Goal: Check status: Check status

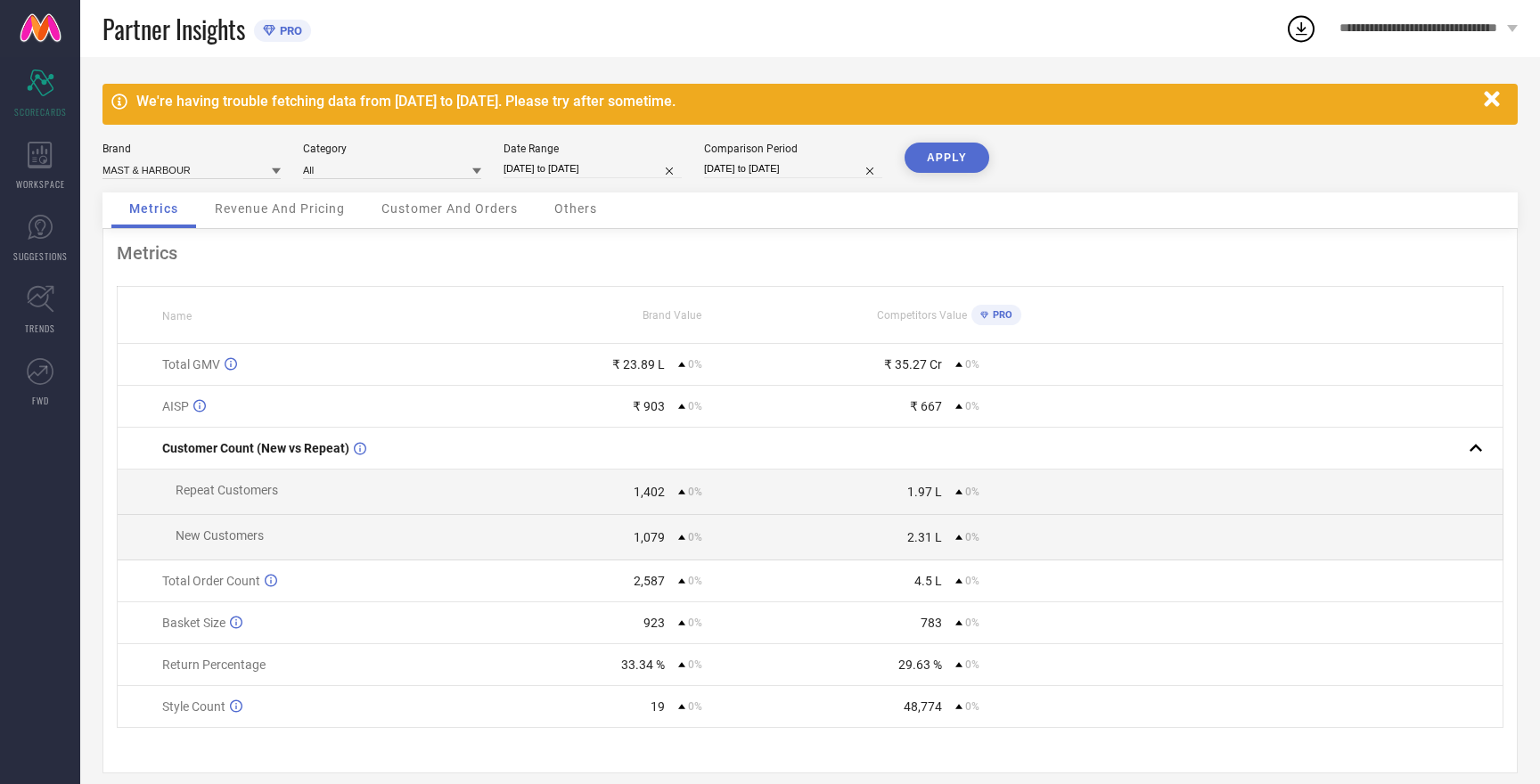
select select "7"
select select "2025"
select select "8"
select select "2025"
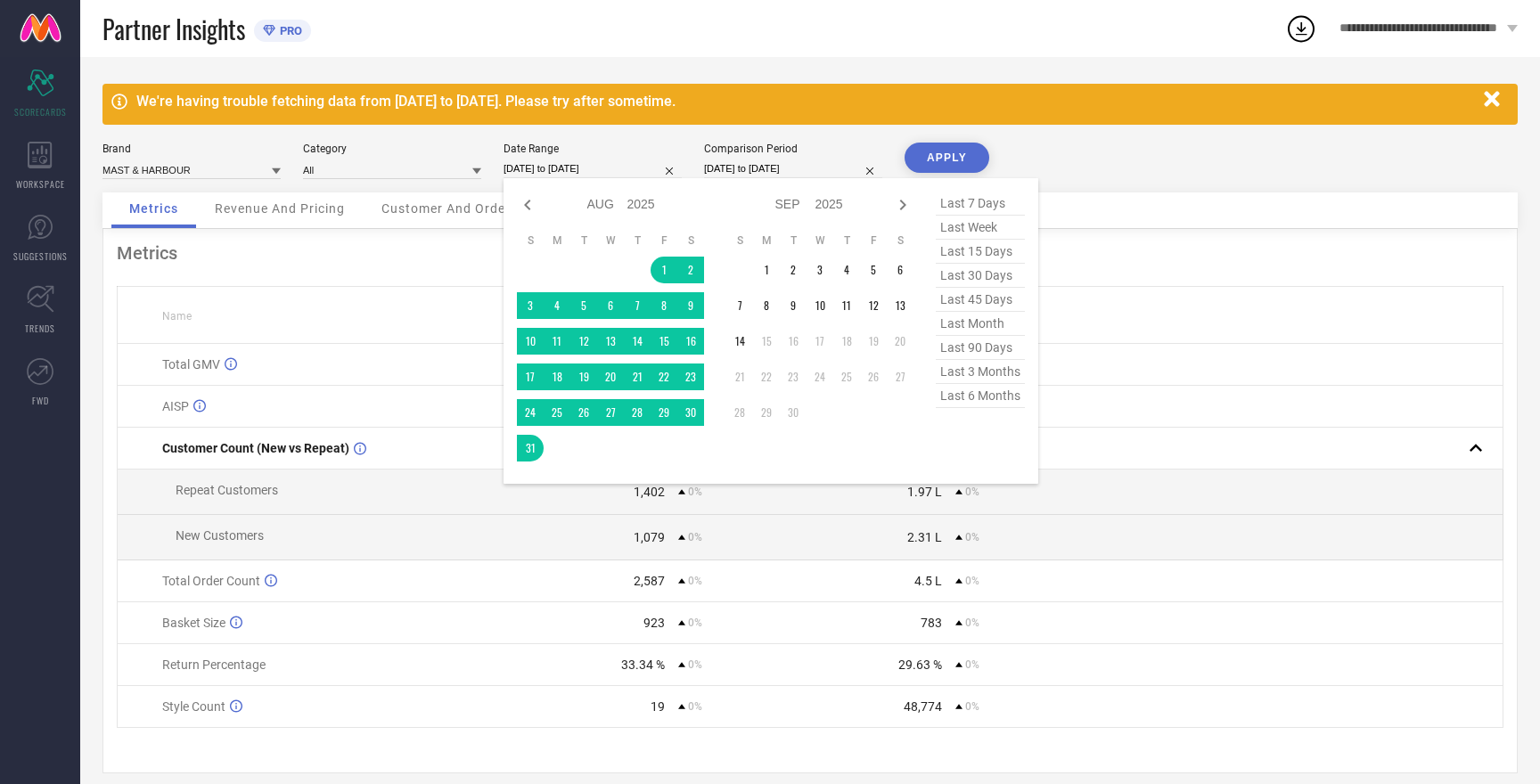
click at [533, 166] on input "[DATE] to [DATE]" at bounding box center [592, 169] width 178 height 19
click at [768, 270] on td "1" at bounding box center [766, 270] width 26 height 26
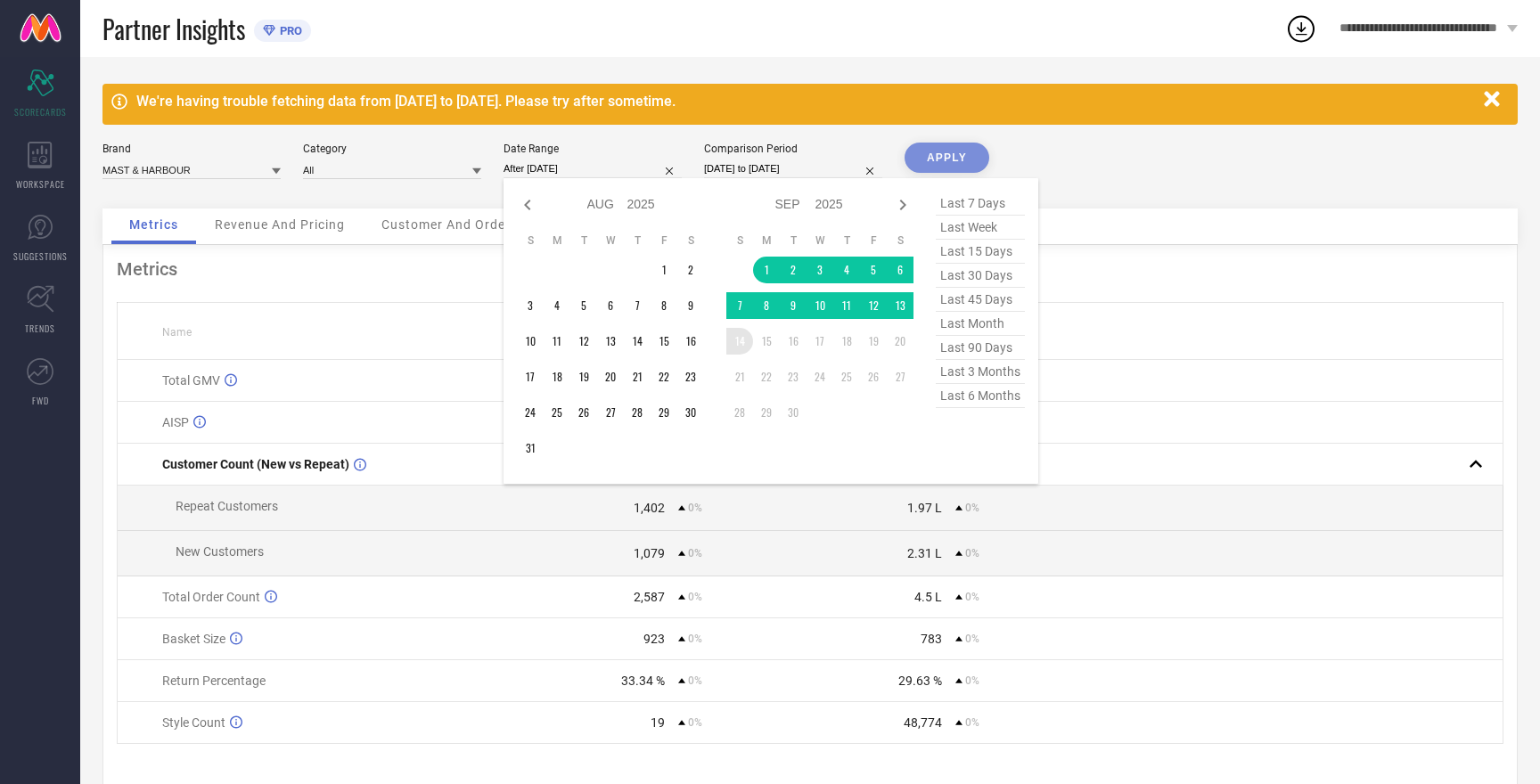
type input "[DATE] to [DATE]"
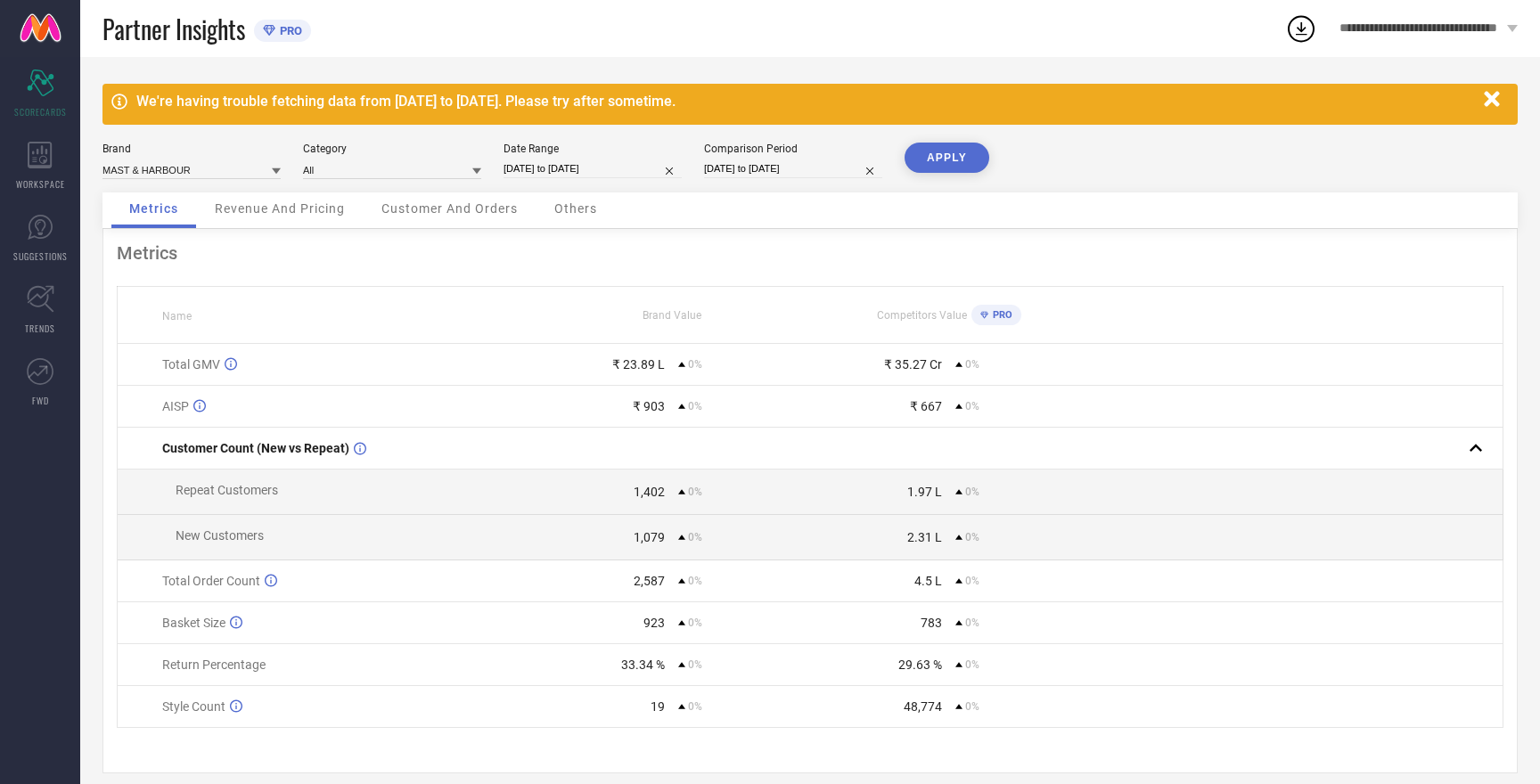
click at [752, 164] on input "[DATE] to [DATE]" at bounding box center [793, 169] width 178 height 19
select select "7"
select select "2025"
select select "8"
select select "2025"
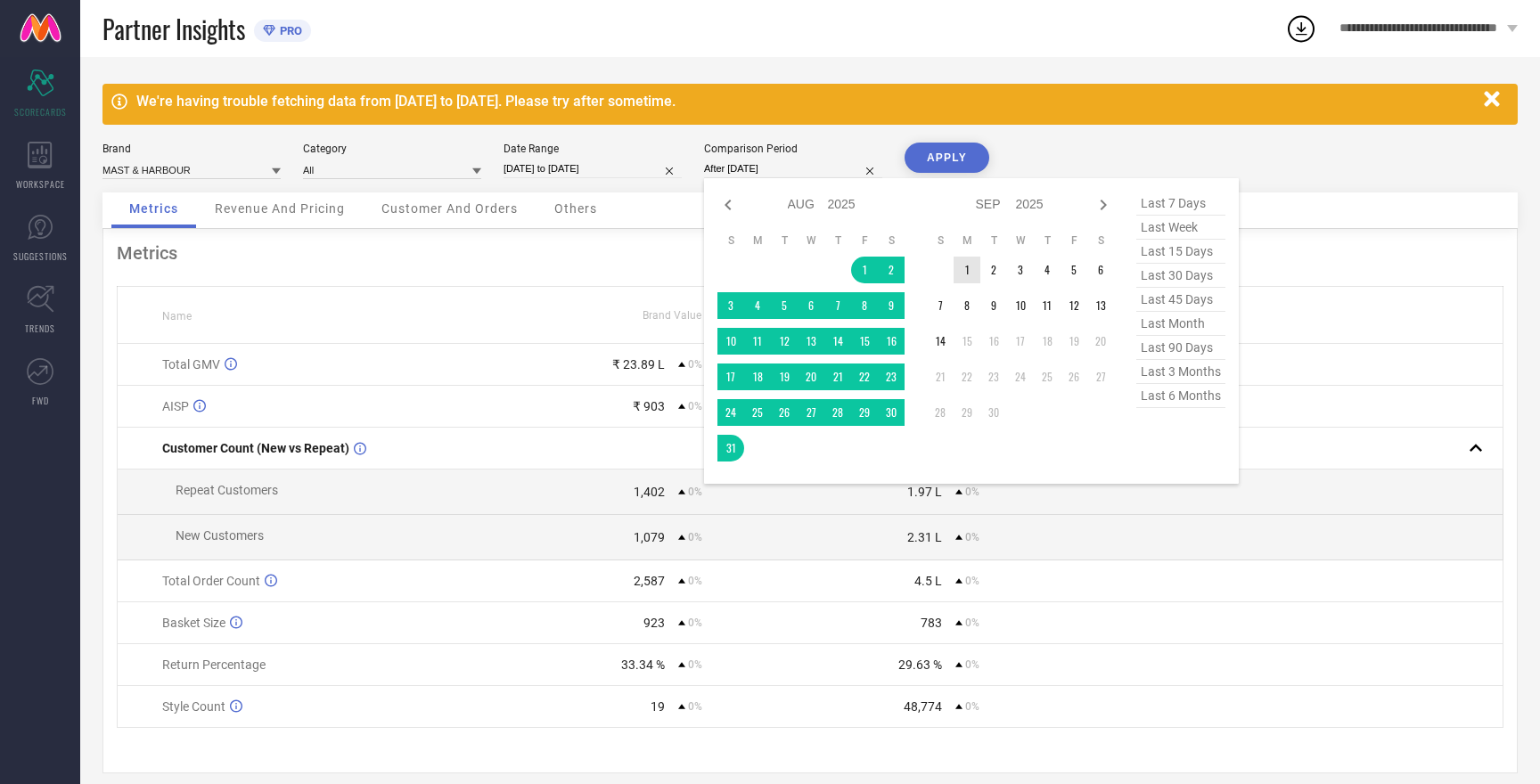
click at [967, 277] on td "1" at bounding box center [967, 270] width 26 height 26
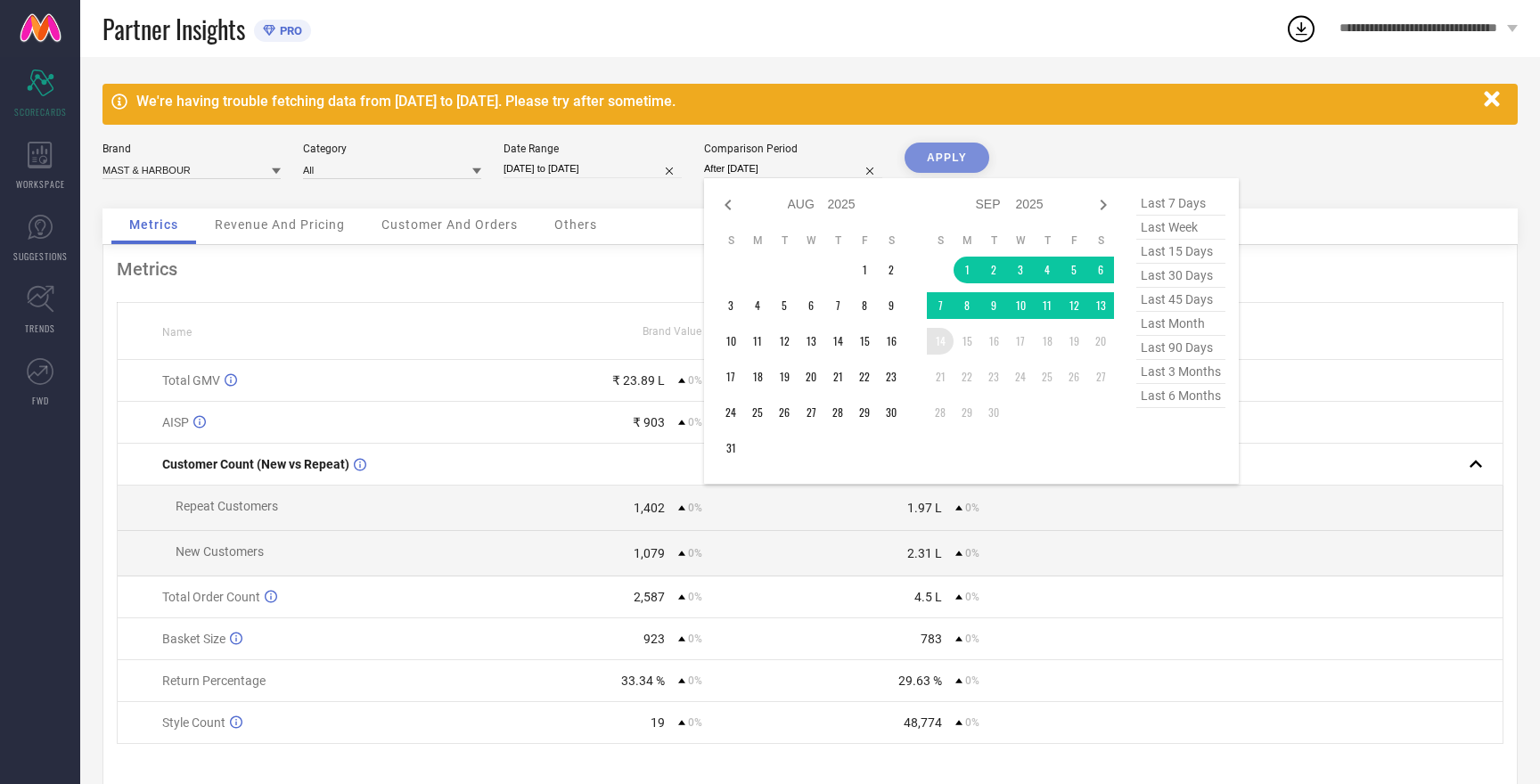
type input "[DATE] to [DATE]"
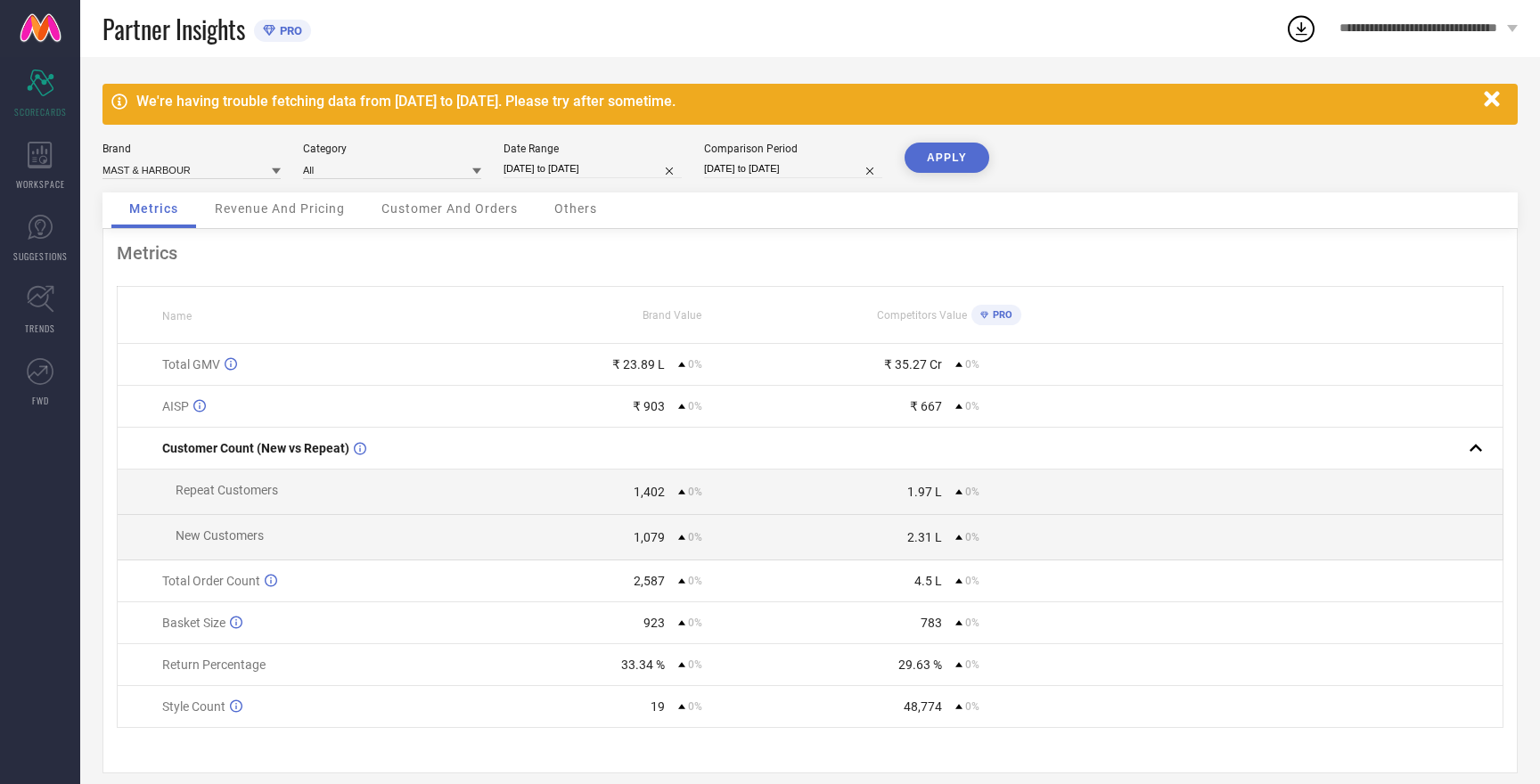
click at [954, 163] on button "APPLY" at bounding box center [947, 158] width 85 height 30
select select "8"
select select "2025"
select select "9"
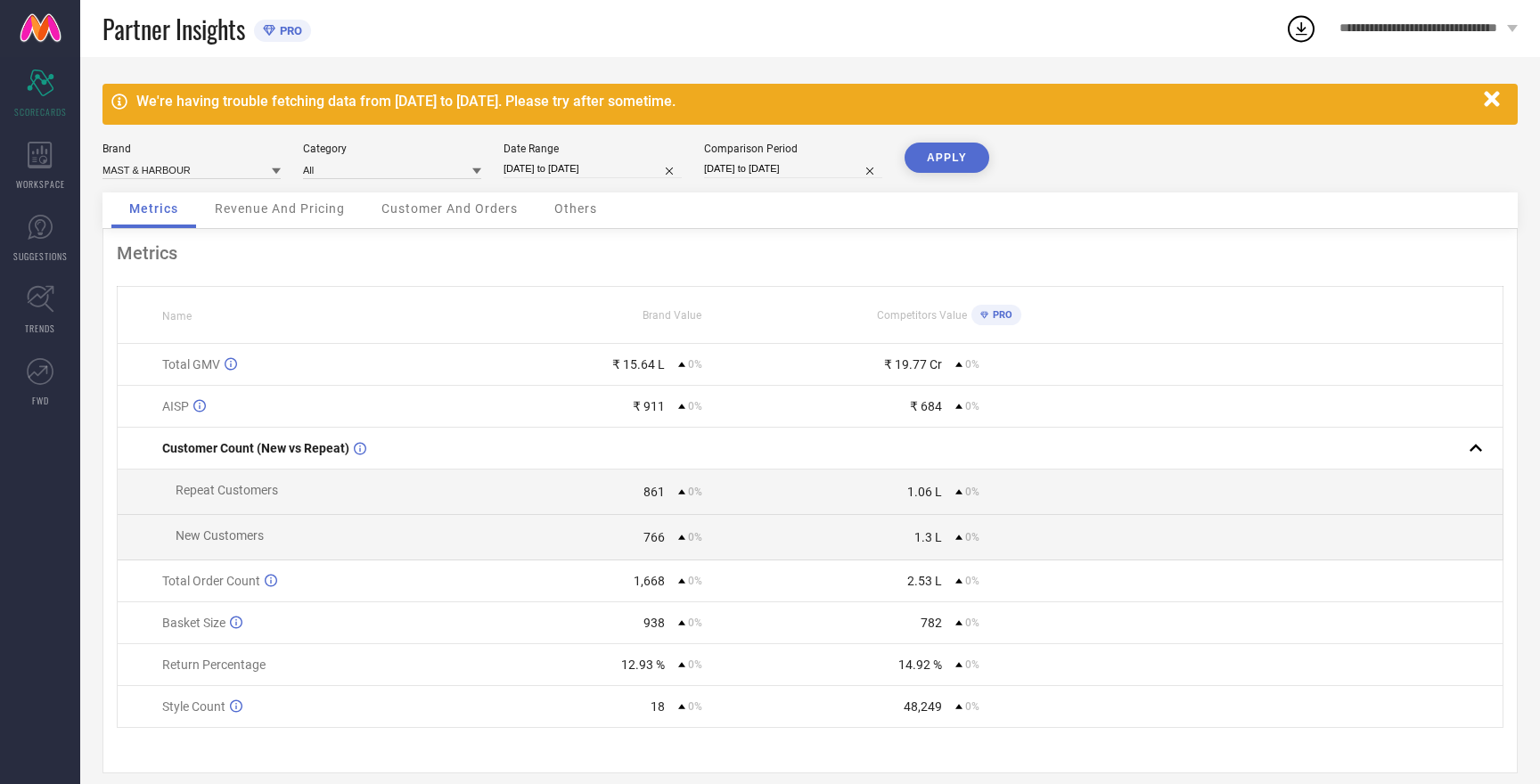
select select "2025"
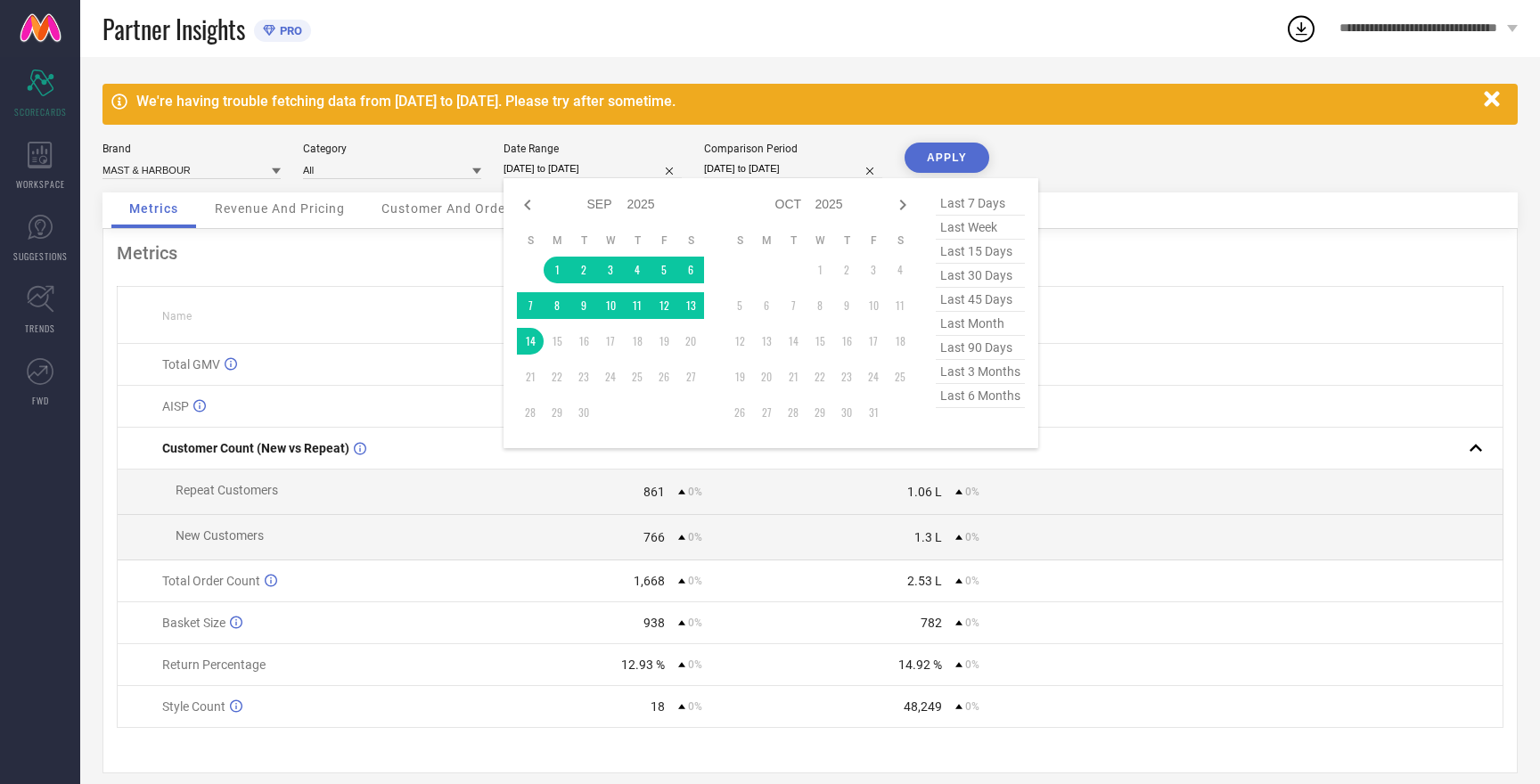
click at [587, 166] on input "[DATE] to [DATE]" at bounding box center [592, 169] width 178 height 19
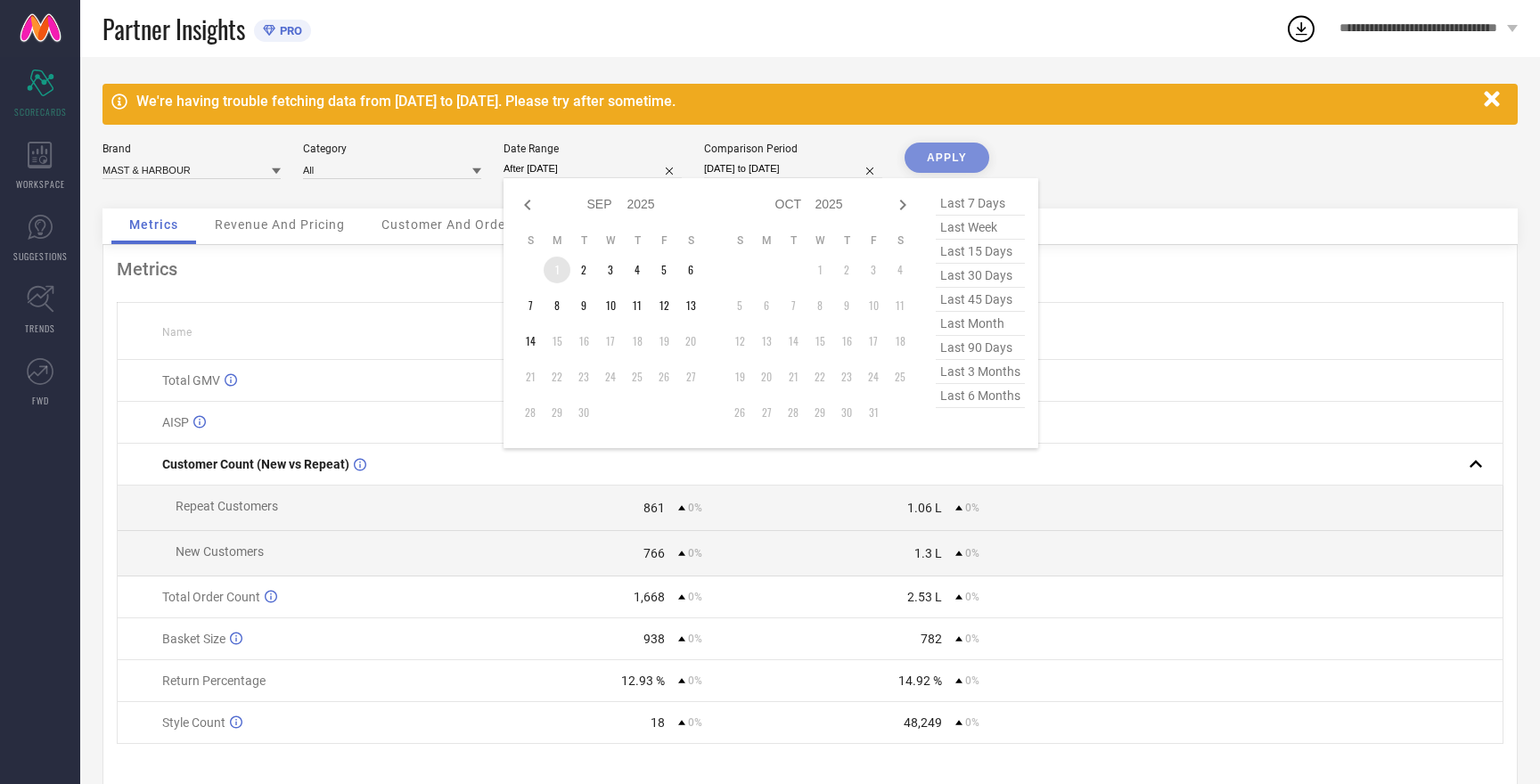
click at [555, 273] on td "1" at bounding box center [557, 270] width 26 height 26
type input "[DATE] to [DATE]"
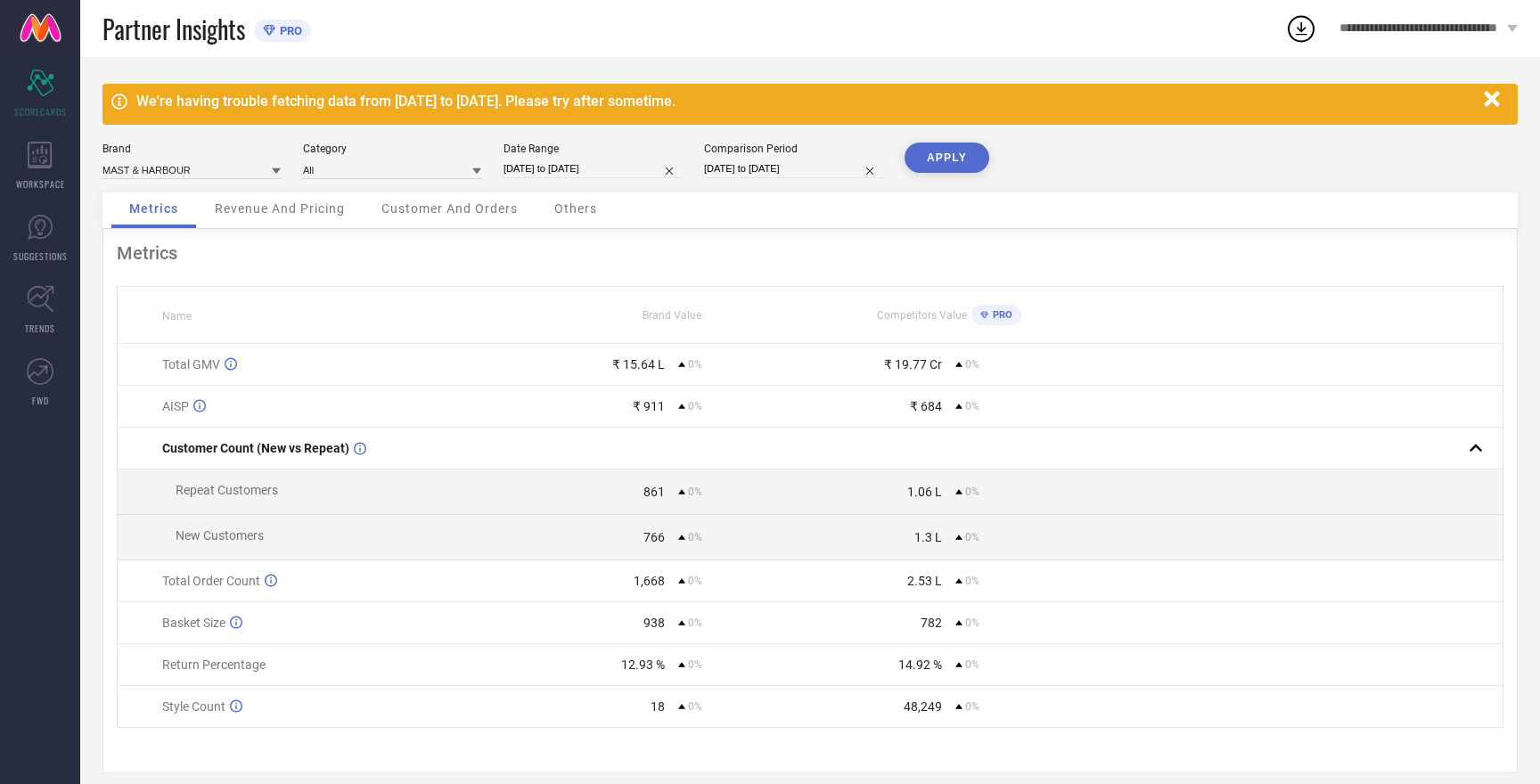
click at [756, 152] on div "Comparison Period" at bounding box center [793, 148] width 178 height 12
click at [750, 167] on input "[DATE] to [DATE]" at bounding box center [793, 169] width 178 height 19
select select "8"
select select "2025"
select select "9"
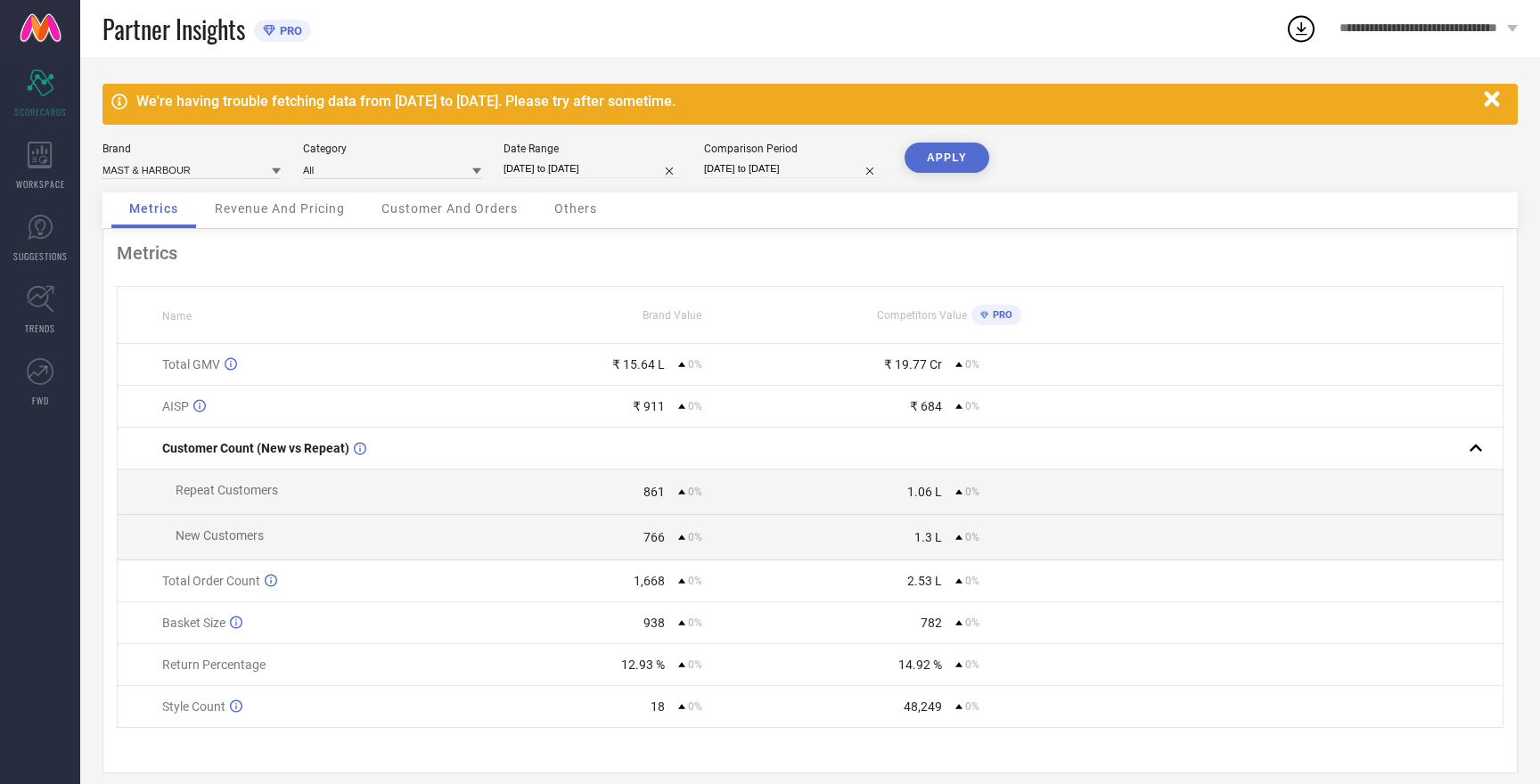
select select "2025"
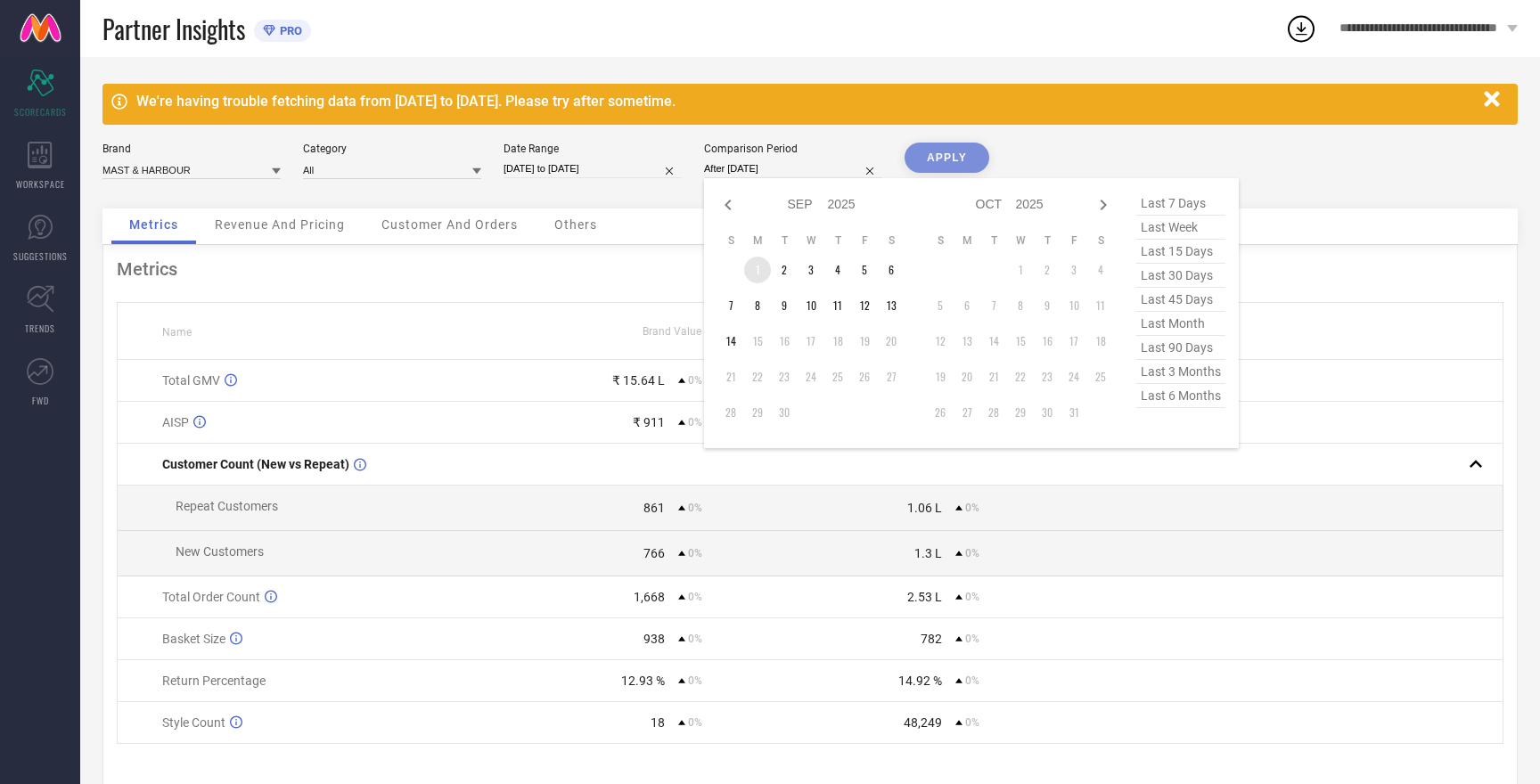
click at [765, 277] on td "1" at bounding box center [758, 270] width 26 height 26
type input "[DATE] to [DATE]"
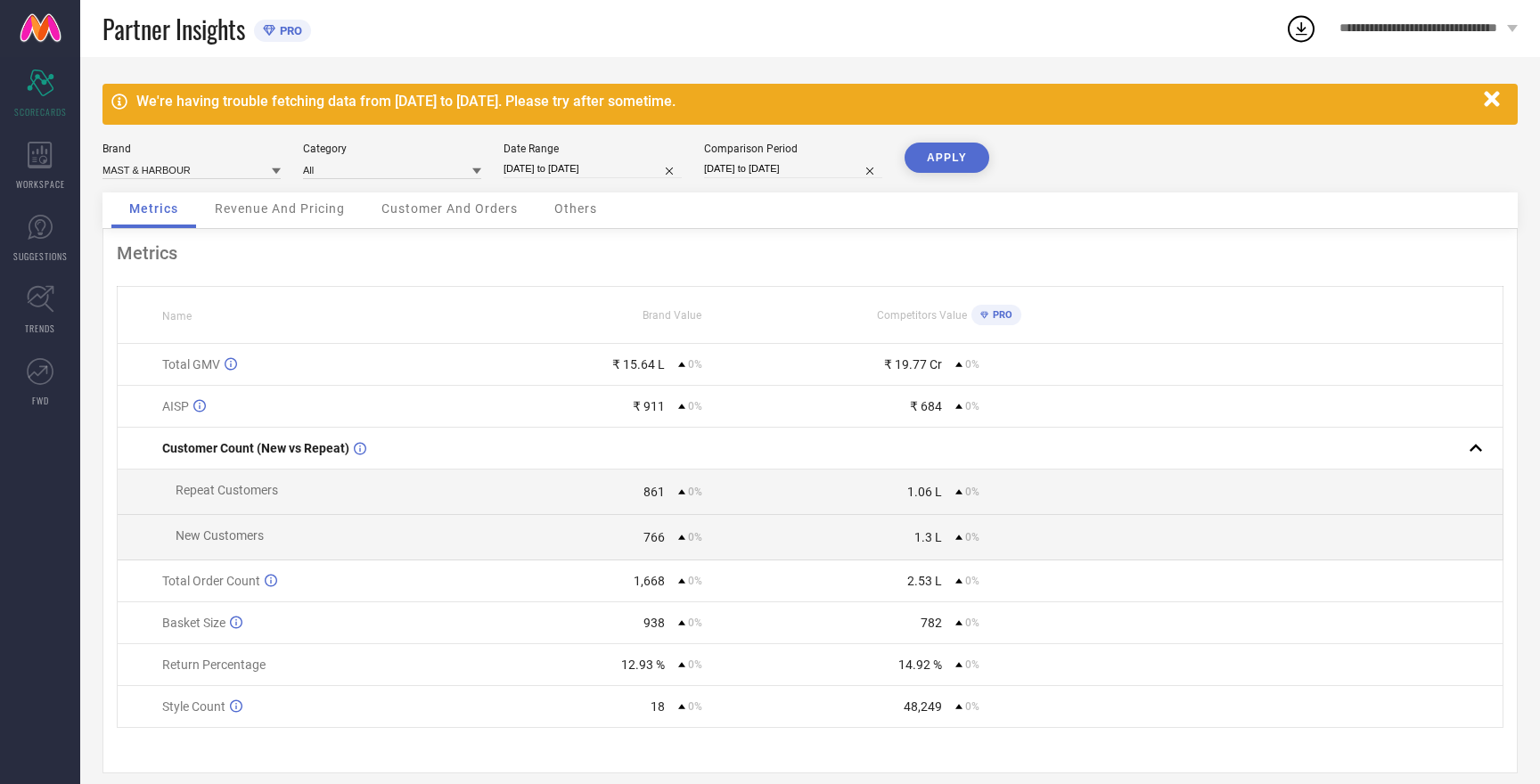
select select "8"
select select "2025"
select select "9"
select select "2025"
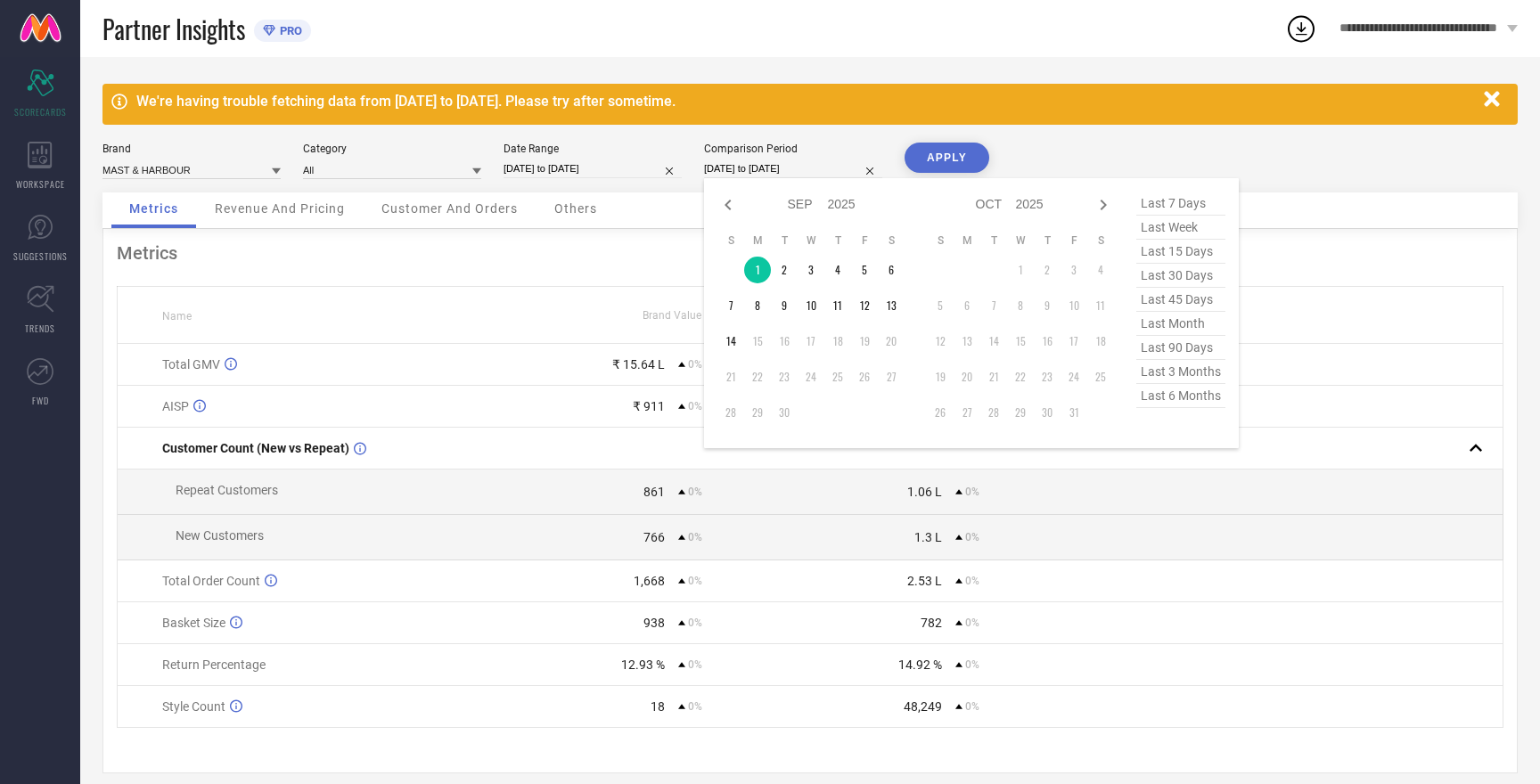
click at [749, 172] on input "[DATE] to [DATE]" at bounding box center [793, 169] width 178 height 19
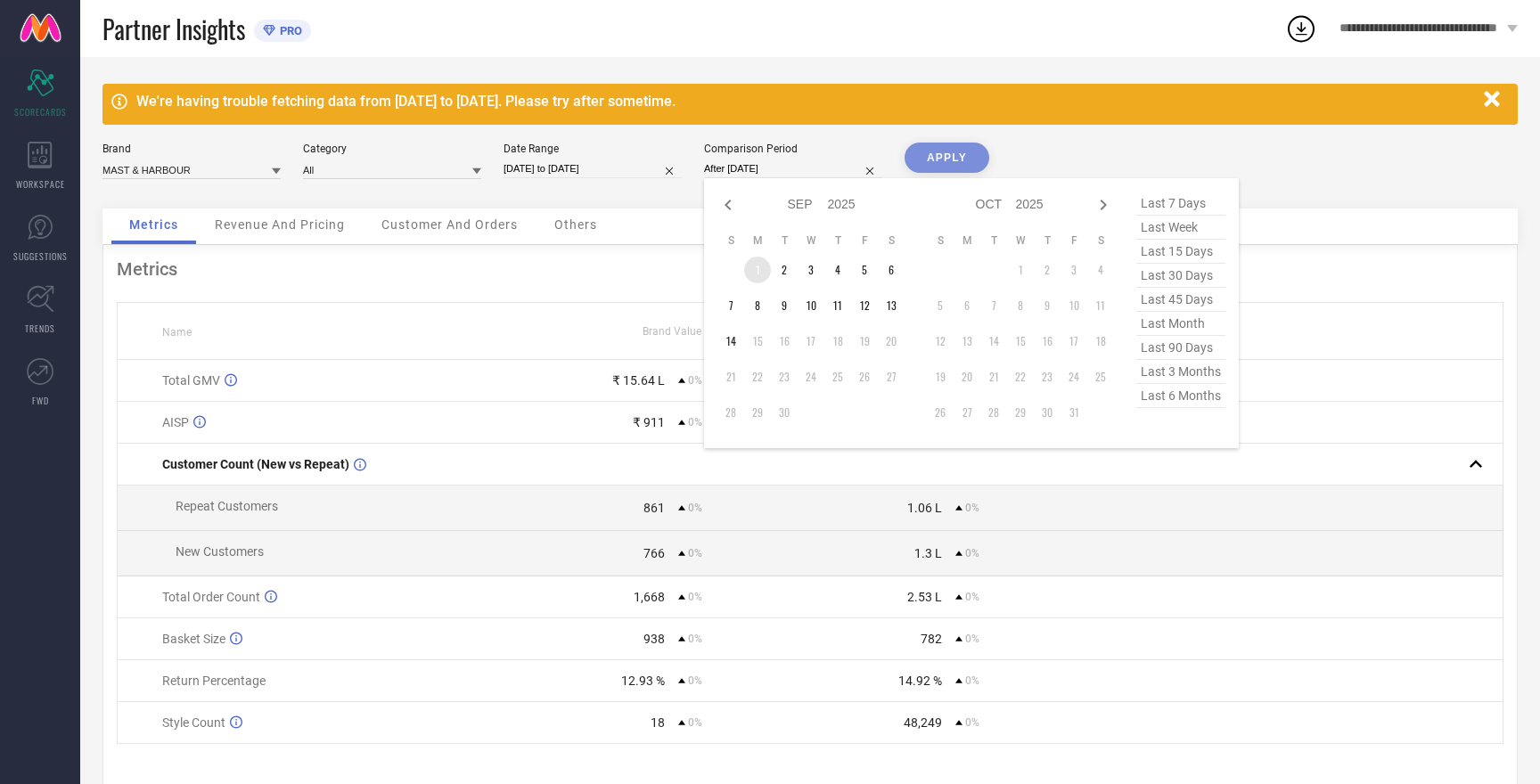
click at [759, 272] on td "1" at bounding box center [758, 270] width 26 height 26
type input "[DATE] to [DATE]"
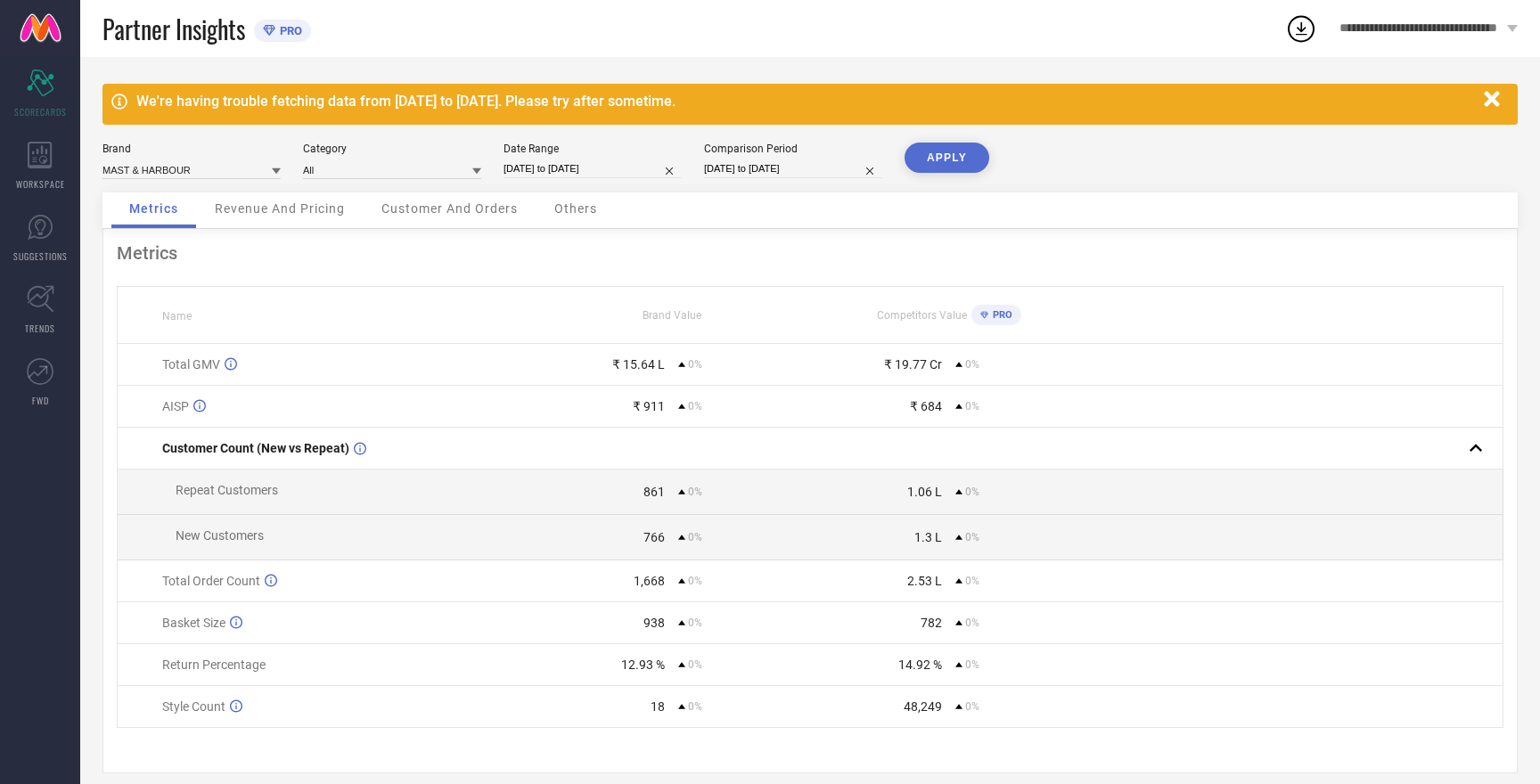
click at [953, 162] on button "APPLY" at bounding box center [947, 158] width 85 height 30
click at [131, 170] on input at bounding box center [191, 170] width 178 height 19
click at [143, 224] on span "HERE&NOW" at bounding box center [140, 224] width 58 height 12
type input "All"
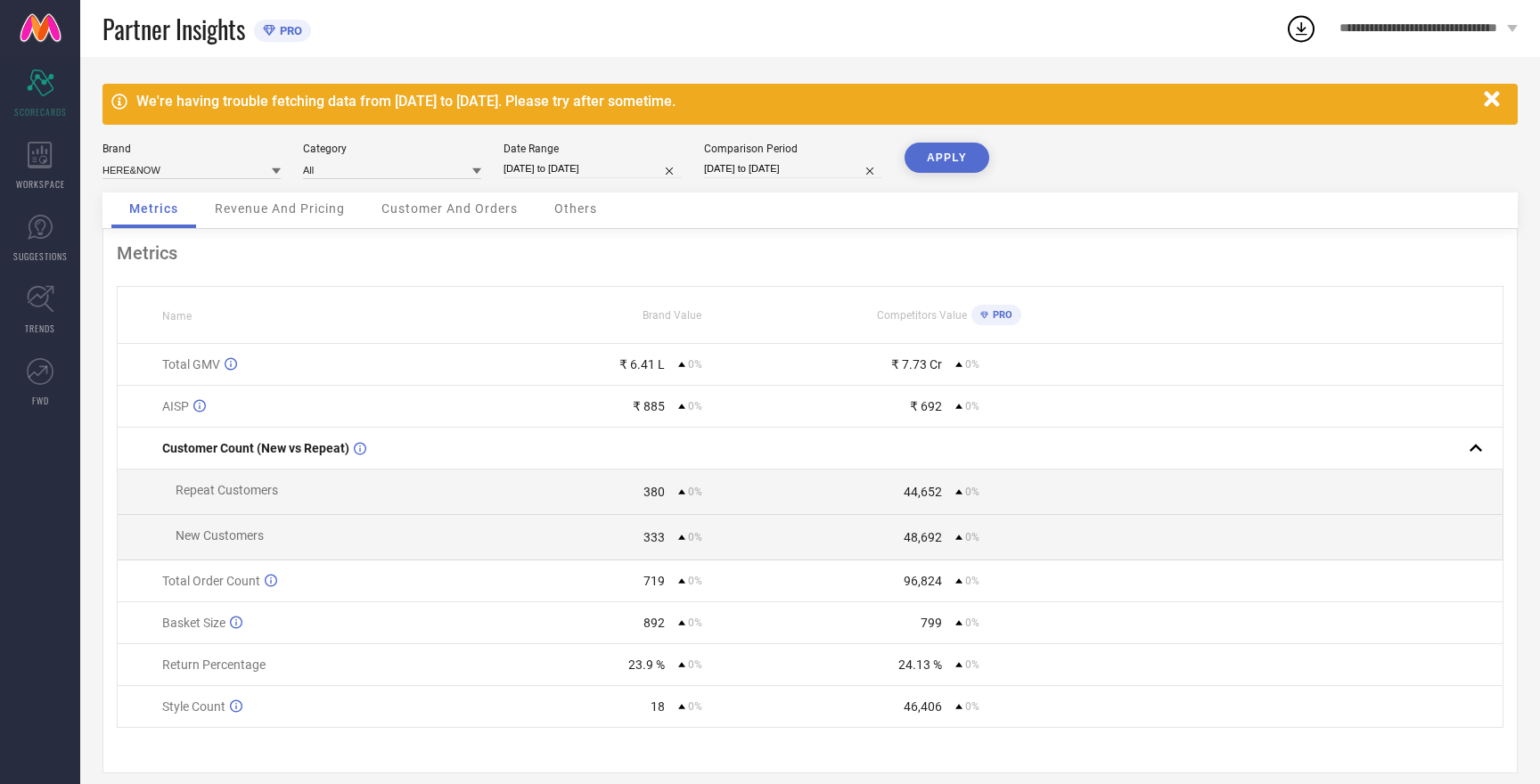
click at [950, 154] on button "APPLY" at bounding box center [947, 158] width 85 height 30
click at [180, 163] on input at bounding box center [191, 170] width 178 height 19
click at [152, 253] on span "ROADSTER" at bounding box center [138, 254] width 53 height 12
type input "All"
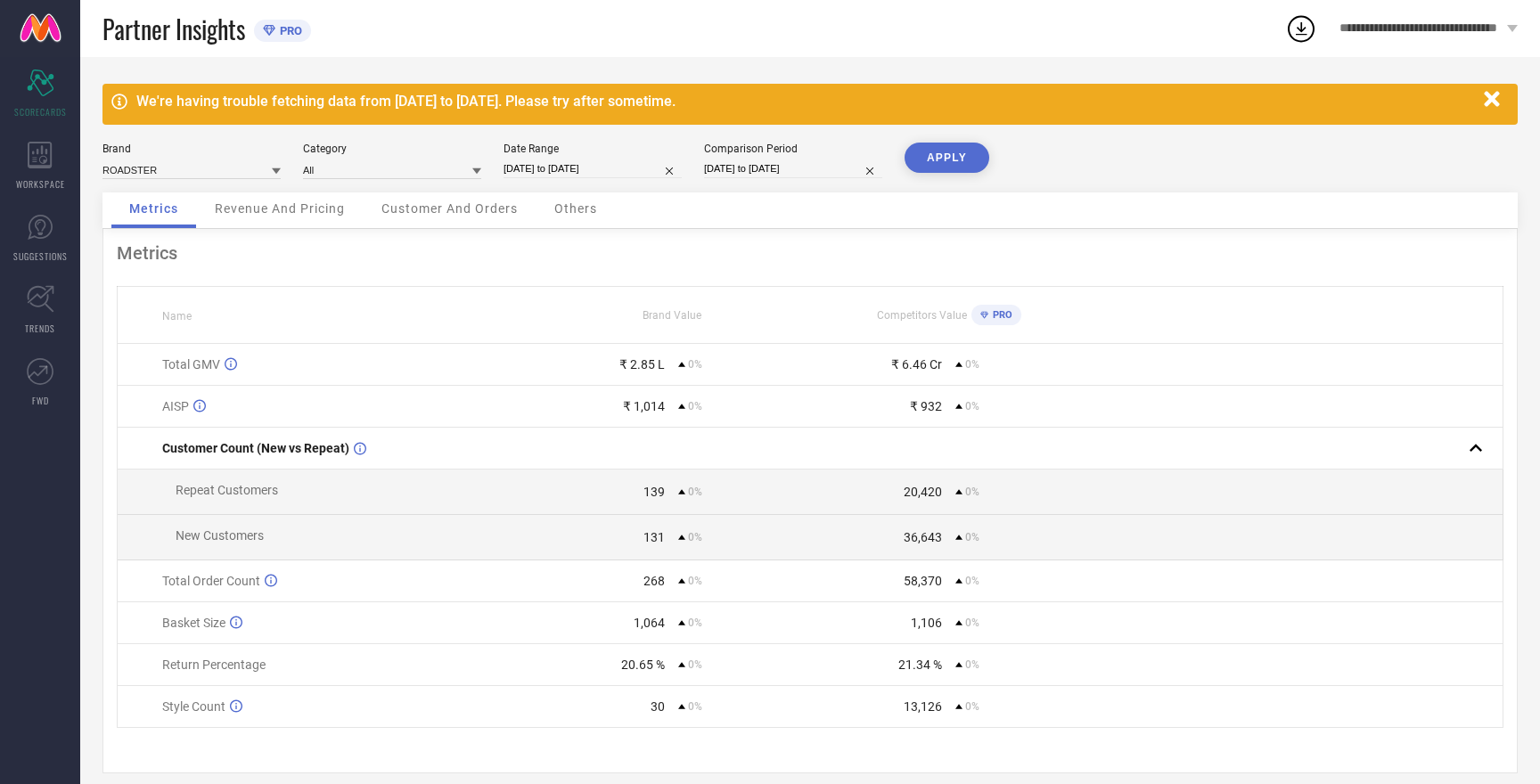
click at [945, 154] on button "APPLY" at bounding box center [947, 158] width 85 height 30
click at [139, 168] on input at bounding box center [191, 170] width 178 height 19
click at [163, 285] on span "W.T.F - WITNESSING TRUE FASHION" at bounding box center [192, 291] width 161 height 25
type input "All"
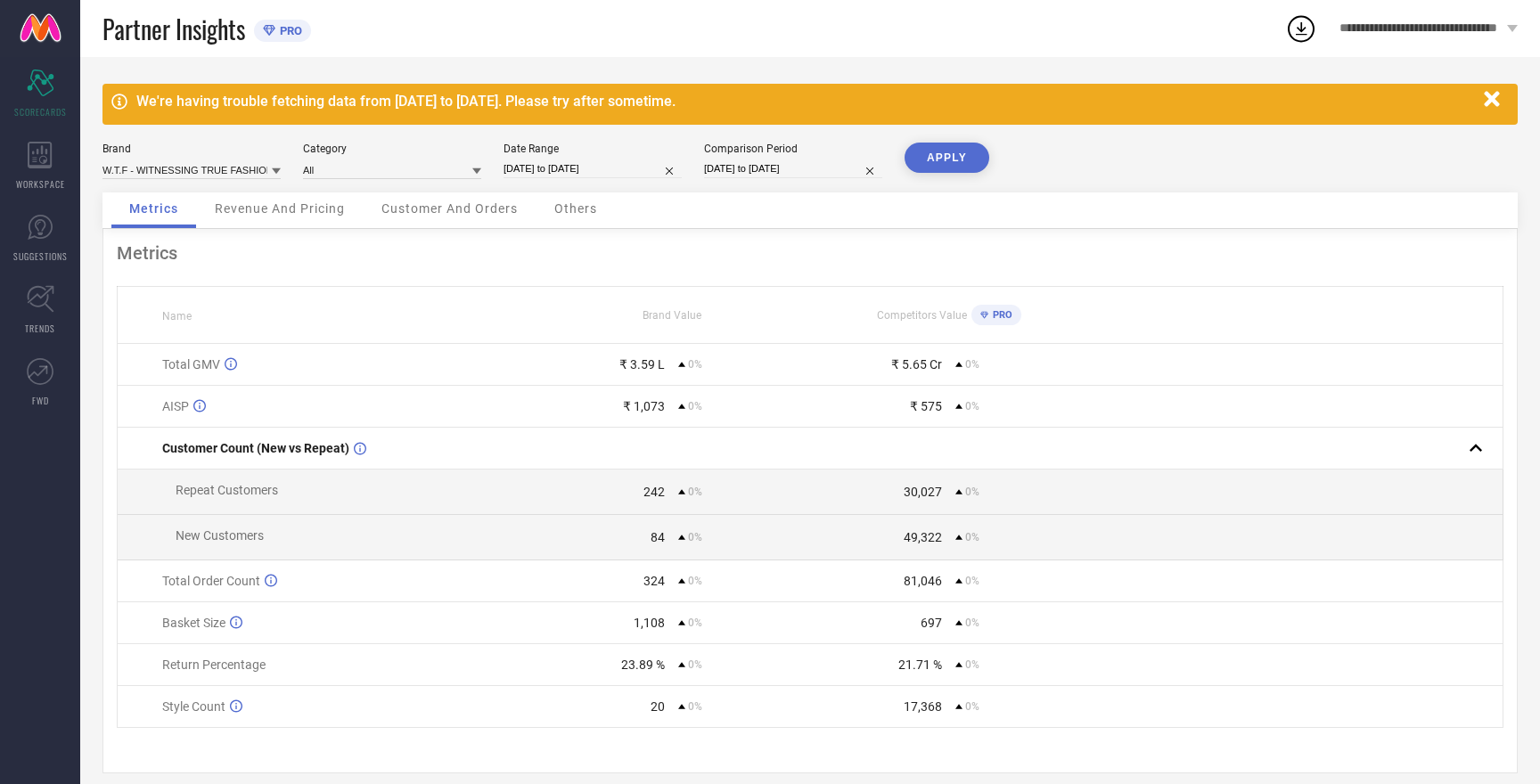
click at [954, 153] on button "APPLY" at bounding box center [947, 158] width 85 height 30
click at [179, 170] on input at bounding box center [191, 170] width 178 height 19
click at [158, 237] on span "HERE&NOW" at bounding box center [140, 236] width 58 height 12
type input "All"
click at [962, 157] on button "APPLY" at bounding box center [947, 158] width 85 height 30
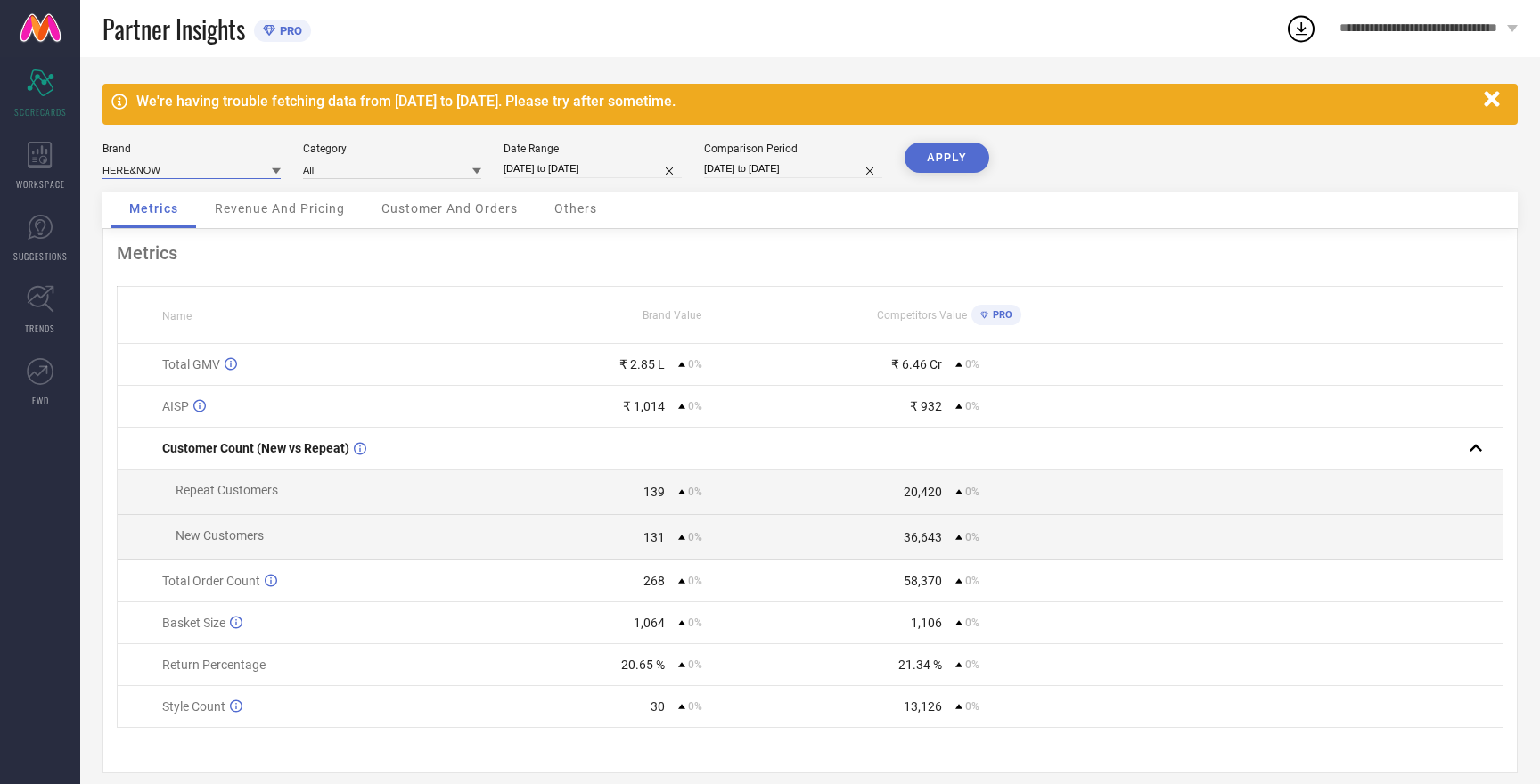
click at [145, 171] on input at bounding box center [191, 170] width 178 height 19
click at [165, 226] on span "MAST & HARBOUR" at bounding box center [155, 224] width 88 height 12
type input "All"
click at [956, 160] on button "APPLY" at bounding box center [947, 158] width 85 height 30
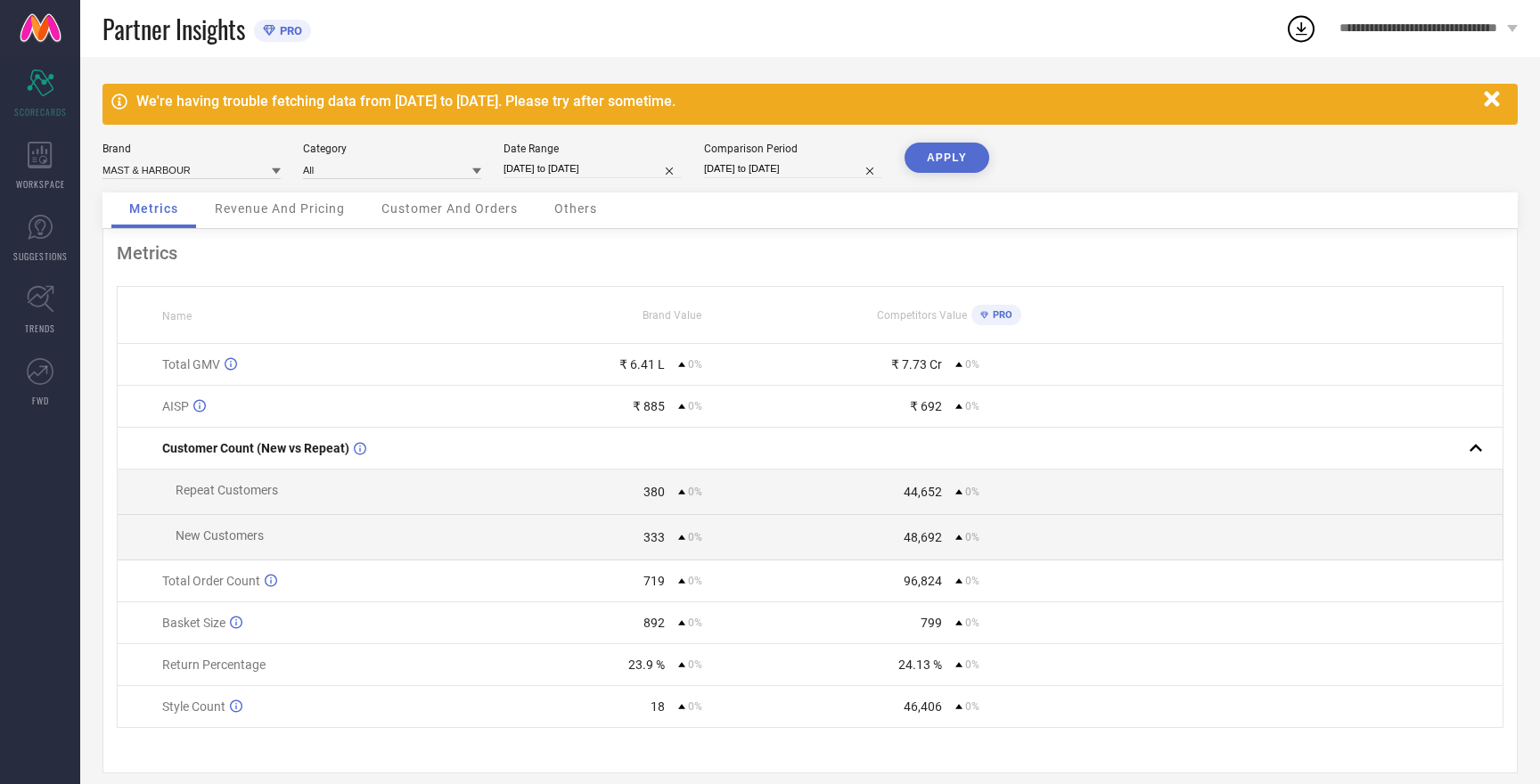
select select "8"
select select "2025"
select select "9"
select select "2025"
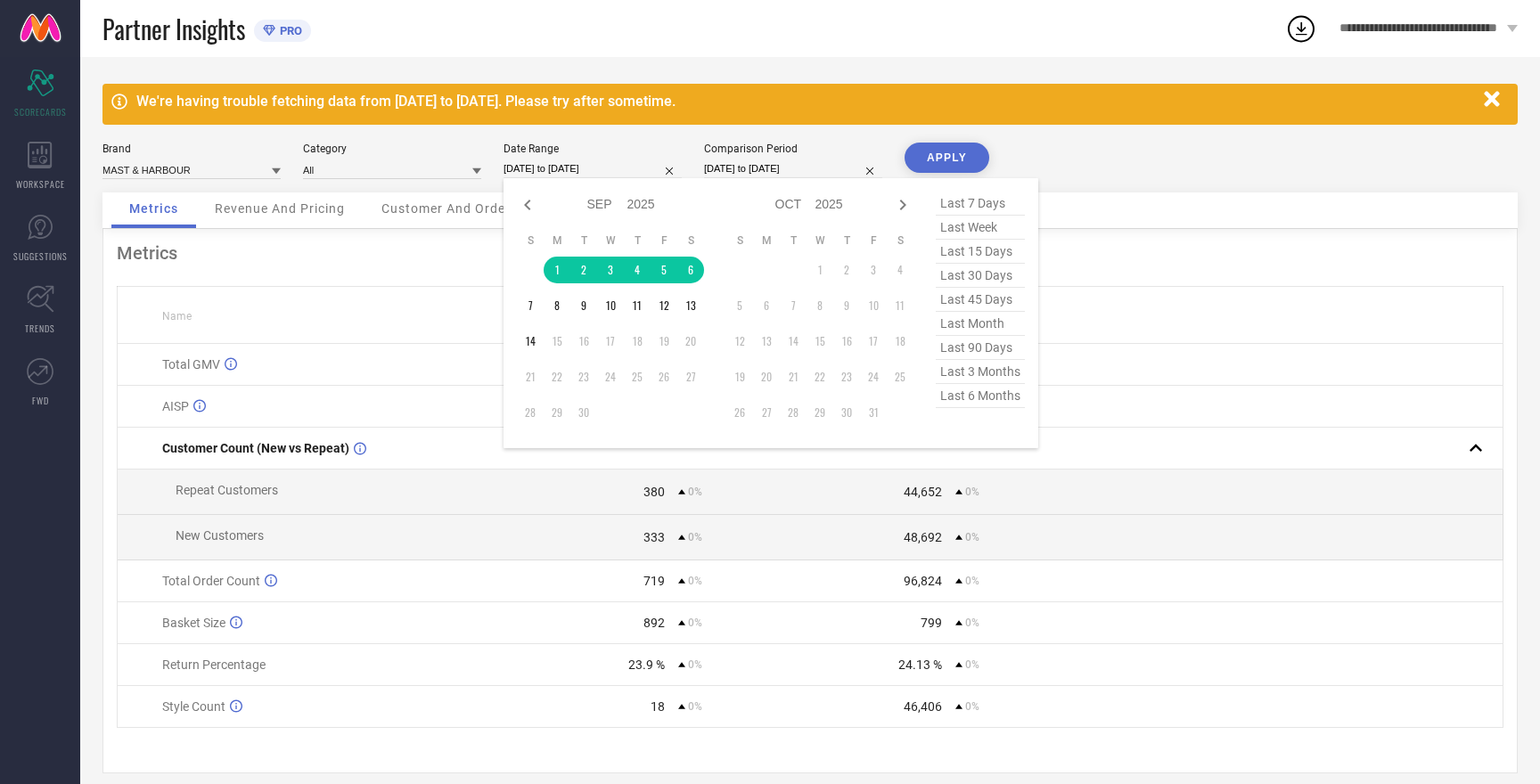
click at [567, 173] on input "[DATE] to [DATE]" at bounding box center [592, 169] width 178 height 19
click at [555, 273] on td "1" at bounding box center [557, 270] width 26 height 26
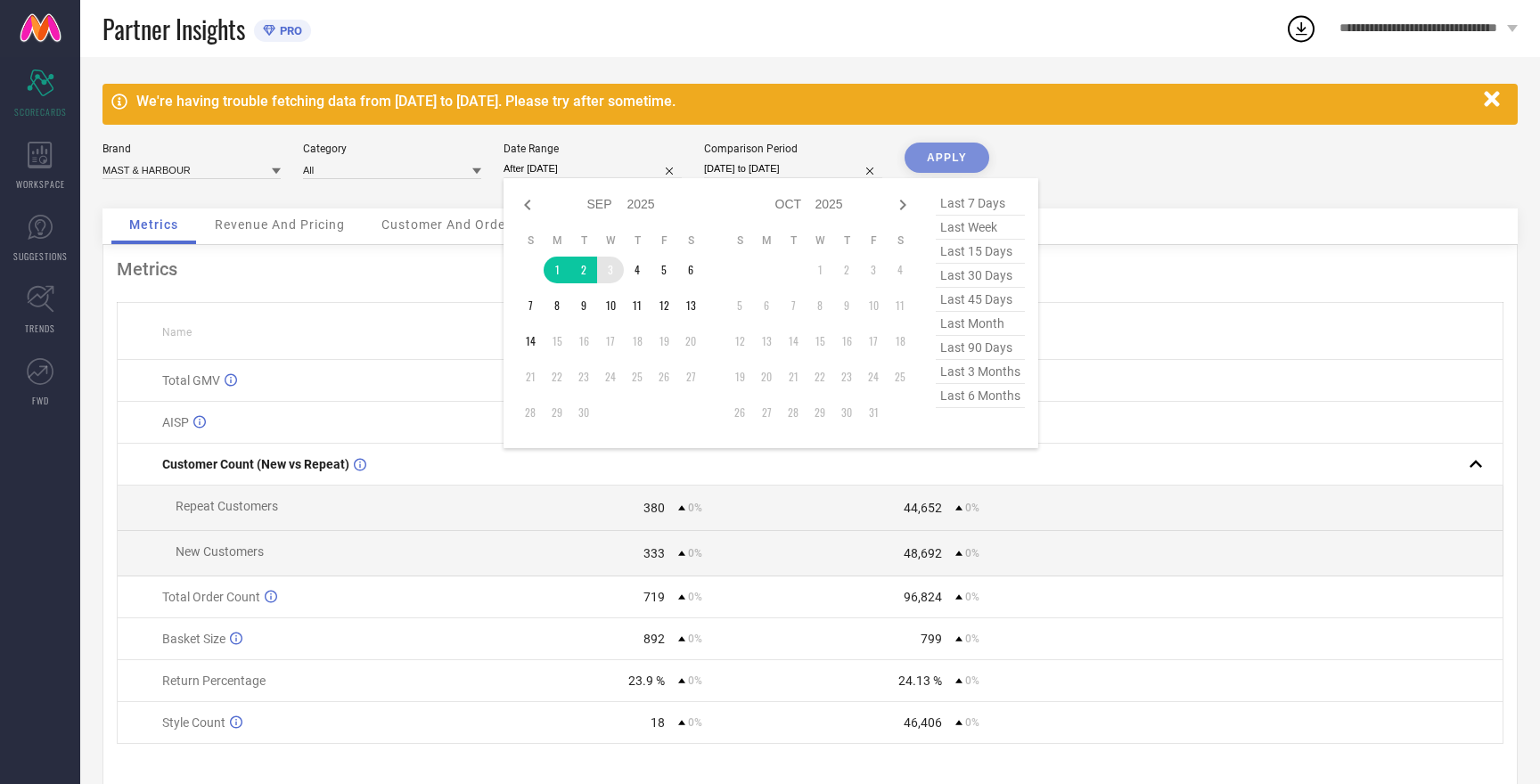
type input "[DATE] to [DATE]"
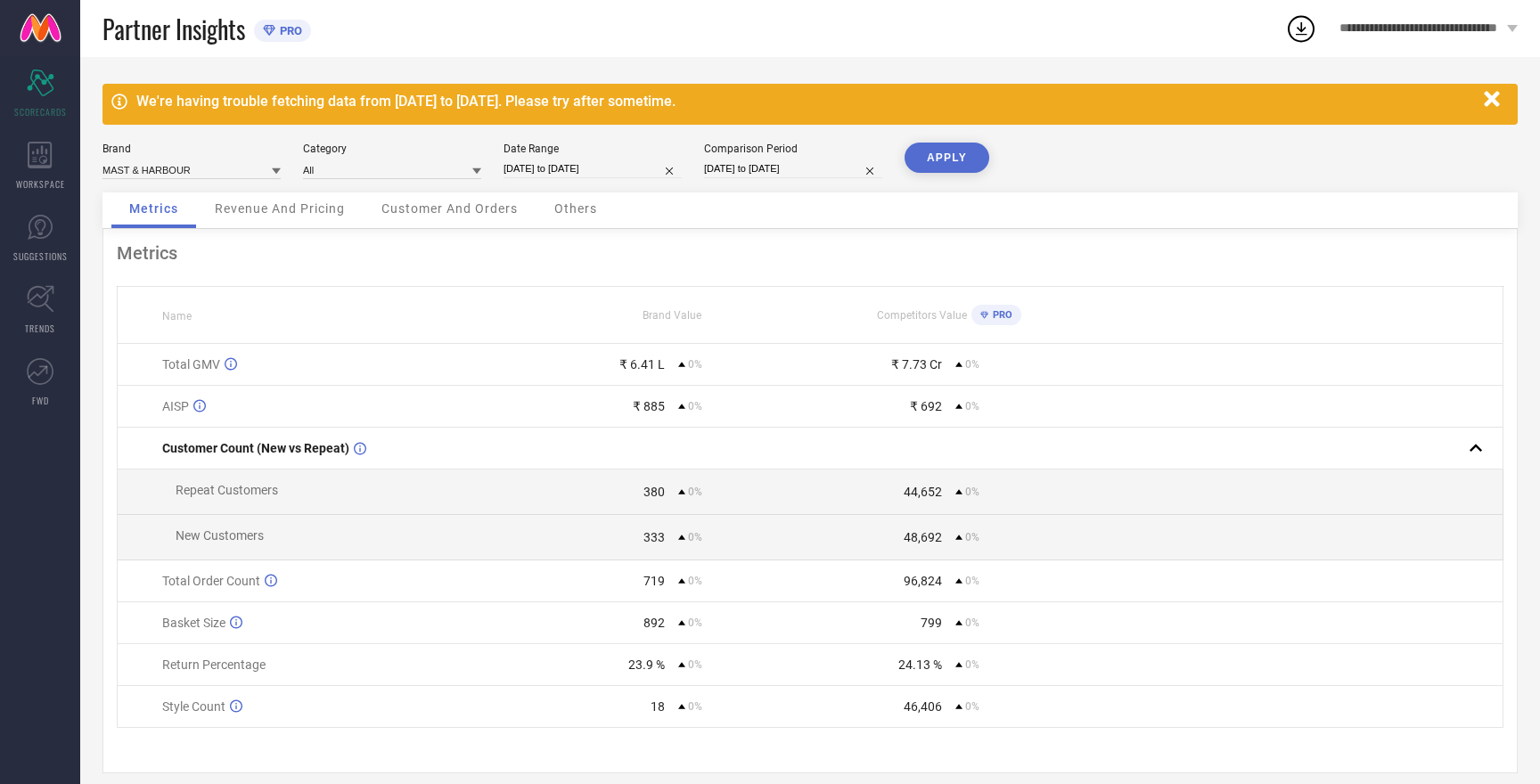
select select "8"
select select "2025"
select select "9"
select select "2025"
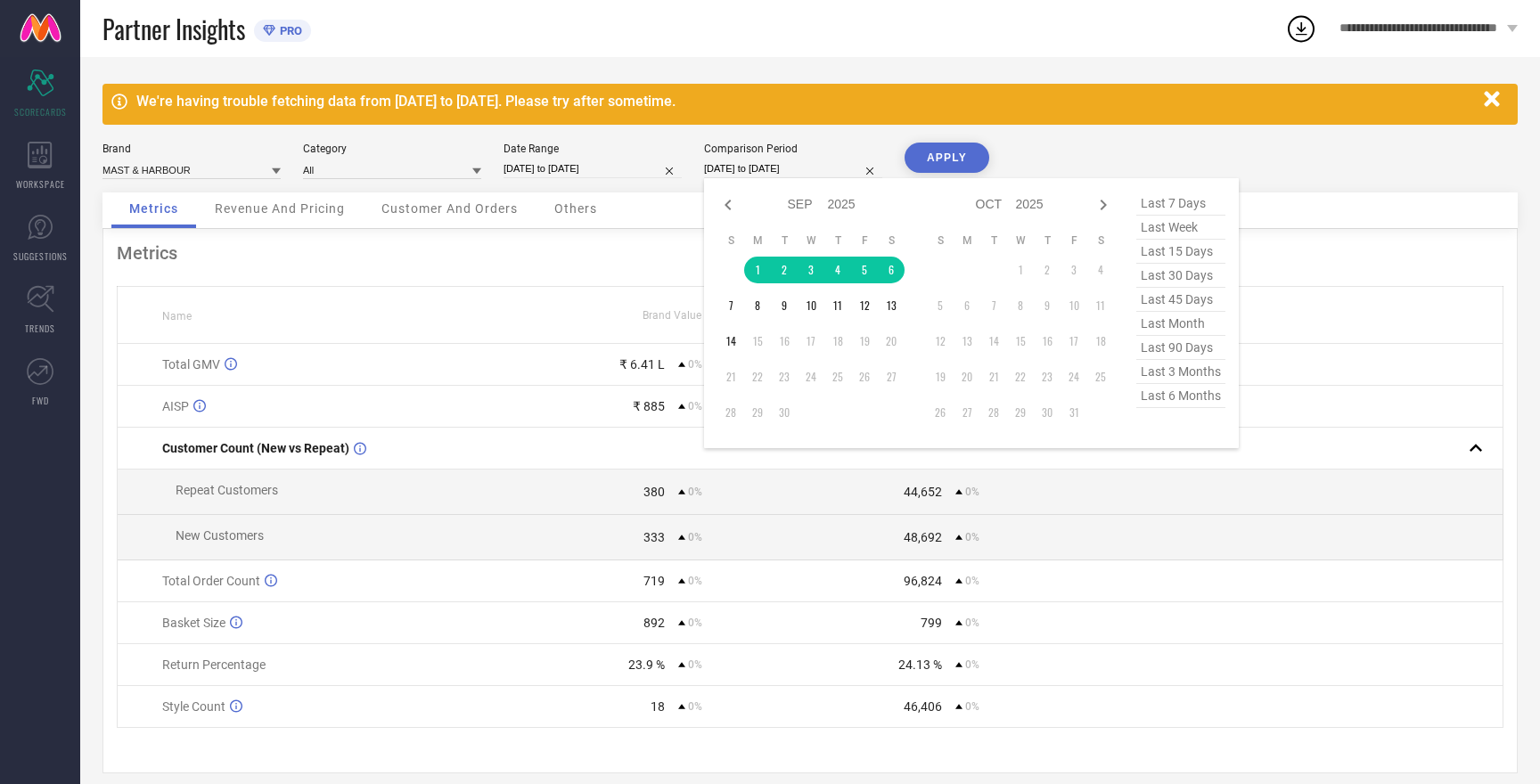
click at [744, 165] on input "[DATE] to [DATE]" at bounding box center [793, 169] width 178 height 19
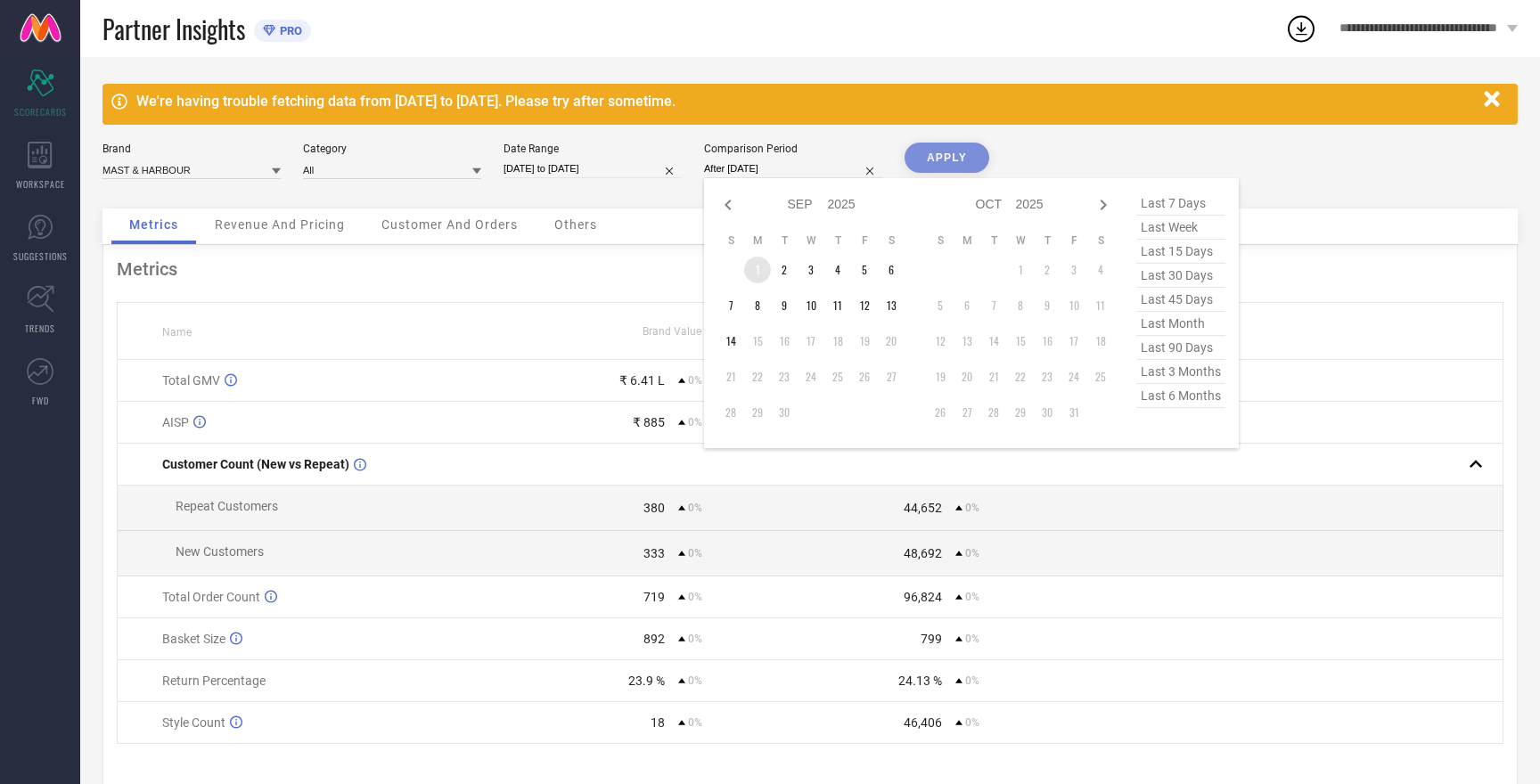
click at [760, 271] on td "1" at bounding box center [758, 270] width 26 height 26
type input "[DATE] to [DATE]"
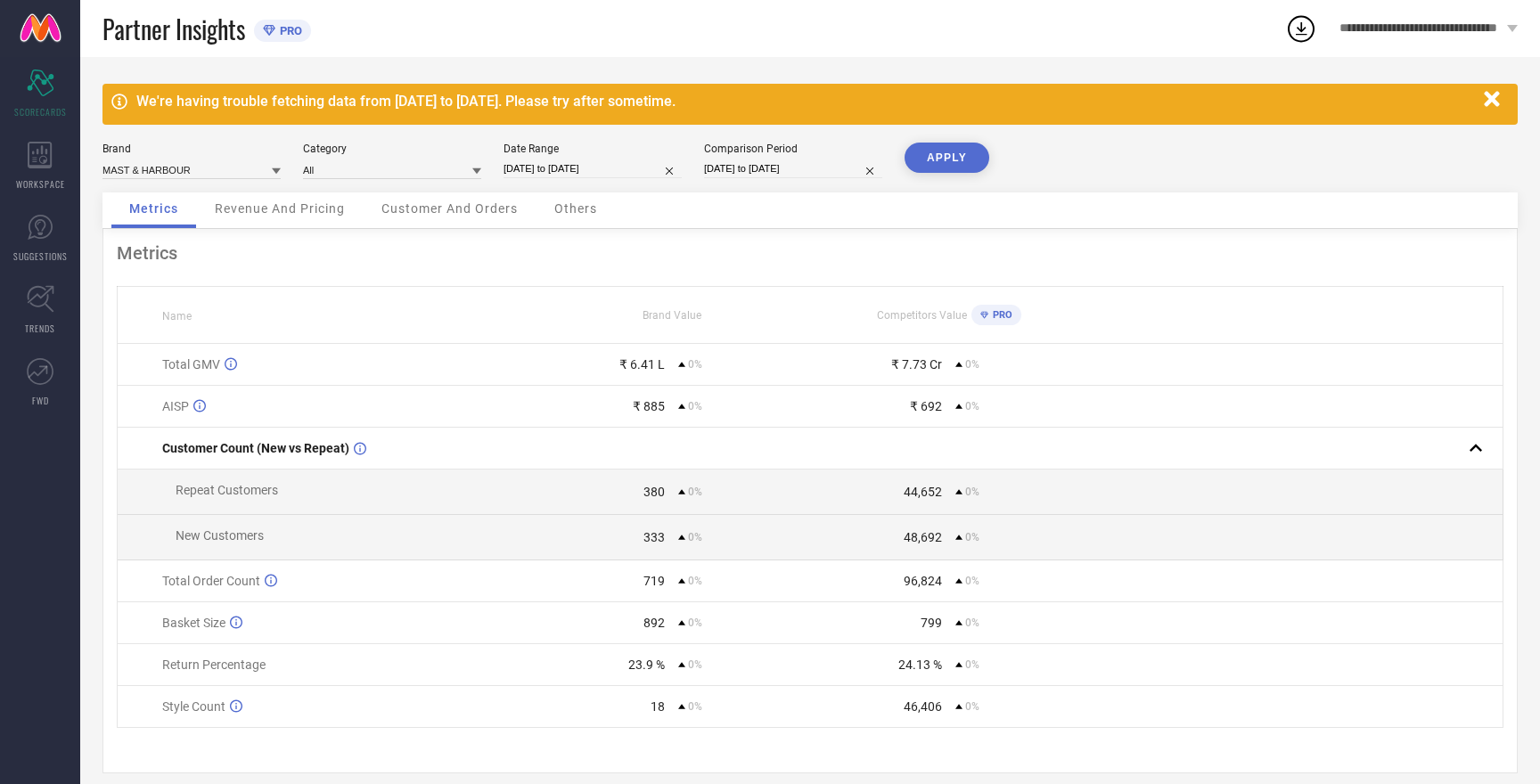
click at [919, 162] on button "APPLY" at bounding box center [947, 158] width 85 height 30
click at [181, 166] on input at bounding box center [191, 170] width 178 height 19
click at [158, 227] on span "HERE&NOW" at bounding box center [140, 224] width 58 height 12
type input "All"
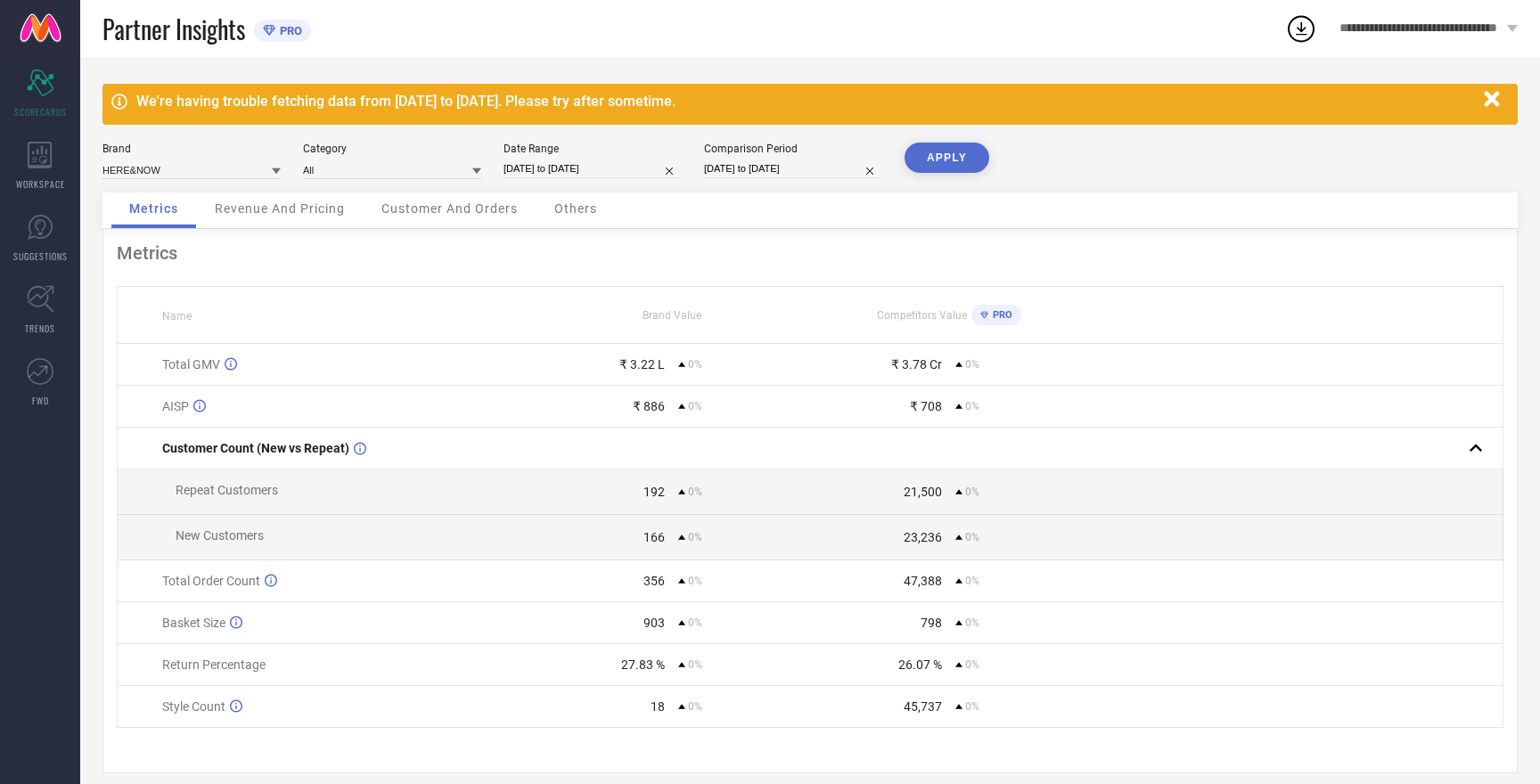
click at [949, 147] on button "APPLY" at bounding box center [947, 158] width 85 height 30
click at [145, 167] on input at bounding box center [191, 170] width 178 height 19
click at [148, 256] on span "ROADSTER" at bounding box center [138, 254] width 53 height 12
type input "All"
click at [930, 159] on button "APPLY" at bounding box center [947, 158] width 85 height 30
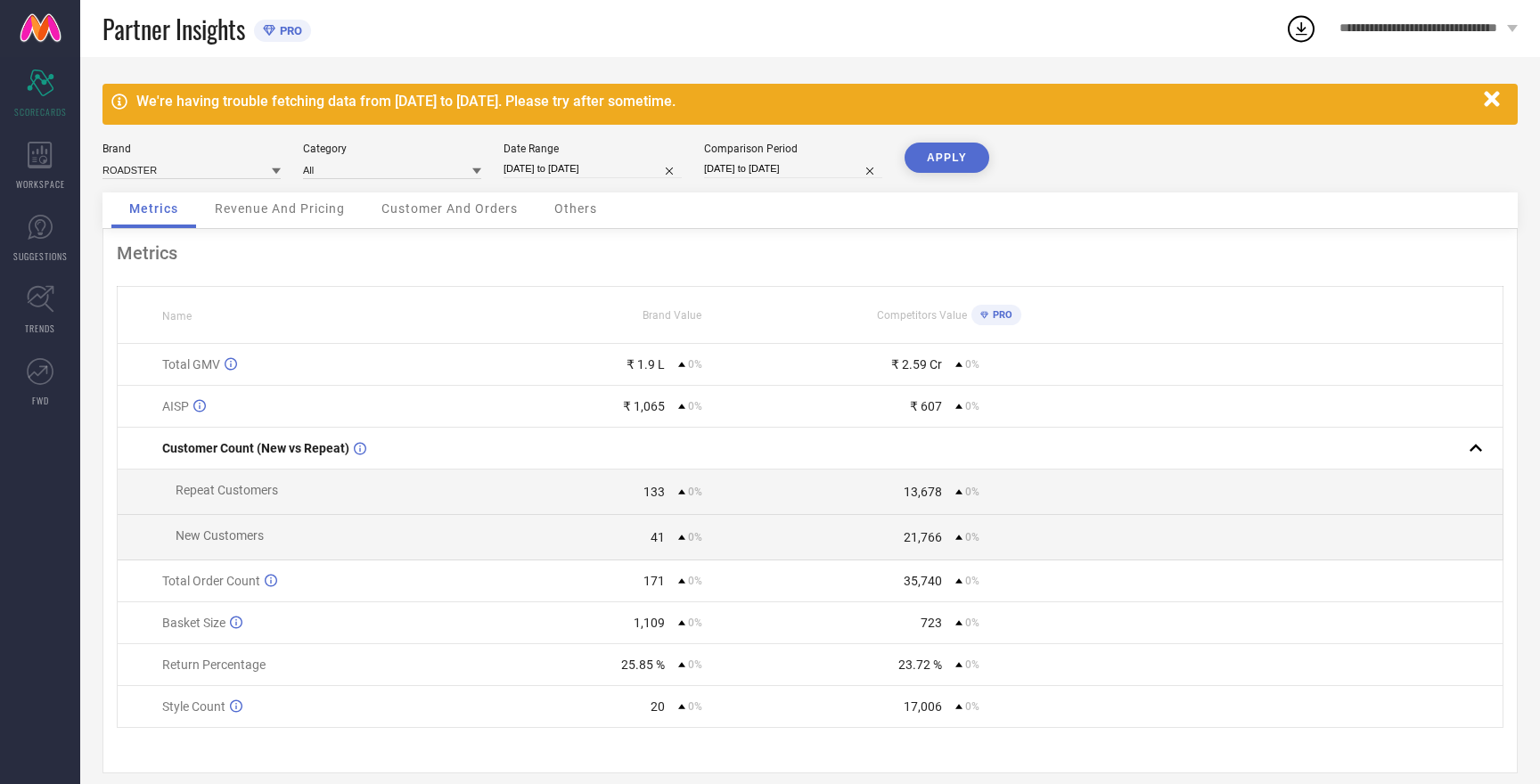
click at [930, 159] on button "APPLY" at bounding box center [947, 158] width 85 height 30
click at [152, 170] on input at bounding box center [191, 170] width 178 height 19
click at [173, 287] on span "W.T.F - WITNESSING TRUE FASHION" at bounding box center [192, 291] width 161 height 25
type input "All"
click at [941, 159] on button "APPLY" at bounding box center [947, 158] width 85 height 30
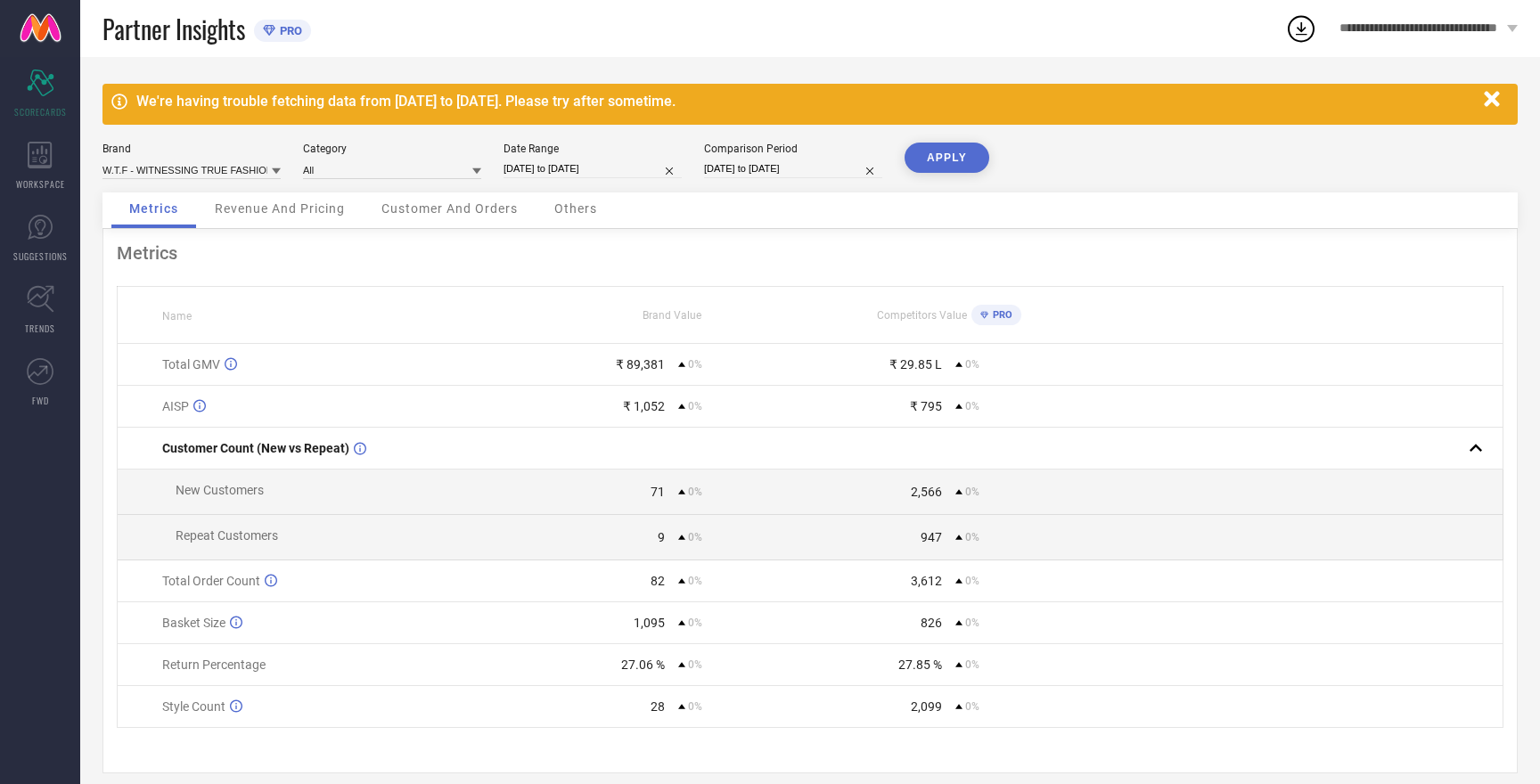
click at [941, 159] on button "APPLY" at bounding box center [947, 158] width 85 height 30
select select "8"
select select "2025"
select select "9"
select select "2025"
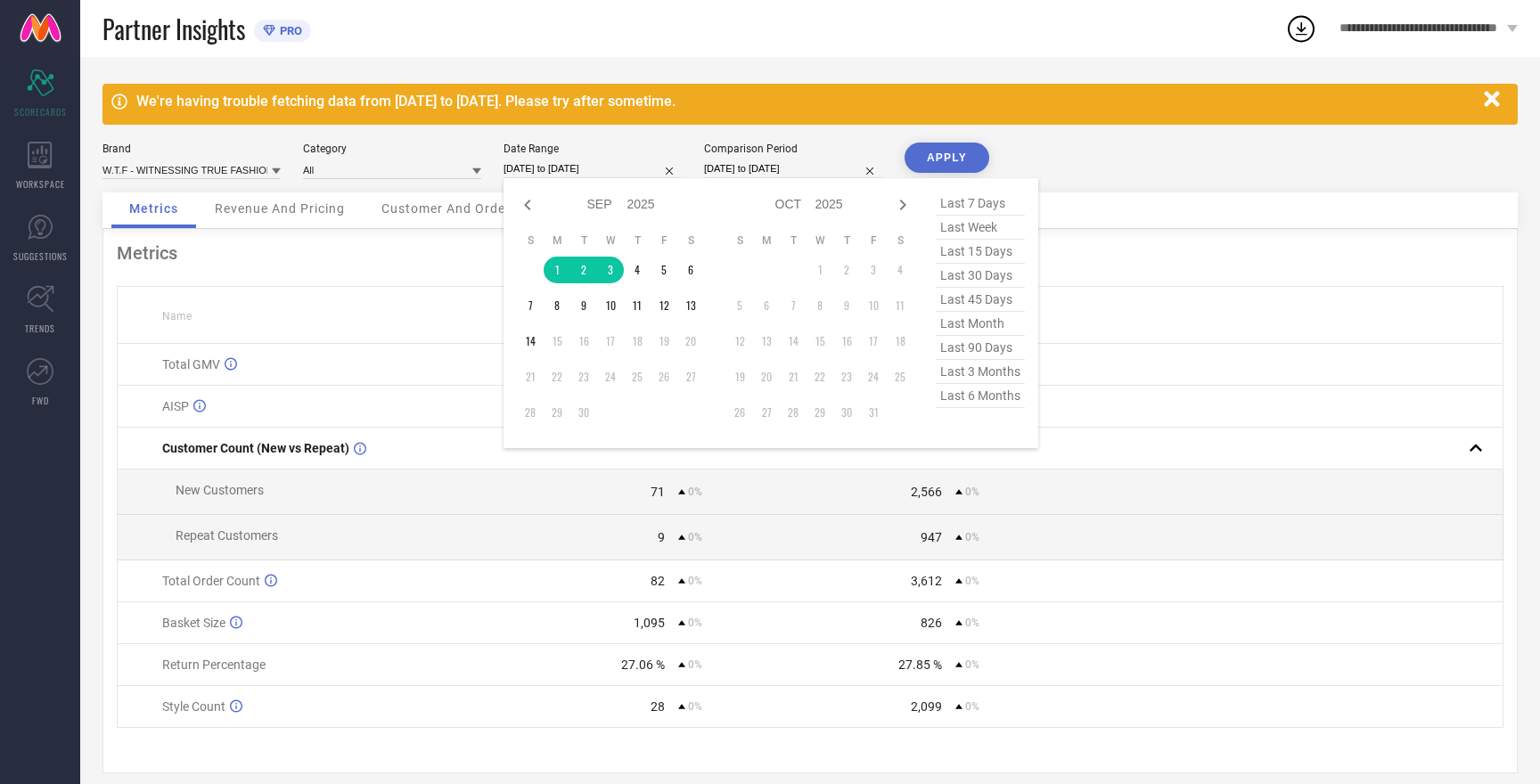
click at [539, 171] on input "[DATE] to [DATE]" at bounding box center [592, 169] width 178 height 19
click at [539, 166] on input "[DATE] to [DATE]" at bounding box center [592, 169] width 178 height 19
select select "8"
select select "2025"
select select "9"
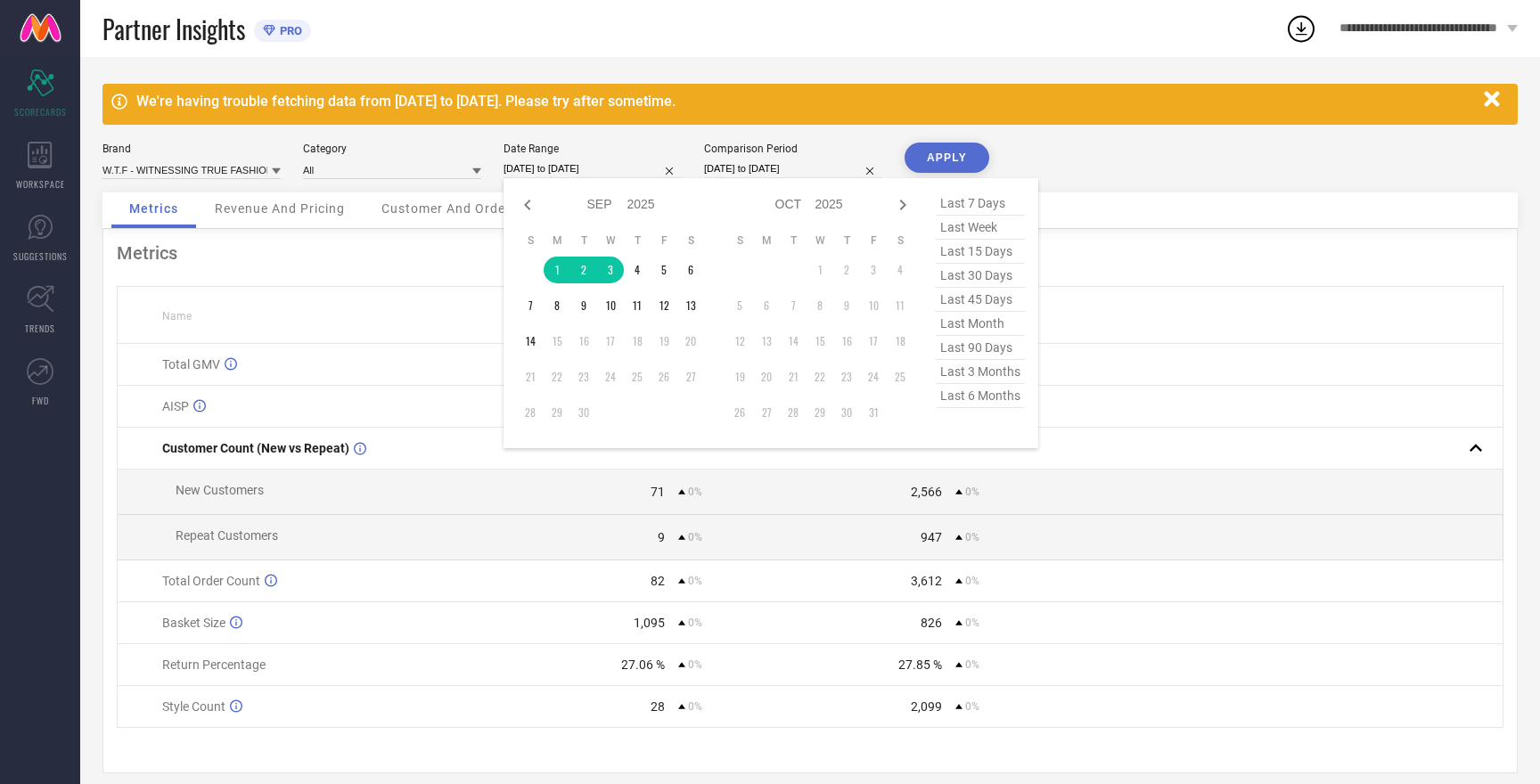
select select "2025"
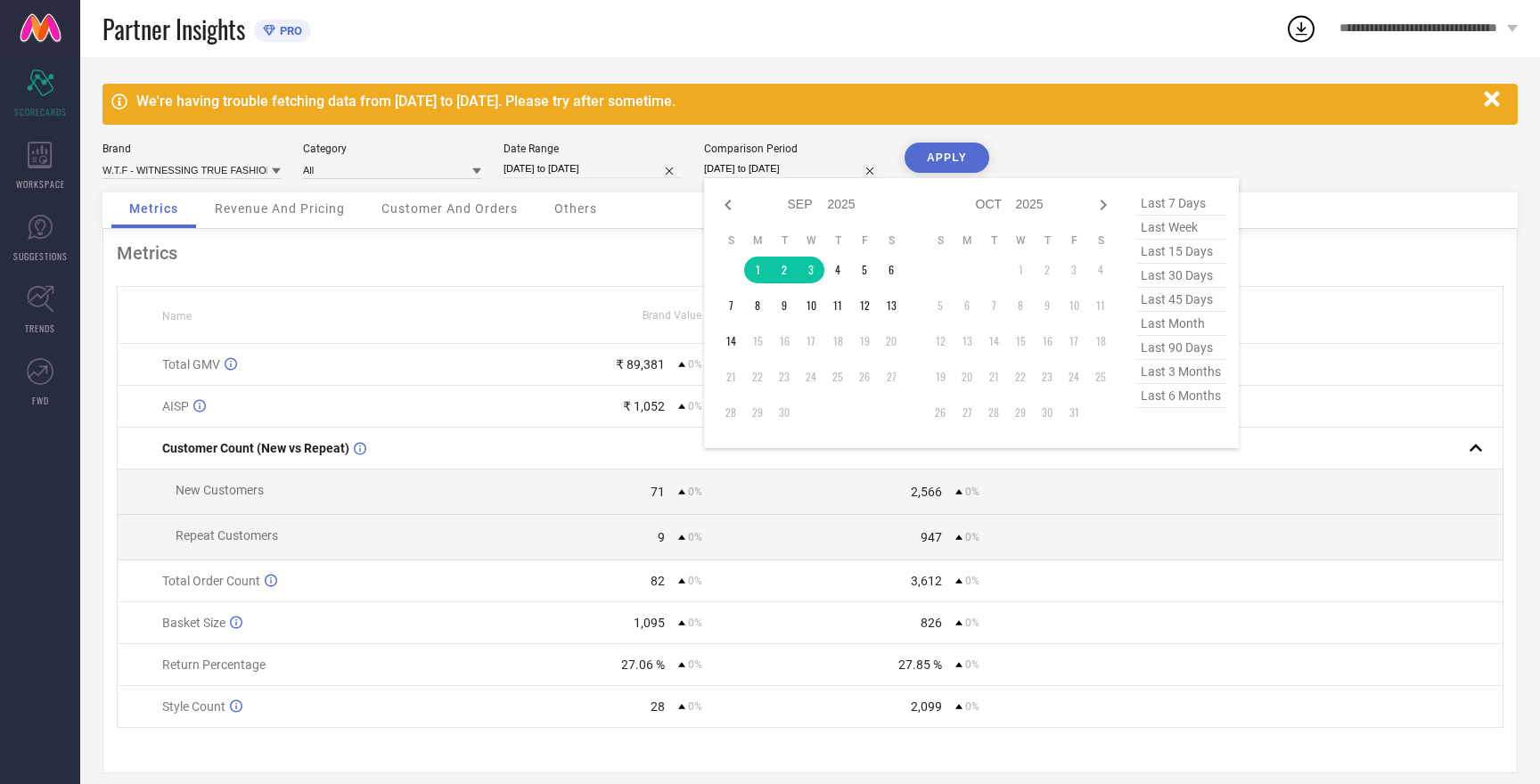
click at [747, 173] on input "[DATE] to [DATE]" at bounding box center [793, 169] width 178 height 19
click at [726, 197] on icon at bounding box center [728, 204] width 22 height 22
select select "7"
select select "2025"
select select "8"
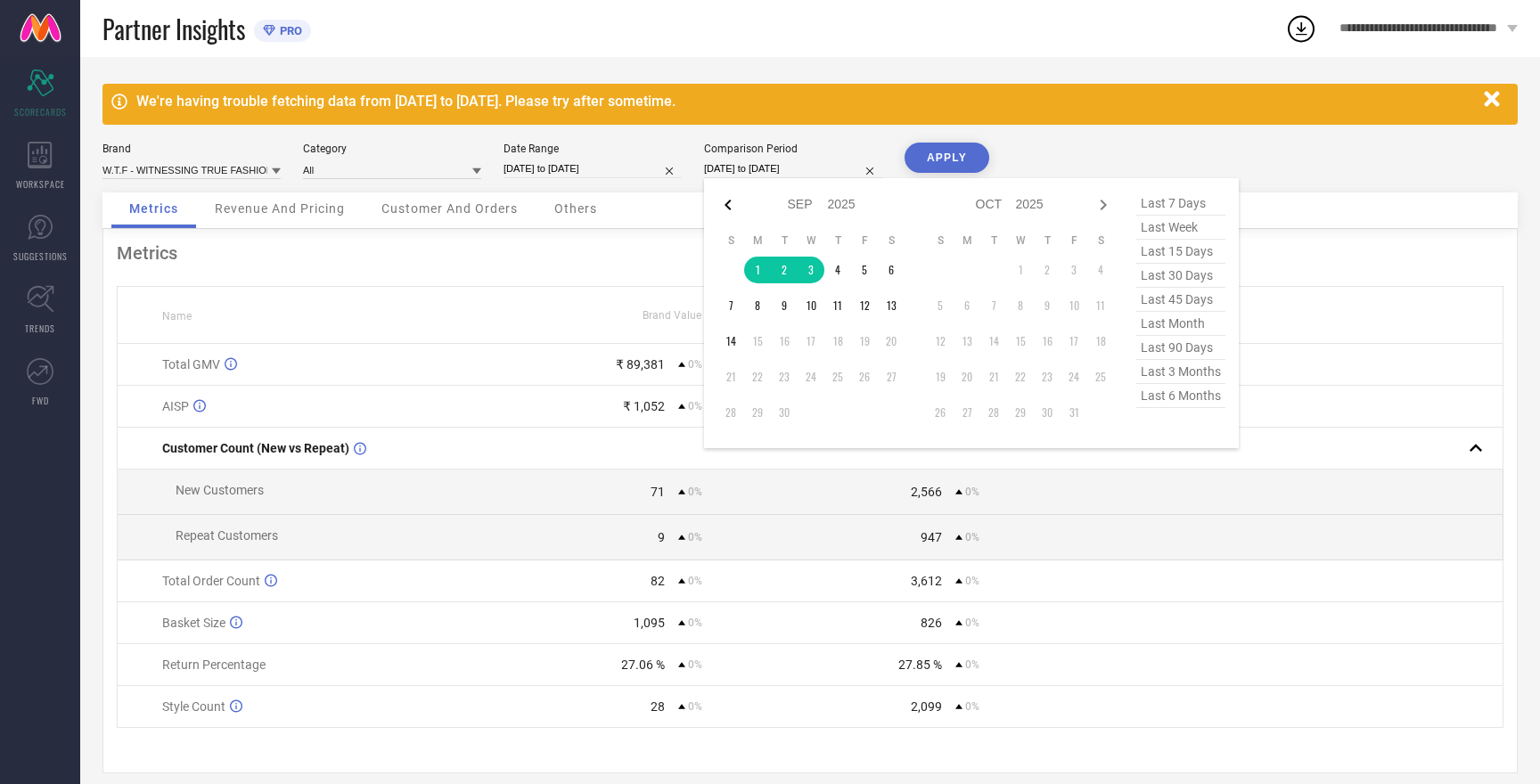
select select "2025"
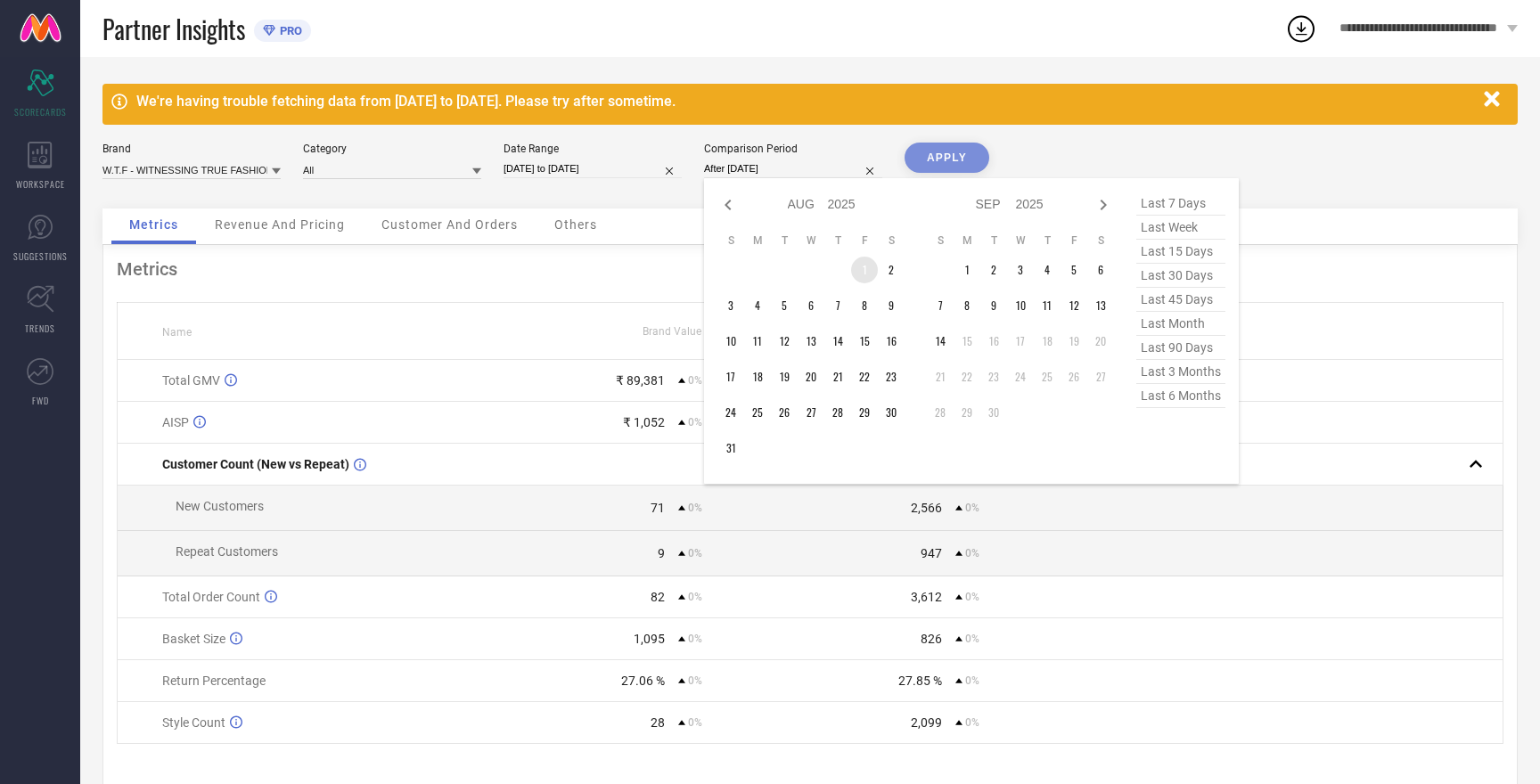
click at [862, 274] on td "1" at bounding box center [865, 270] width 26 height 26
type input "[DATE] to [DATE]"
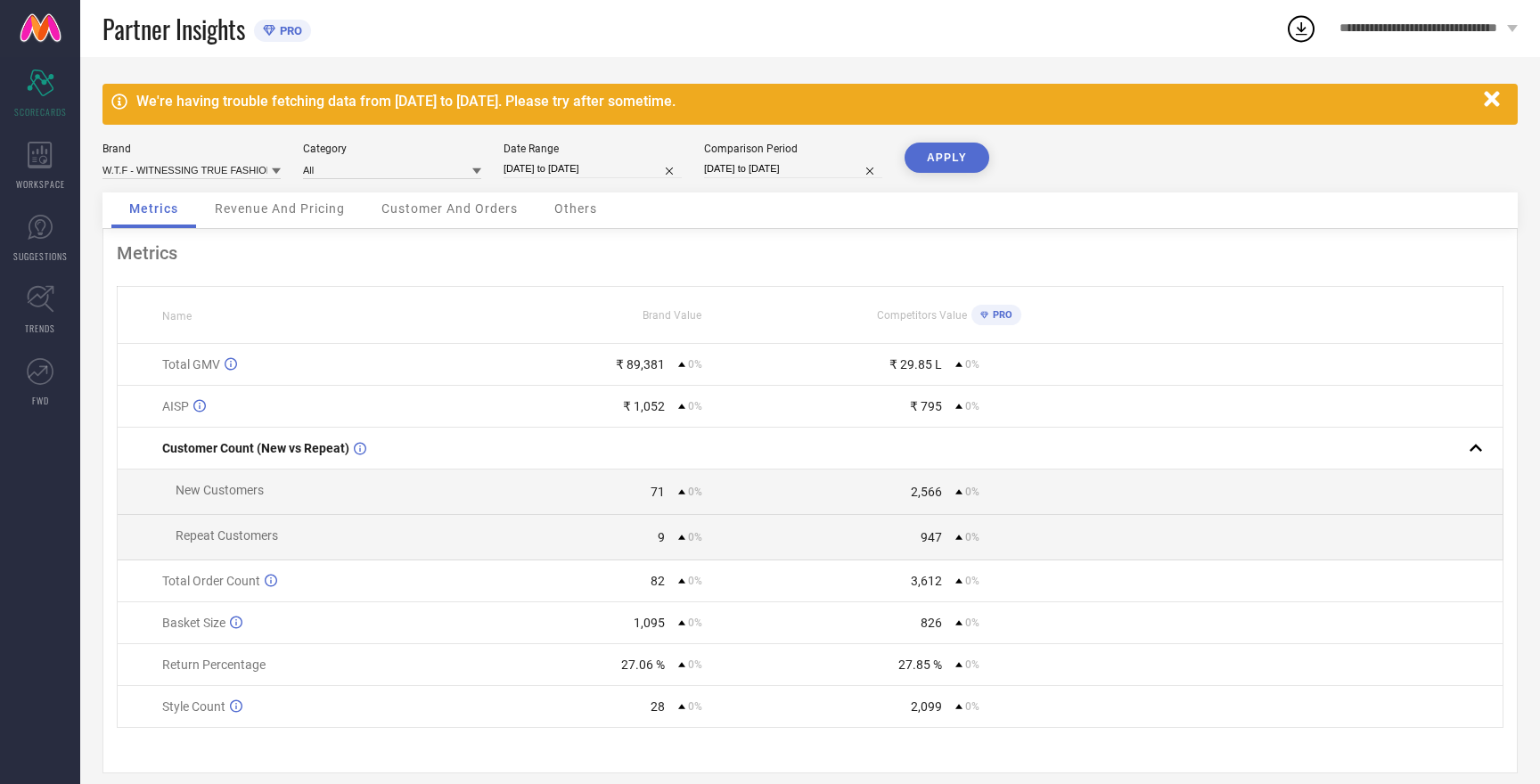
select select "7"
select select "2025"
select select "8"
select select "2025"
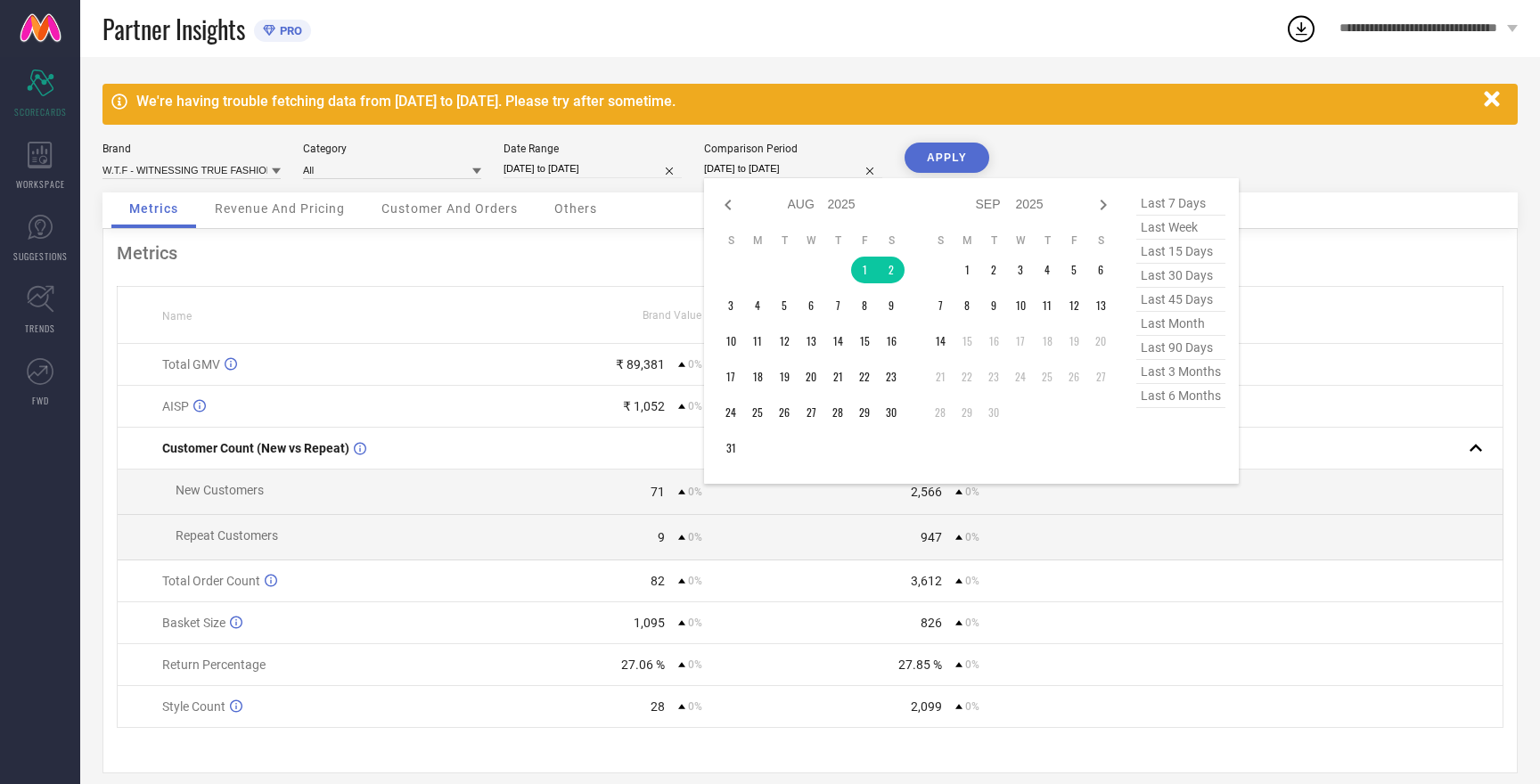
click at [780, 169] on input "[DATE] to [DATE]" at bounding box center [793, 169] width 178 height 19
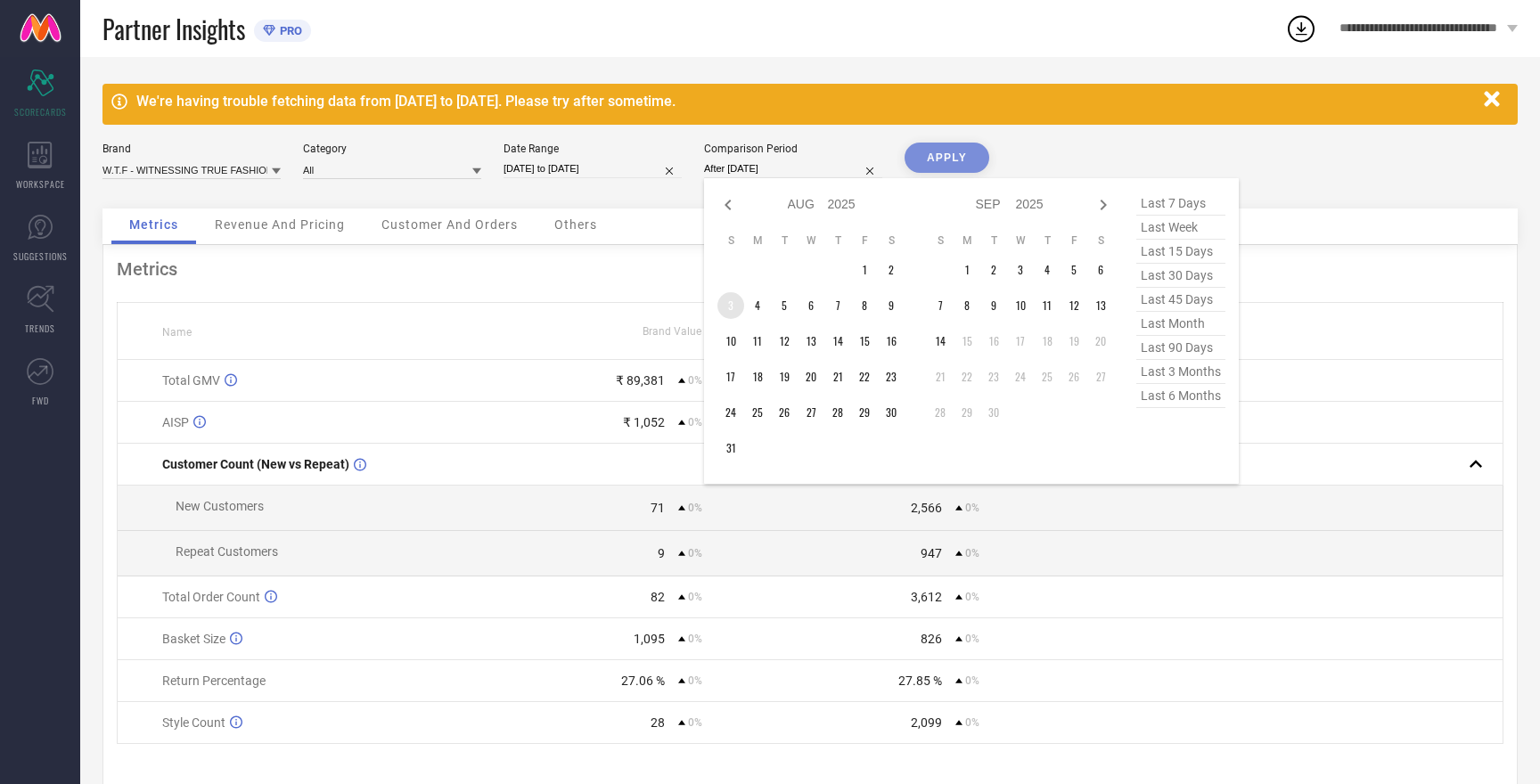
click at [729, 305] on td "3" at bounding box center [731, 305] width 26 height 26
type input "[DATE] to [DATE]"
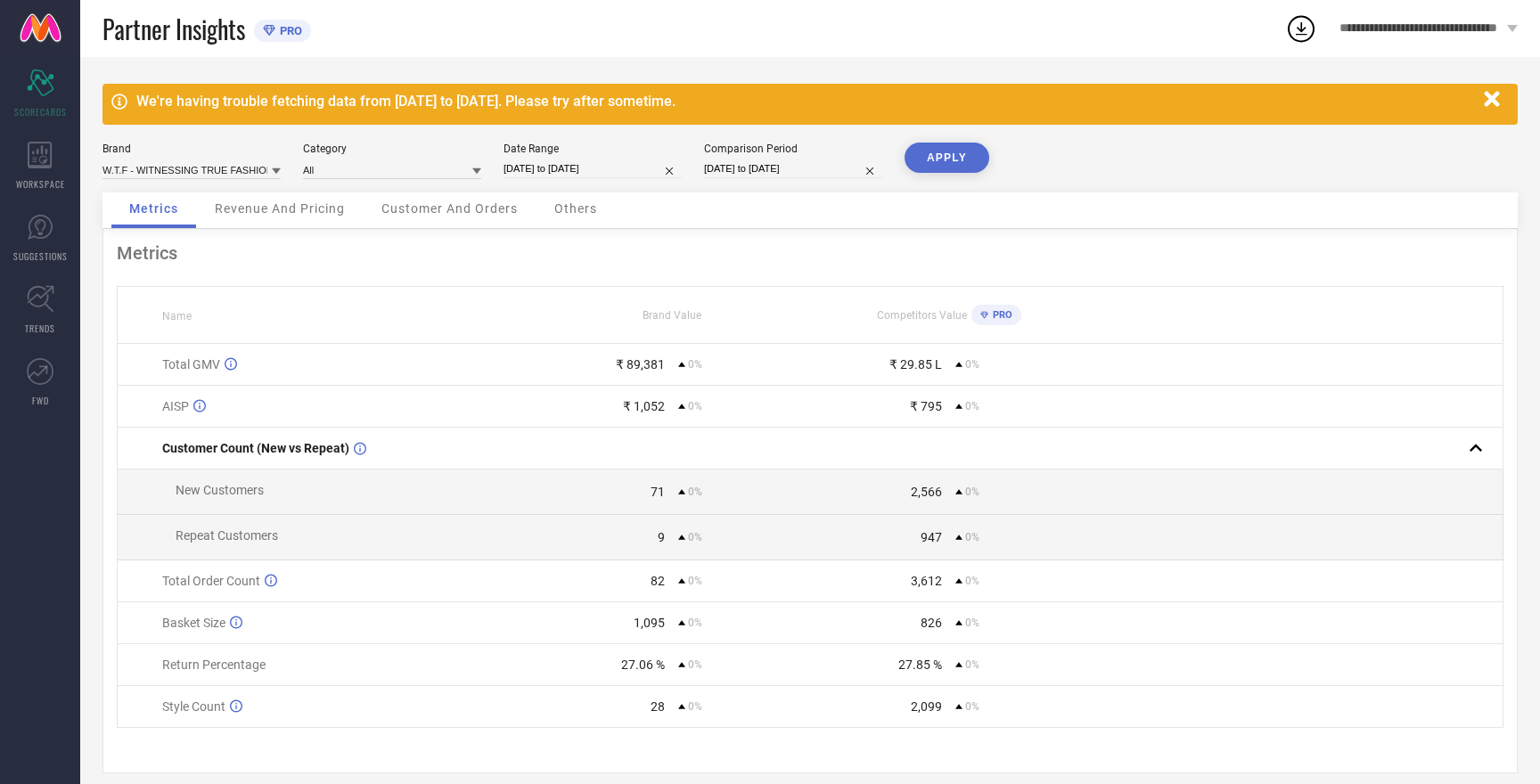
click at [865, 269] on div "Metrics Name Brand Value Competitors Value PRO Total GMV ₹ 89,381 0% ₹ 29.85 L …" at bounding box center [810, 501] width 1415 height 545
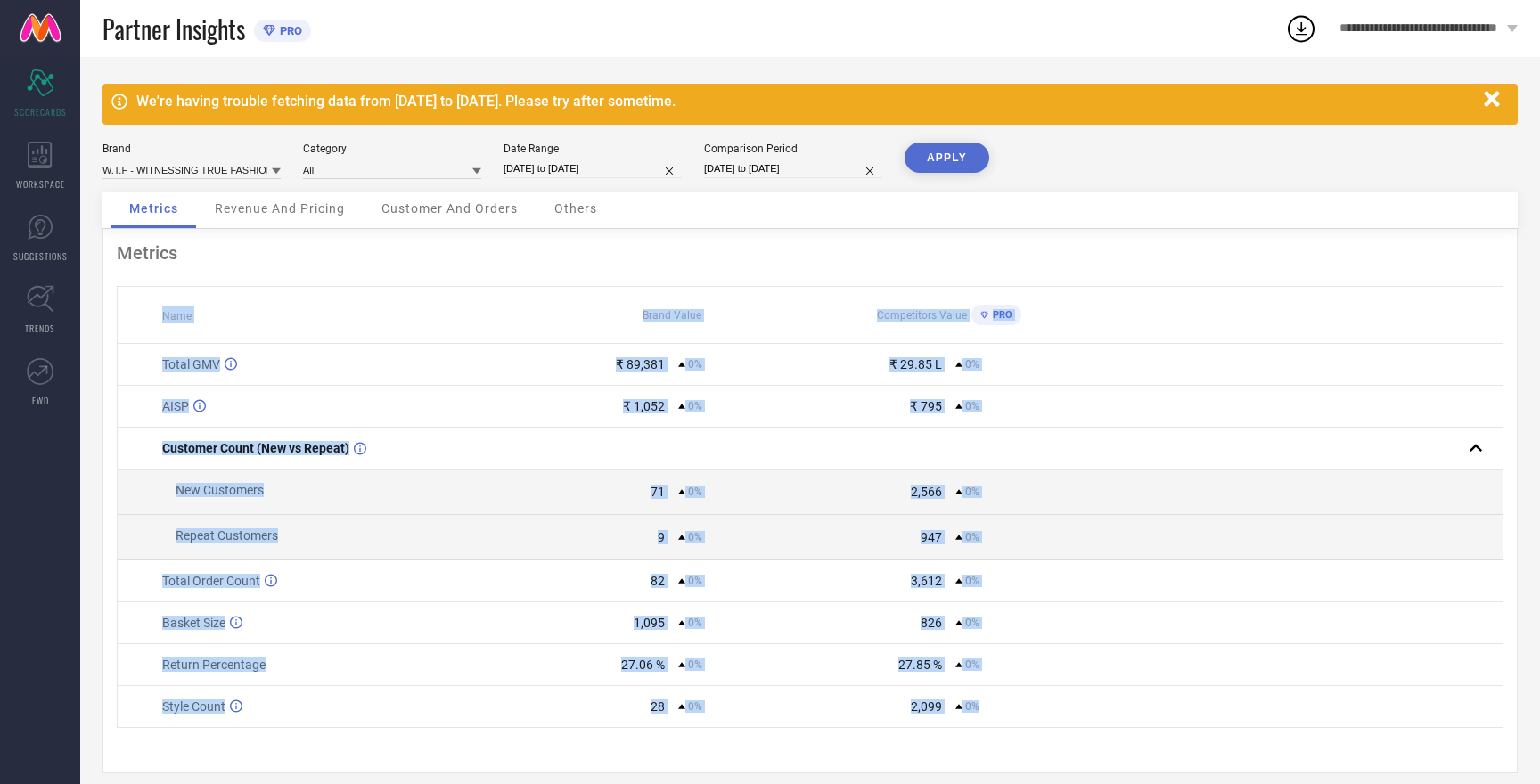
click at [943, 154] on button "APPLY" at bounding box center [947, 158] width 85 height 30
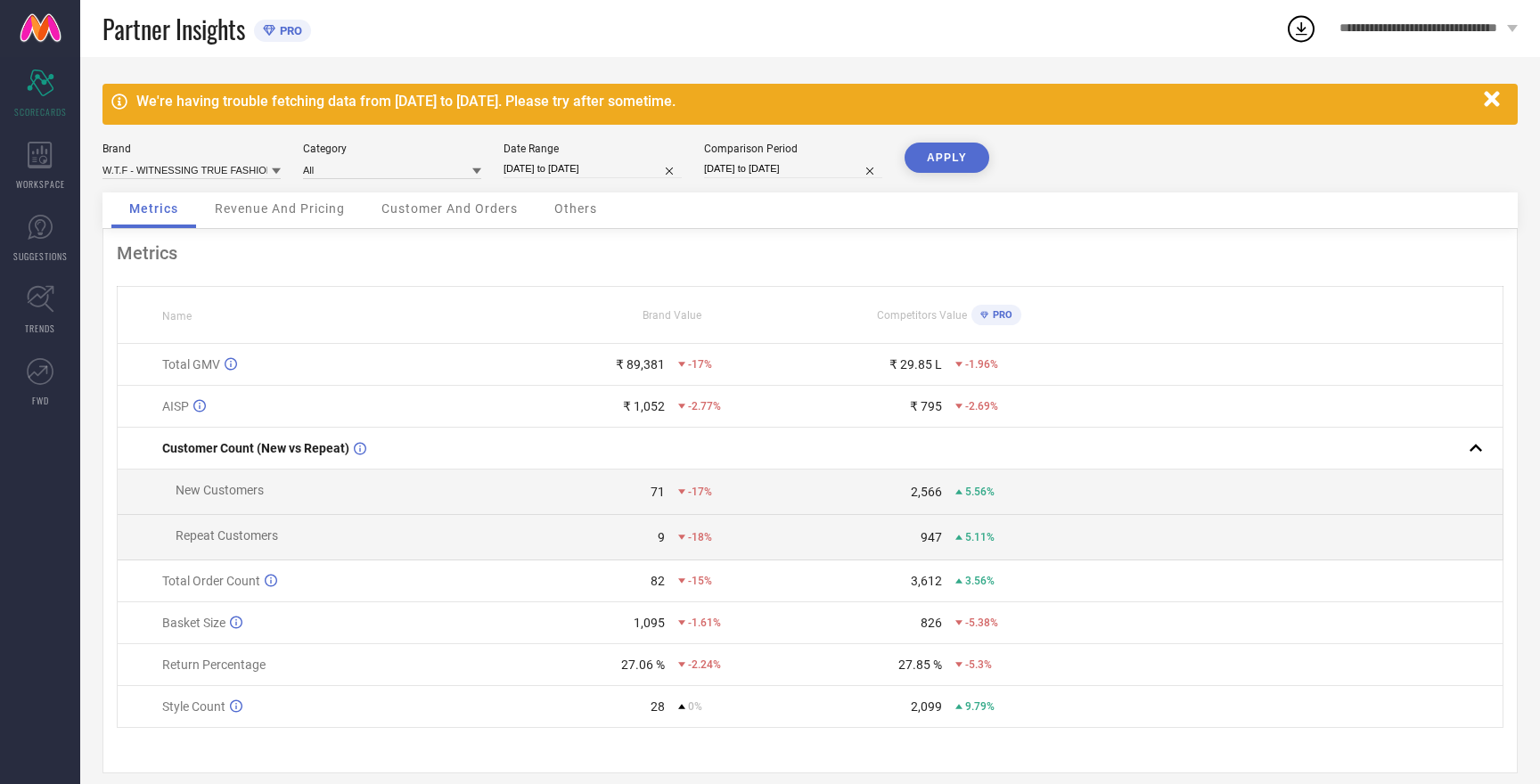
click at [938, 156] on button "APPLY" at bounding box center [947, 158] width 85 height 30
click at [213, 169] on input at bounding box center [191, 170] width 178 height 19
click at [177, 282] on span "MAST & HARBOUR" at bounding box center [155, 279] width 88 height 12
type input "All"
click at [941, 155] on button "APPLY" at bounding box center [947, 158] width 85 height 30
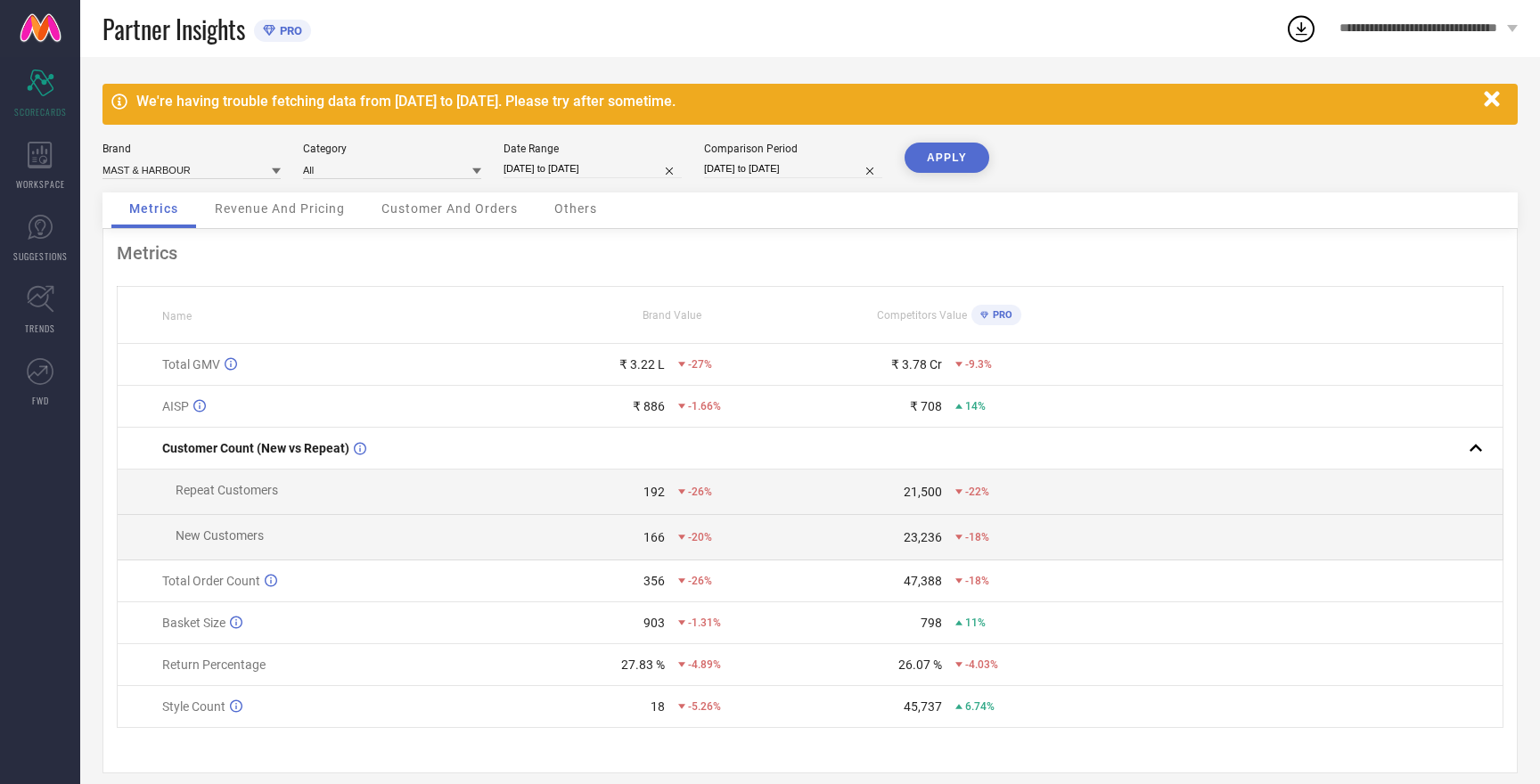
click at [941, 155] on button "APPLY" at bounding box center [947, 158] width 85 height 30
select select "8"
select select "2025"
select select "9"
select select "2025"
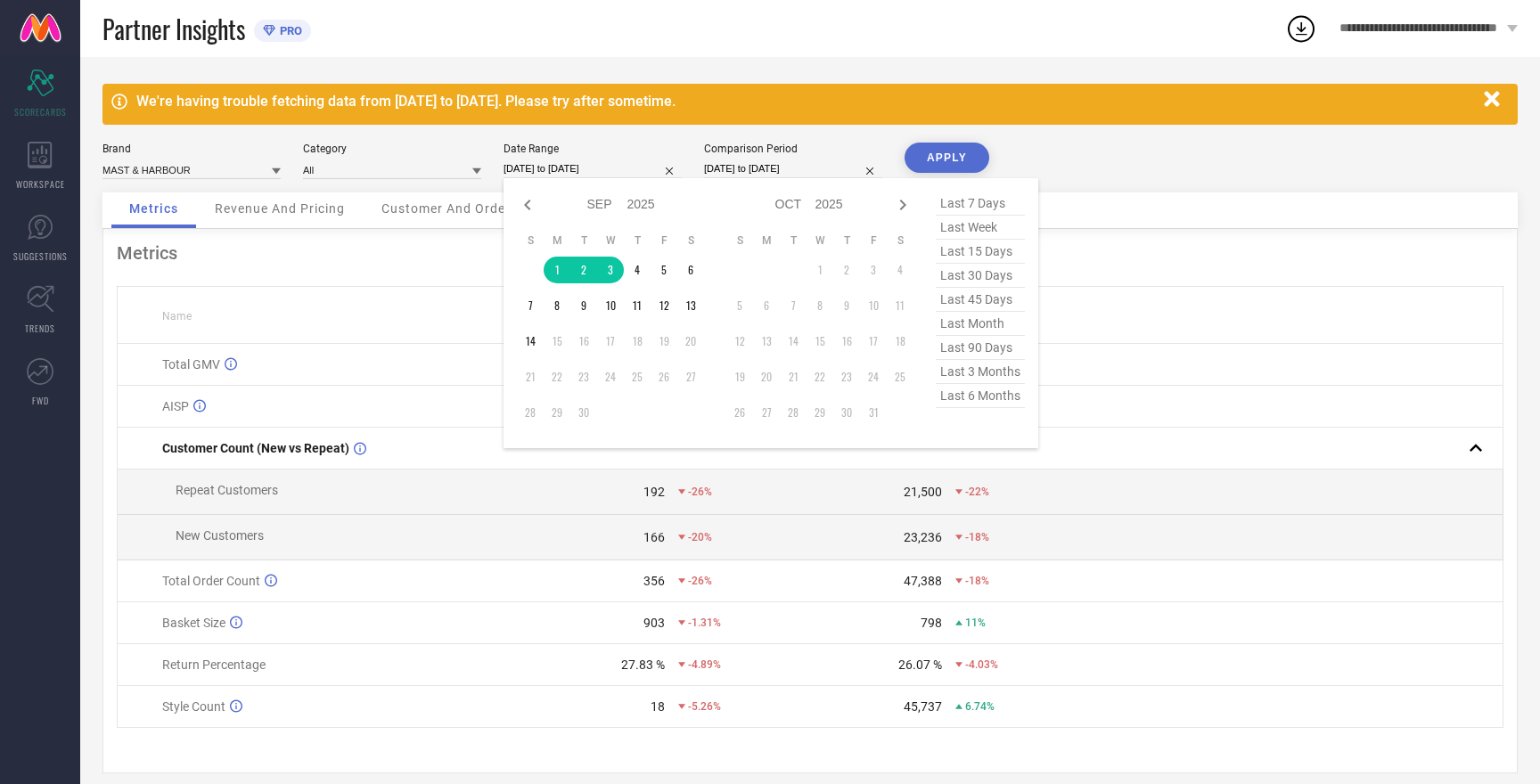
click at [580, 171] on input "[DATE] to [DATE]" at bounding box center [592, 169] width 178 height 19
click at [527, 201] on icon at bounding box center [528, 204] width 22 height 22
select select "7"
select select "2025"
select select "8"
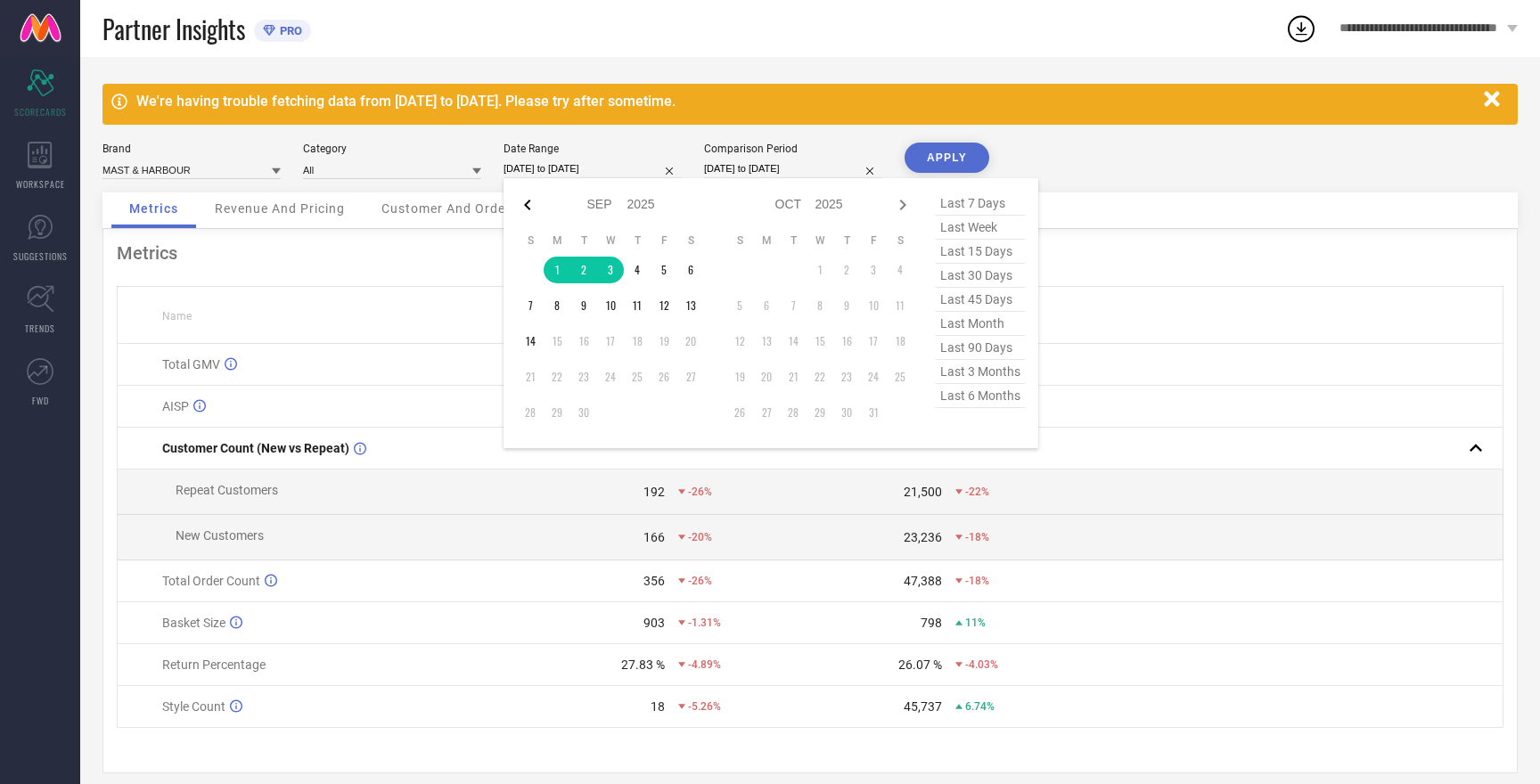
select select "2025"
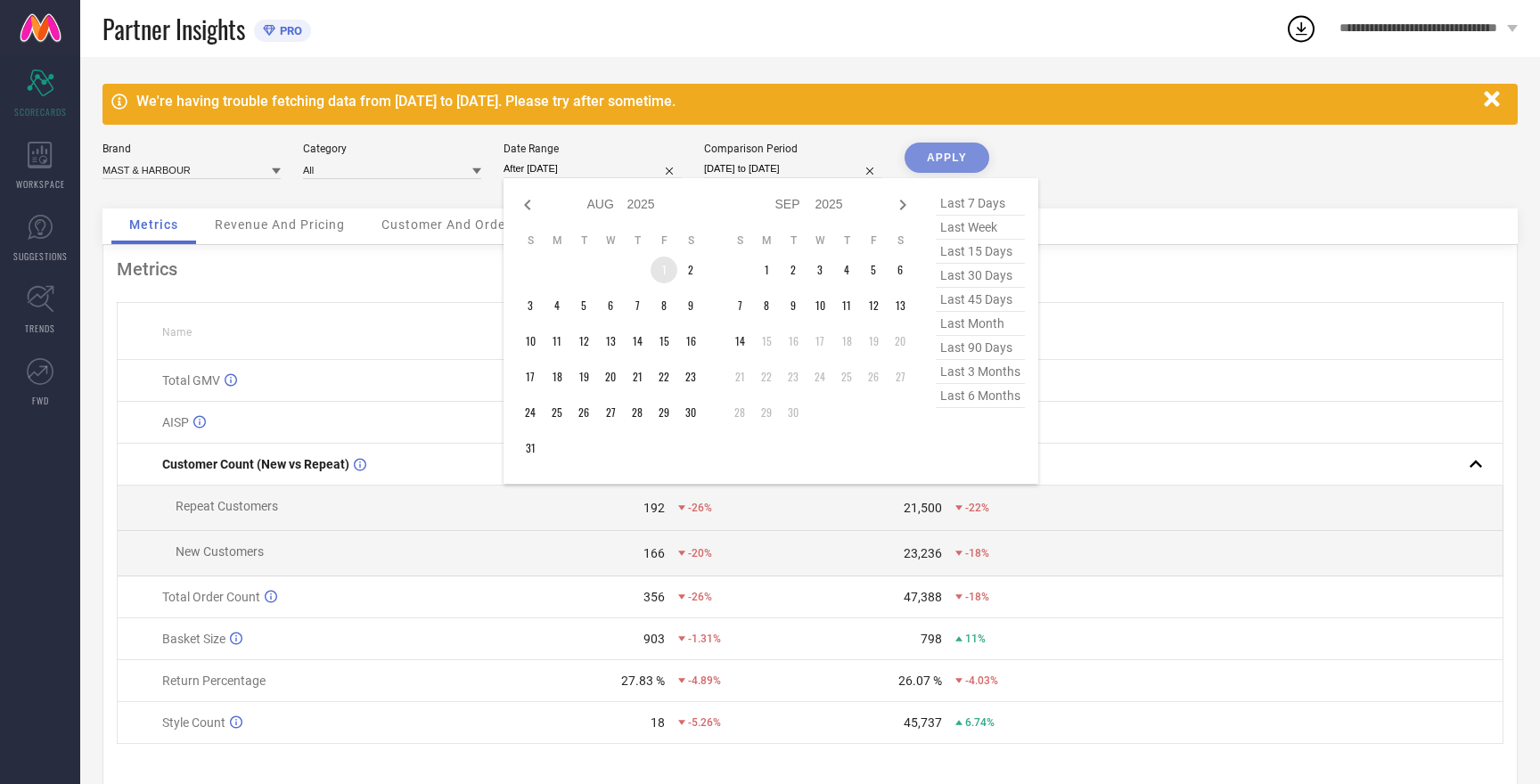
click at [663, 271] on td "1" at bounding box center [664, 270] width 26 height 26
type input "[DATE] to [DATE]"
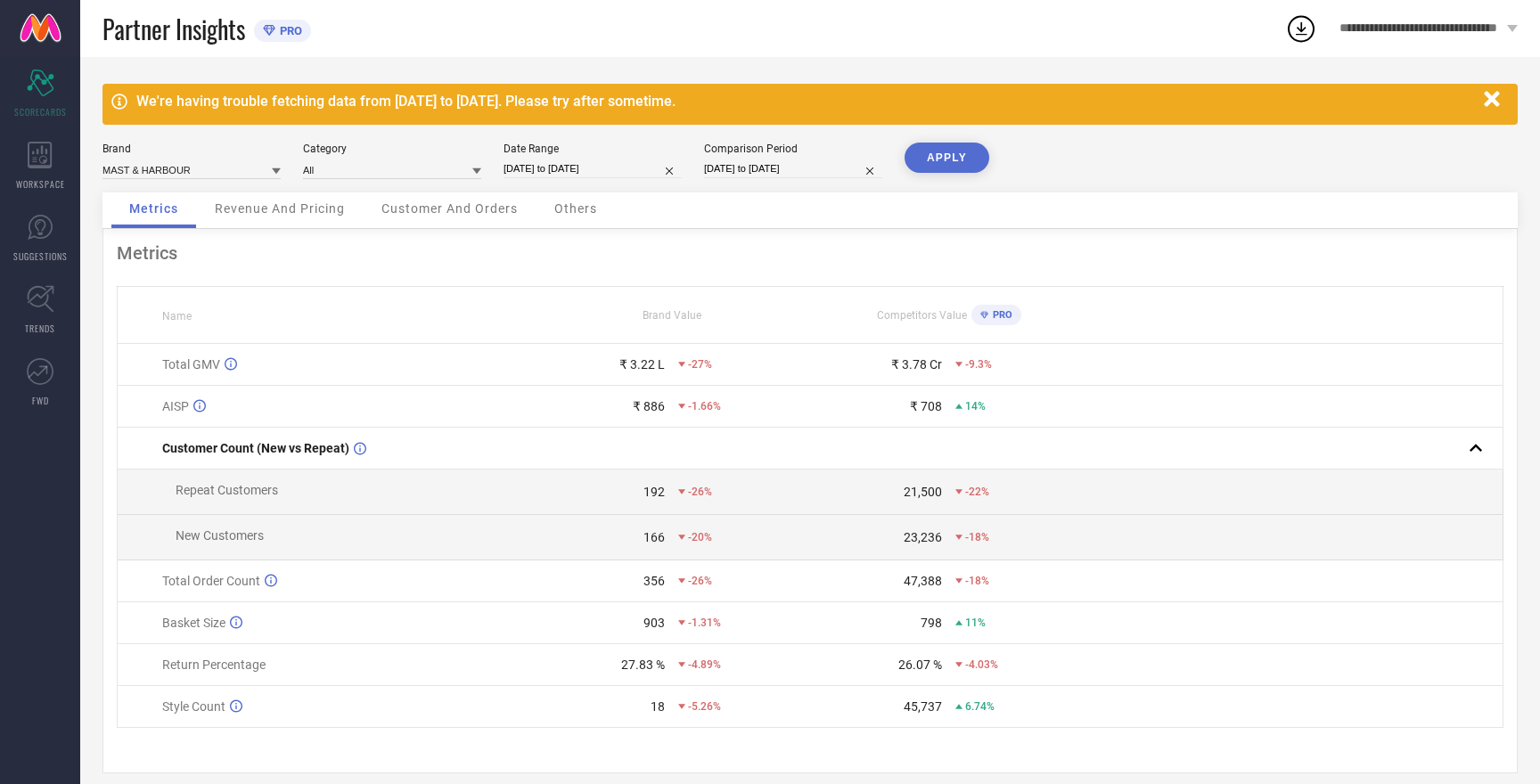
select select "7"
select select "2025"
select select "8"
select select "2025"
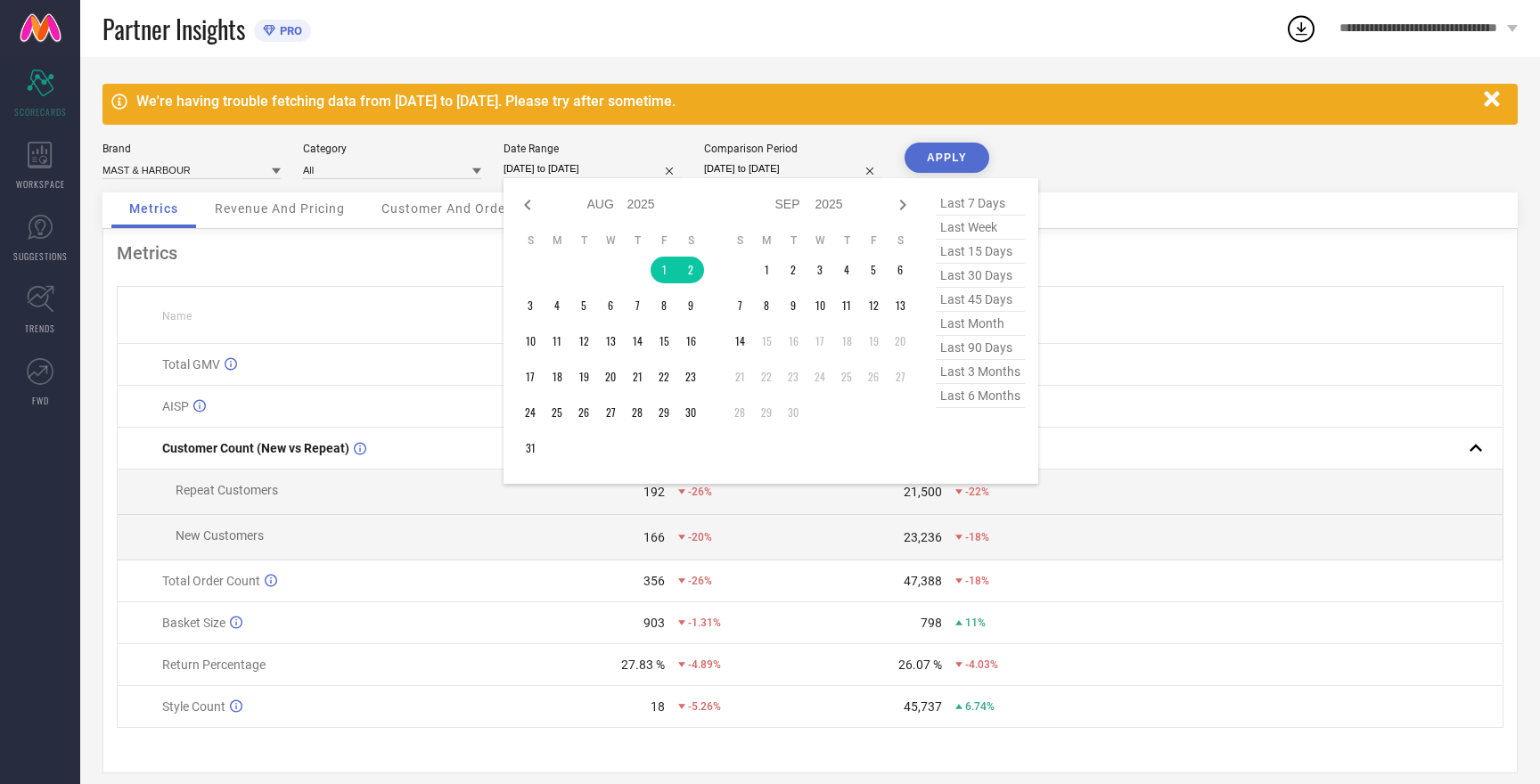
click at [561, 171] on input "[DATE] to [DATE]" at bounding box center [592, 169] width 178 height 19
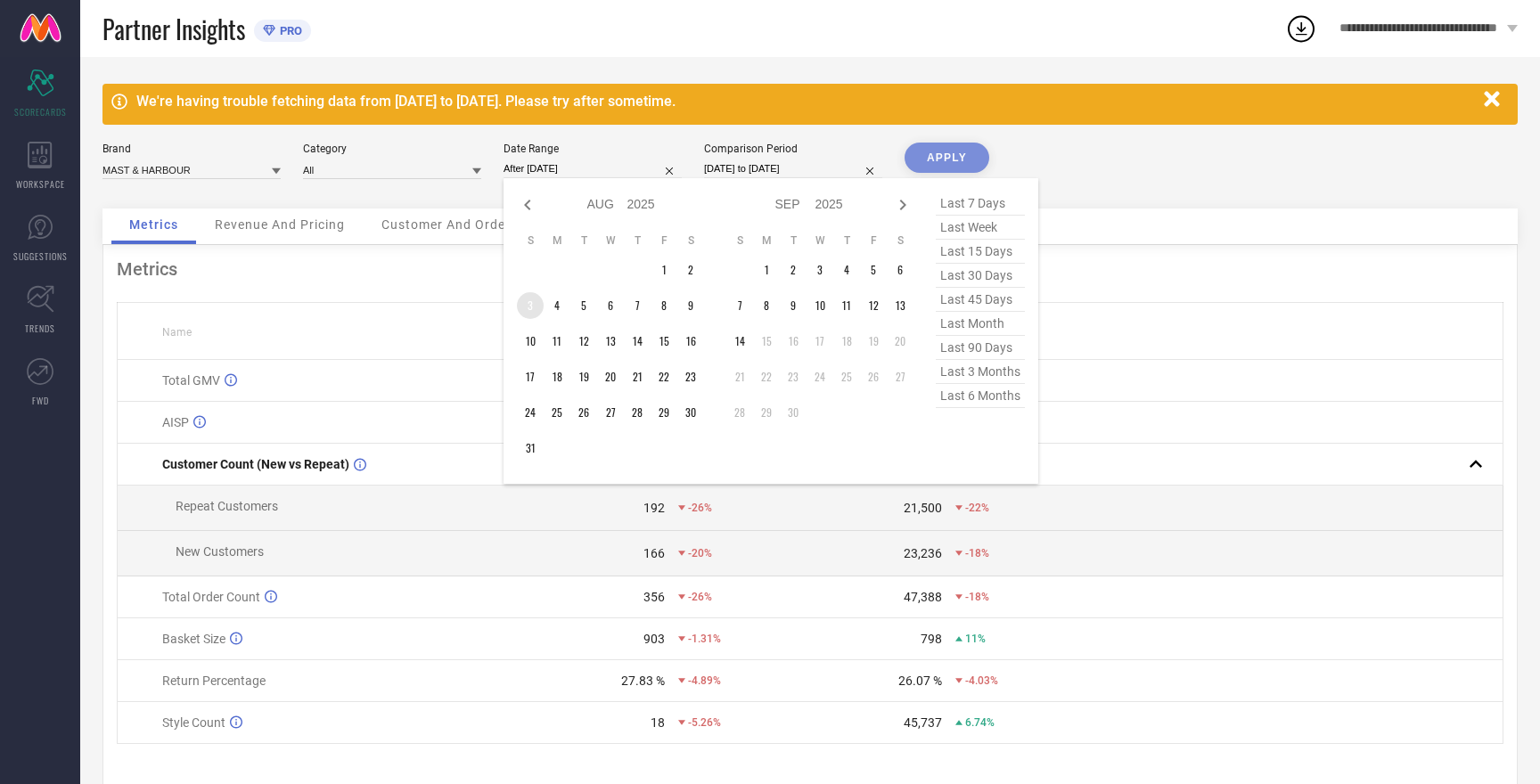
click at [526, 307] on td "3" at bounding box center [531, 305] width 26 height 26
type input "[DATE] to [DATE]"
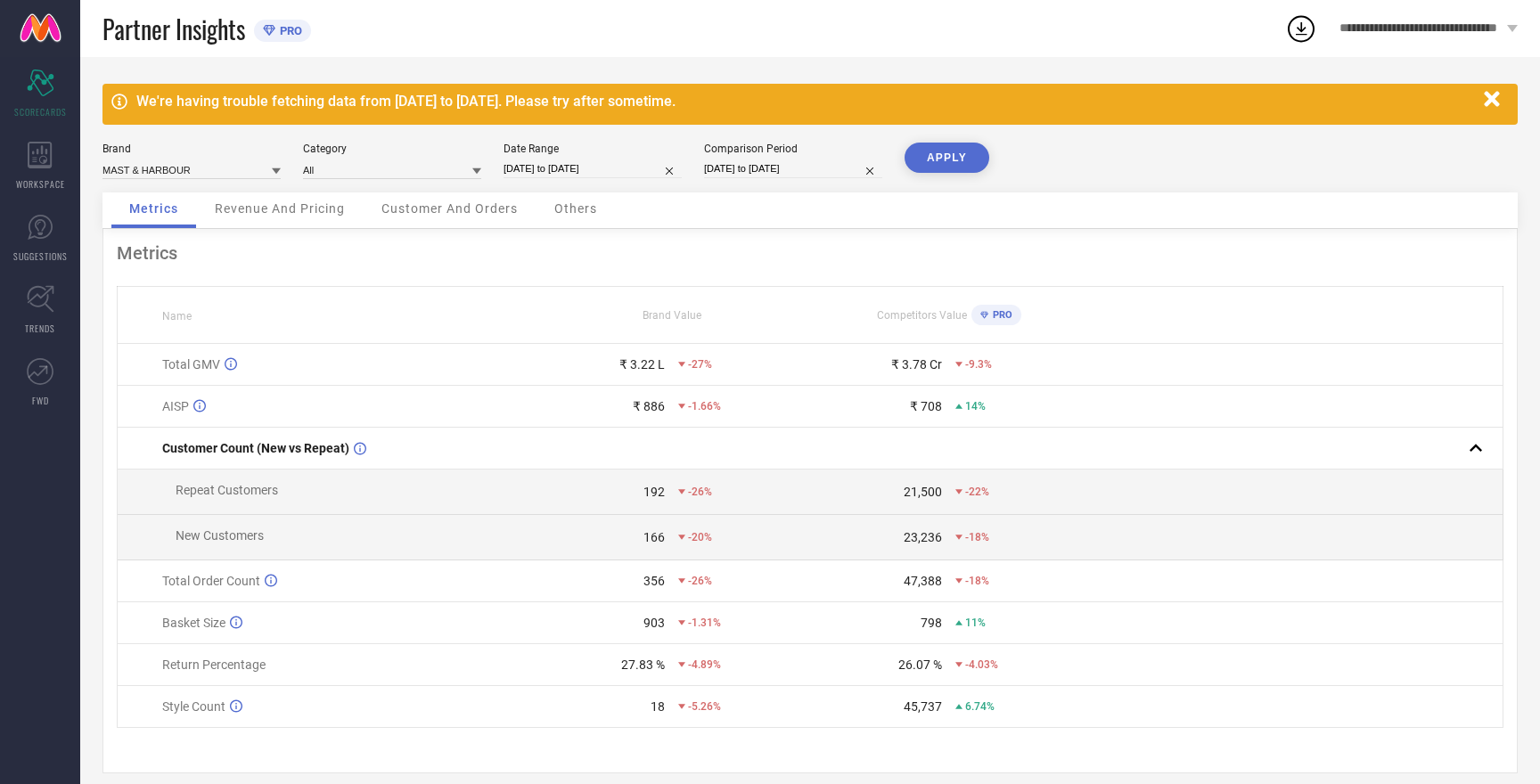
select select "7"
select select "2025"
select select "8"
select select "2025"
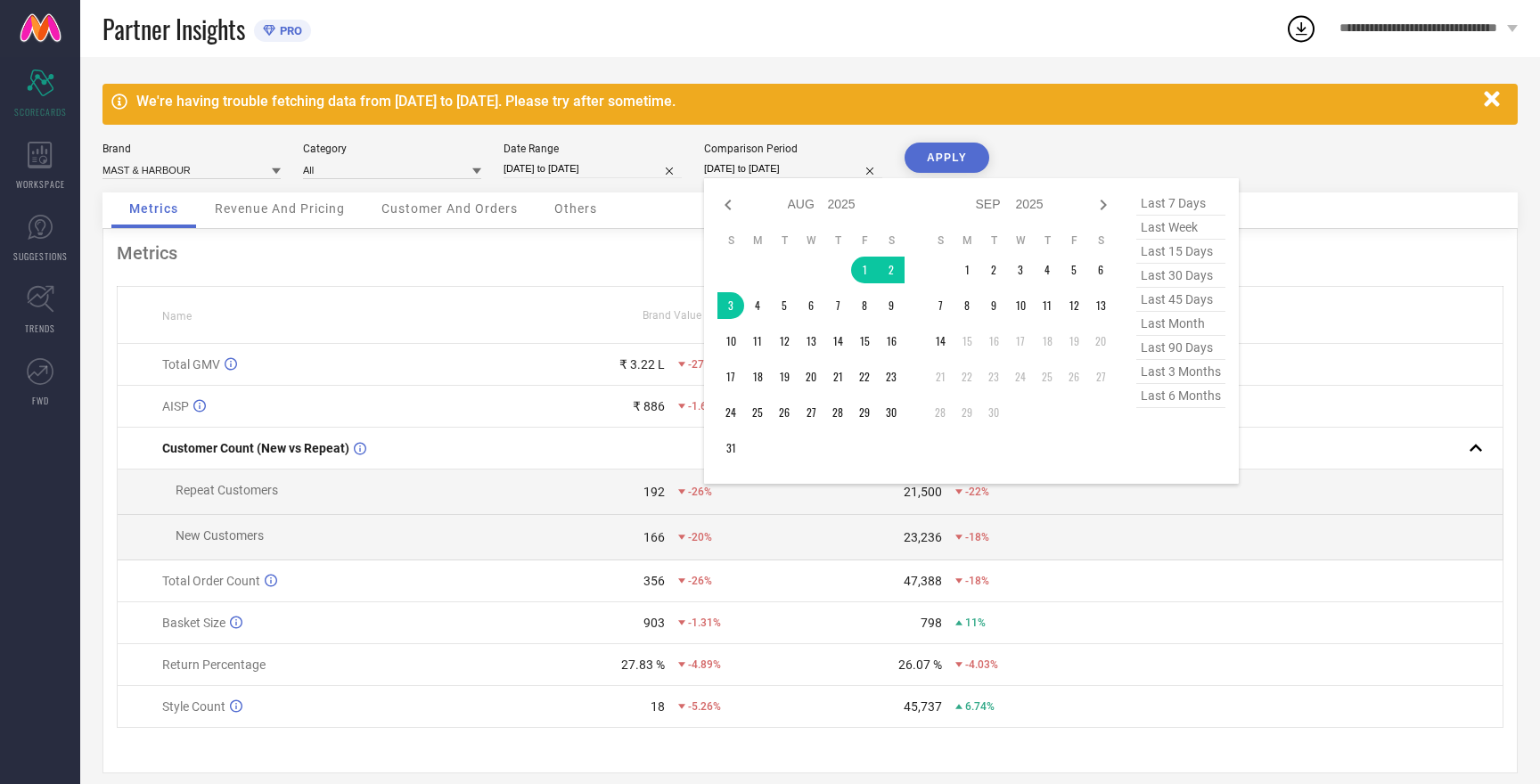
click at [773, 173] on input "[DATE] to [DATE]" at bounding box center [793, 169] width 178 height 19
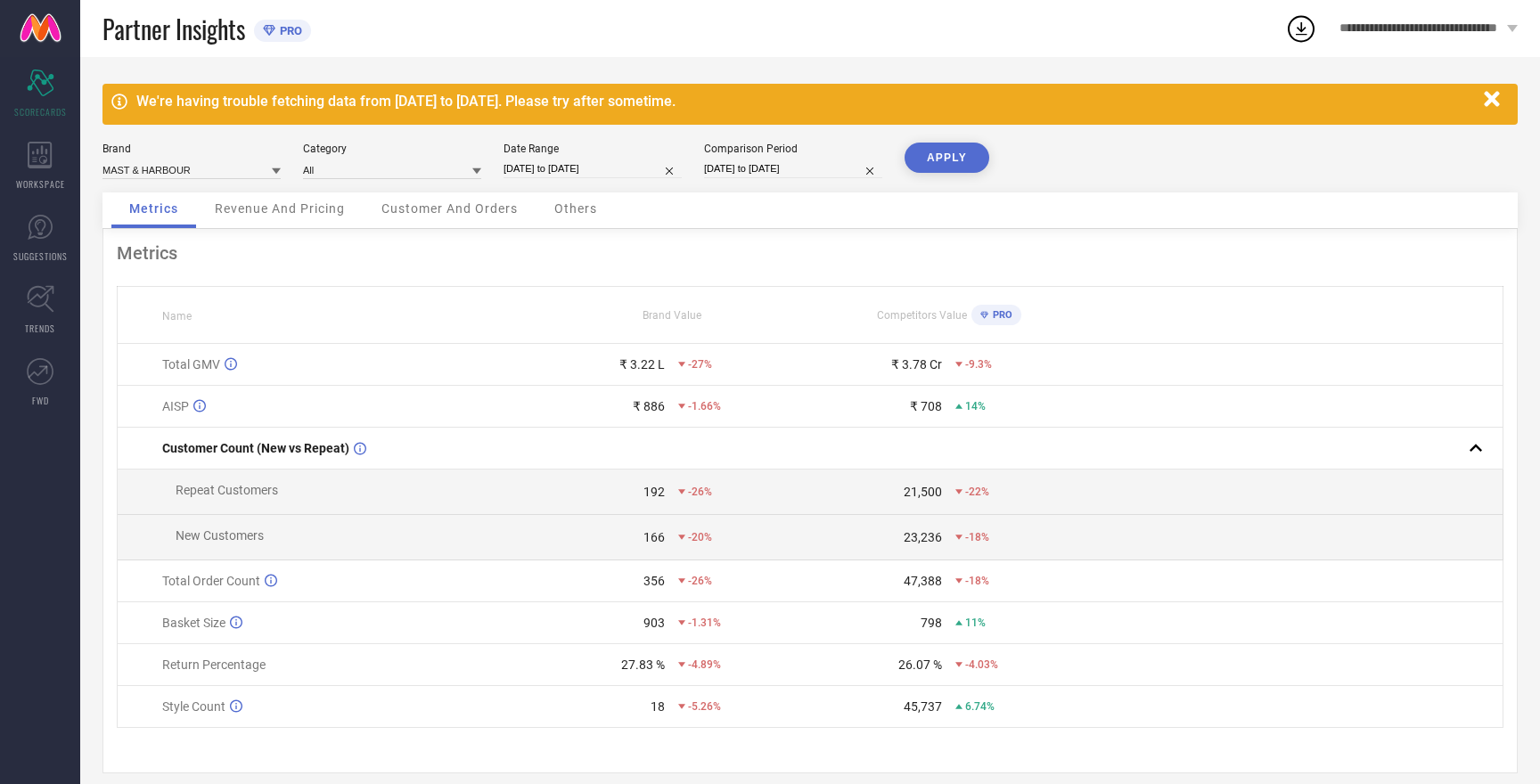
click at [927, 158] on button "APPLY" at bounding box center [947, 158] width 85 height 30
click at [927, 162] on button "APPLY" at bounding box center [947, 158] width 85 height 30
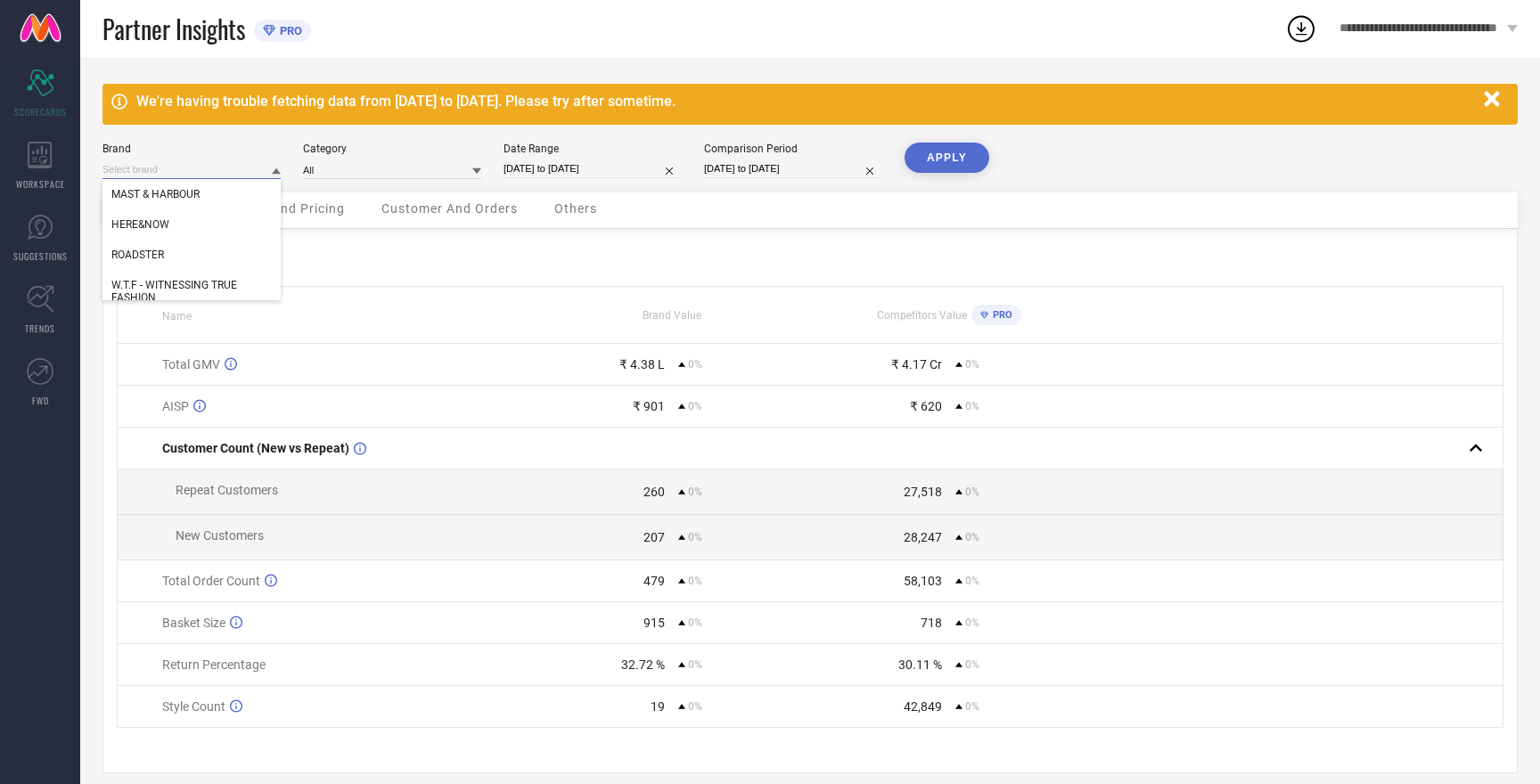
click at [154, 169] on input at bounding box center [191, 170] width 178 height 19
click at [157, 222] on span "HERE&NOW" at bounding box center [140, 224] width 58 height 12
type input "All"
click at [944, 152] on button "APPLY" at bounding box center [947, 158] width 85 height 30
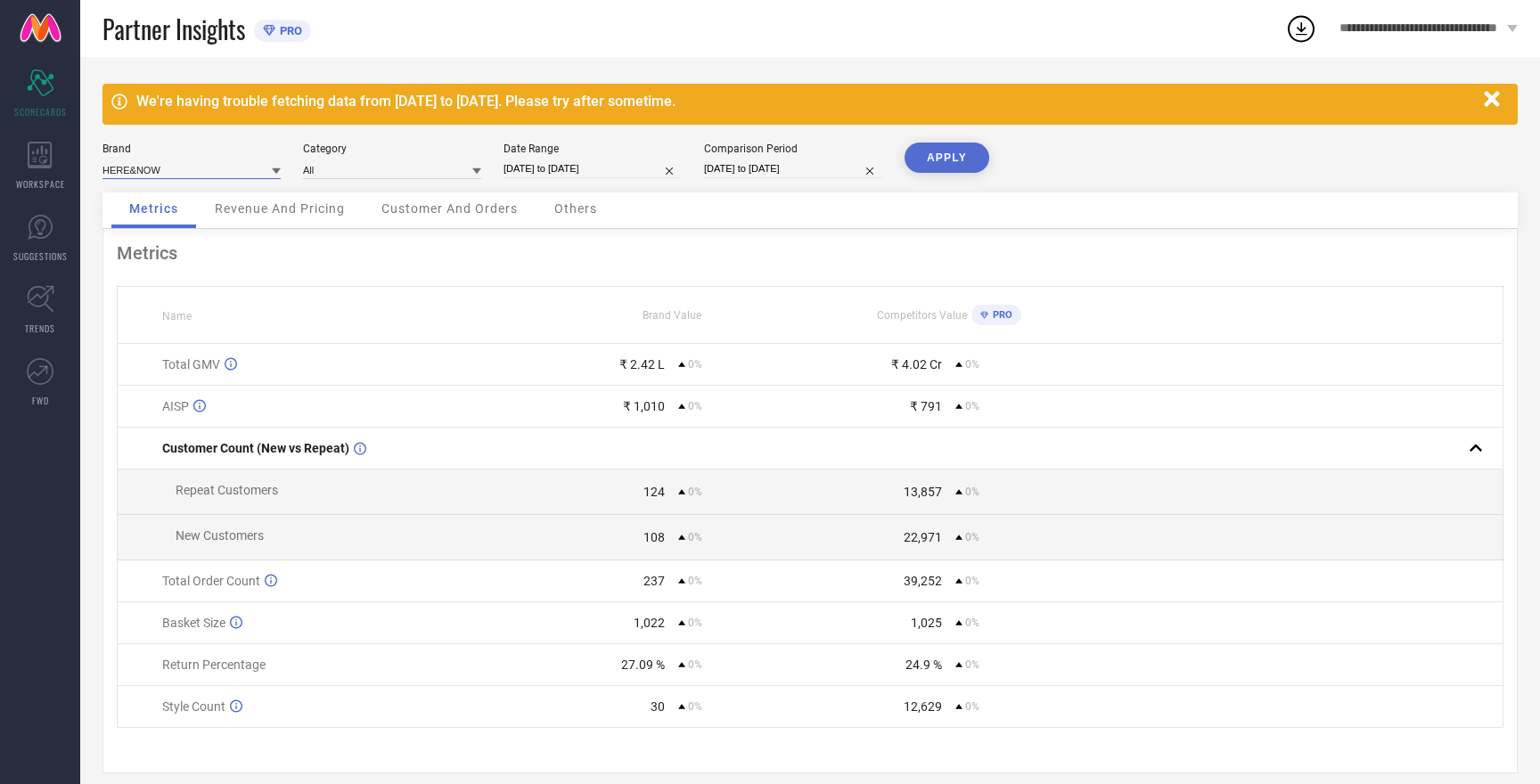
click at [144, 164] on input at bounding box center [191, 170] width 178 height 19
click at [156, 281] on span "W.T.F - WITNESSING TRUE FASHION" at bounding box center [192, 291] width 161 height 25
type input "All"
click at [961, 146] on button "APPLY" at bounding box center [947, 158] width 85 height 30
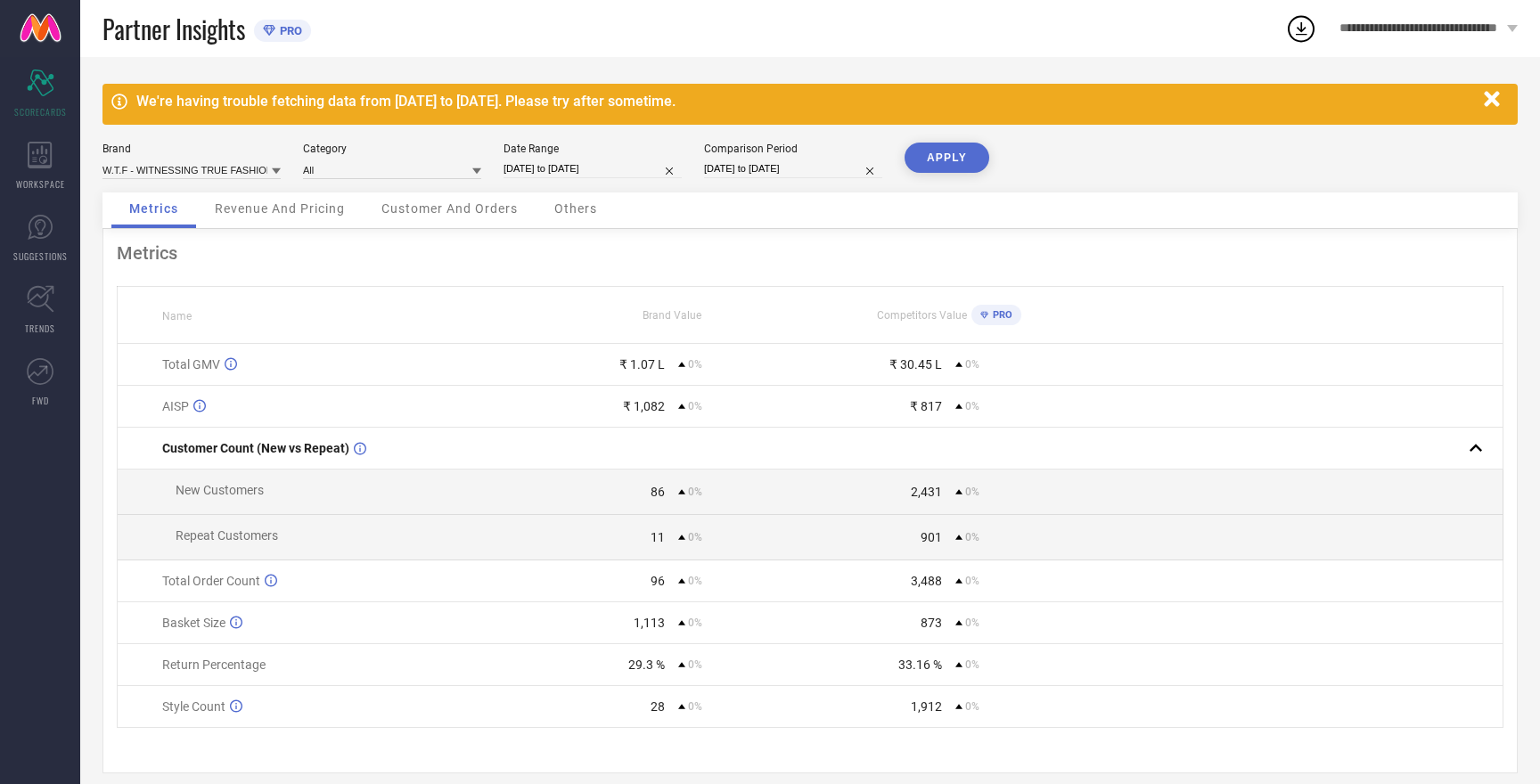
click at [959, 153] on button "APPLY" at bounding box center [947, 158] width 85 height 30
click at [182, 172] on input at bounding box center [191, 170] width 178 height 19
click at [175, 279] on span "MAST & HARBOUR" at bounding box center [155, 279] width 88 height 12
type input "All"
click at [942, 166] on button "APPLY" at bounding box center [947, 158] width 85 height 30
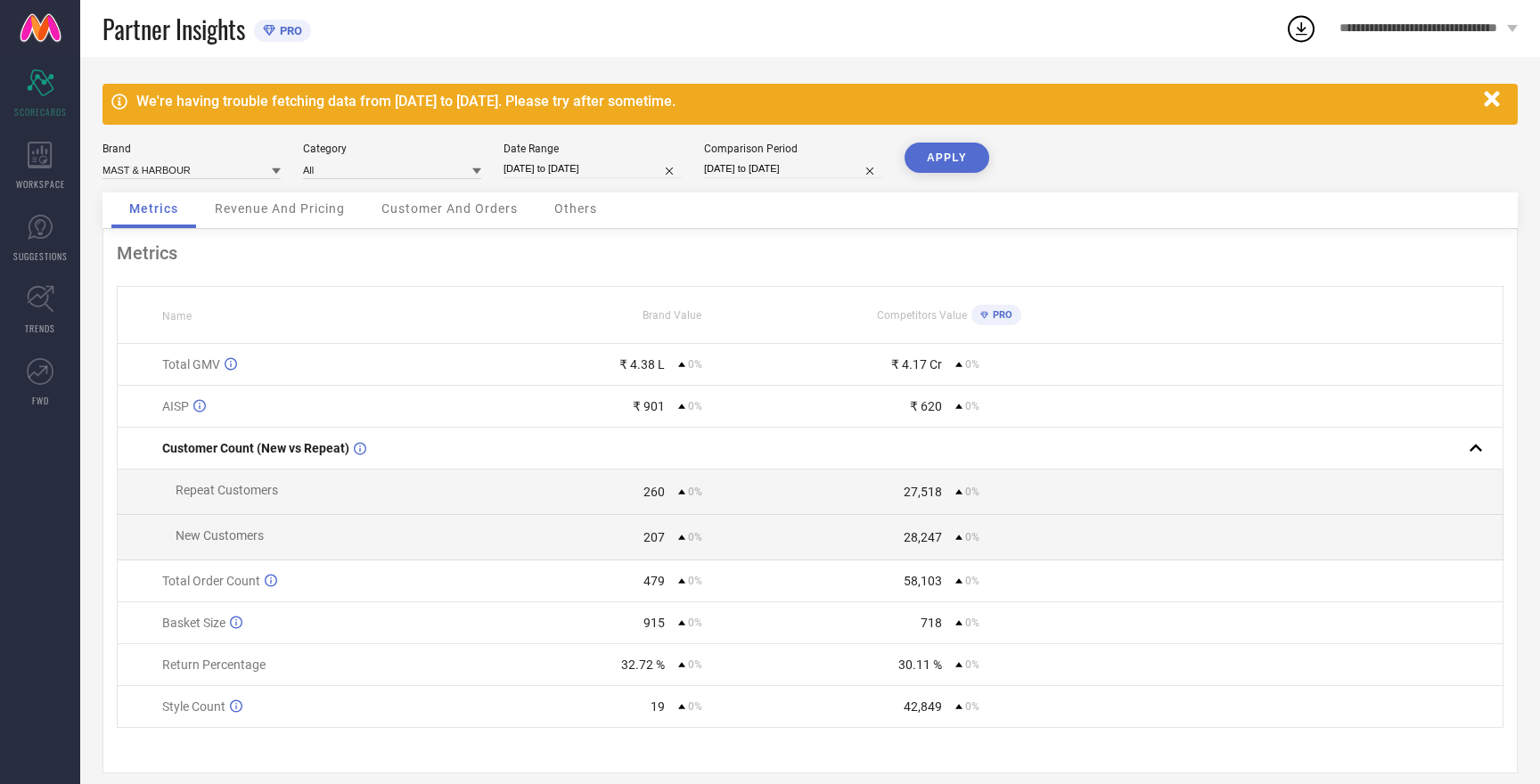
select select "7"
select select "2025"
select select "8"
select select "2025"
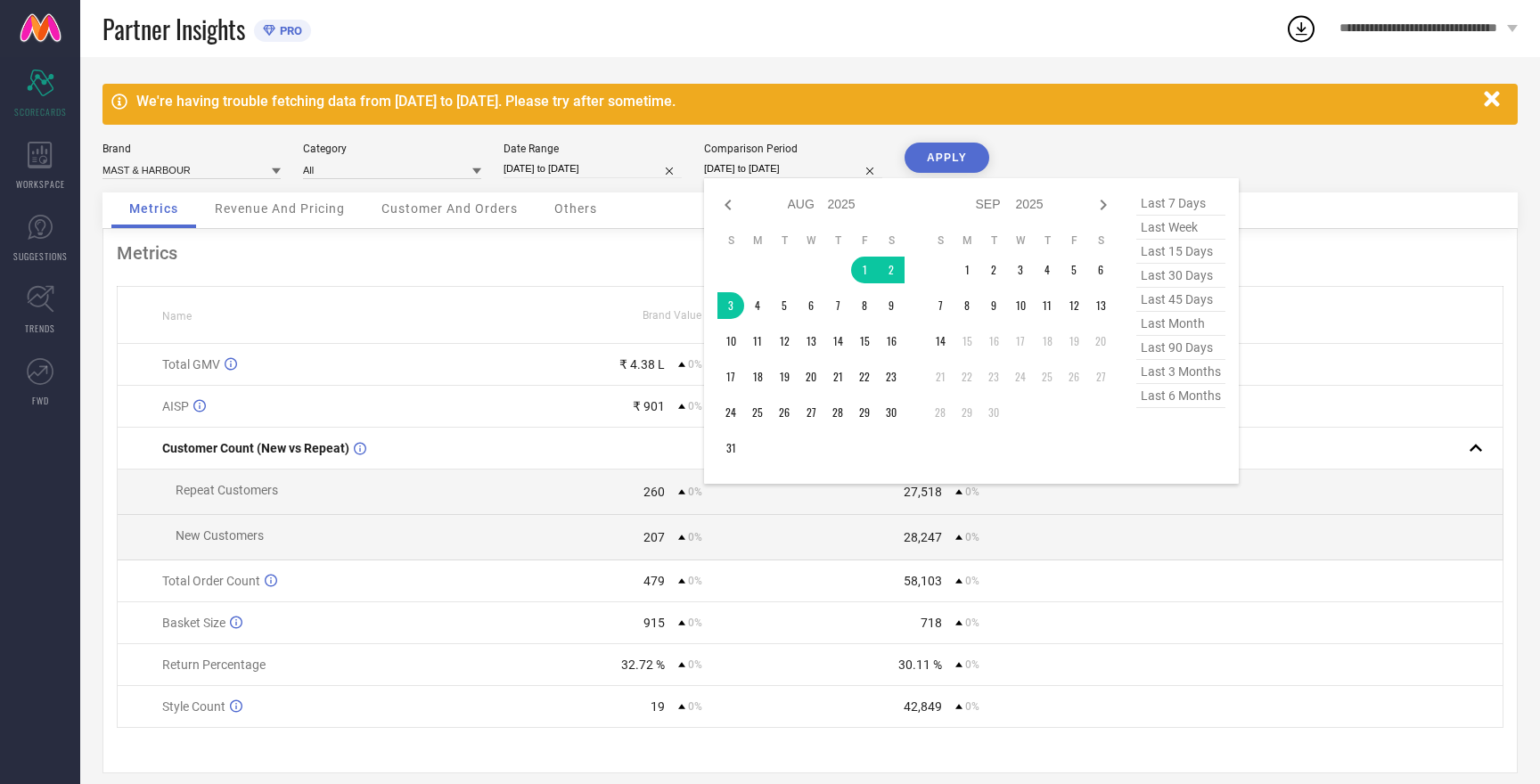
click at [750, 176] on input "[DATE] to [DATE]" at bounding box center [793, 169] width 178 height 19
click at [942, 344] on td "14" at bounding box center [940, 341] width 26 height 26
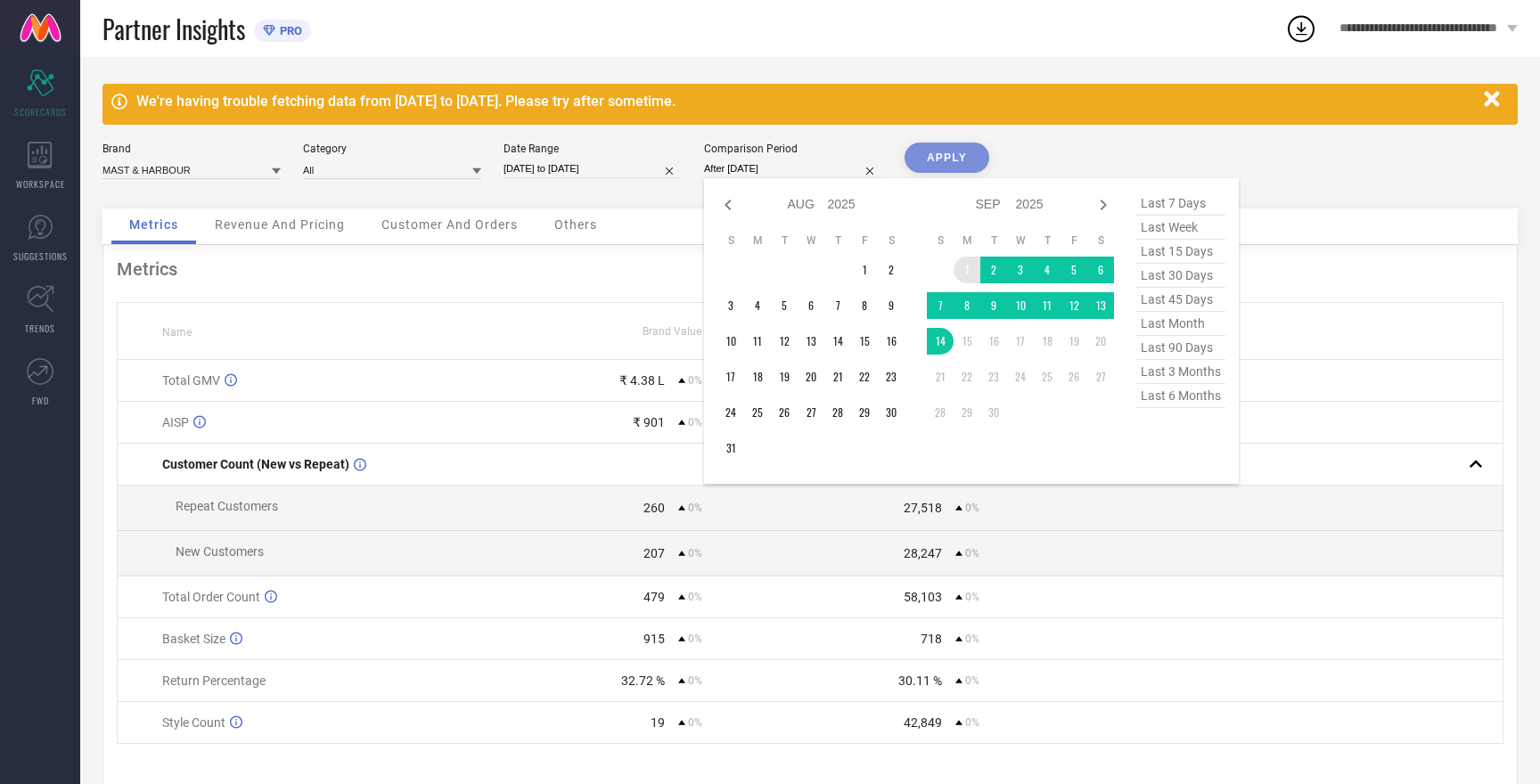
type input "[DATE] to [DATE]"
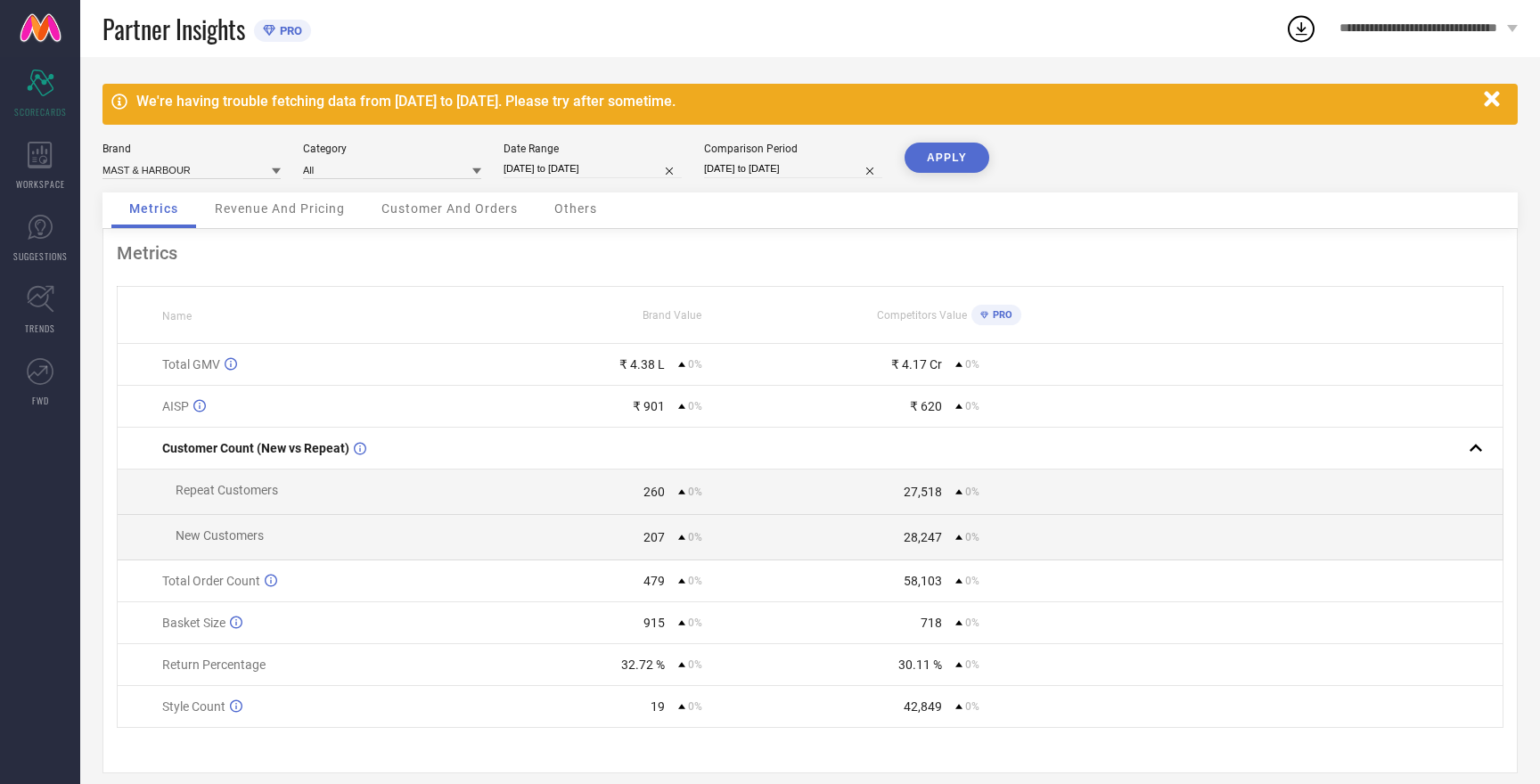
click at [606, 163] on input "[DATE] to [DATE]" at bounding box center [592, 169] width 178 height 19
select select "7"
select select "2025"
select select "8"
select select "2025"
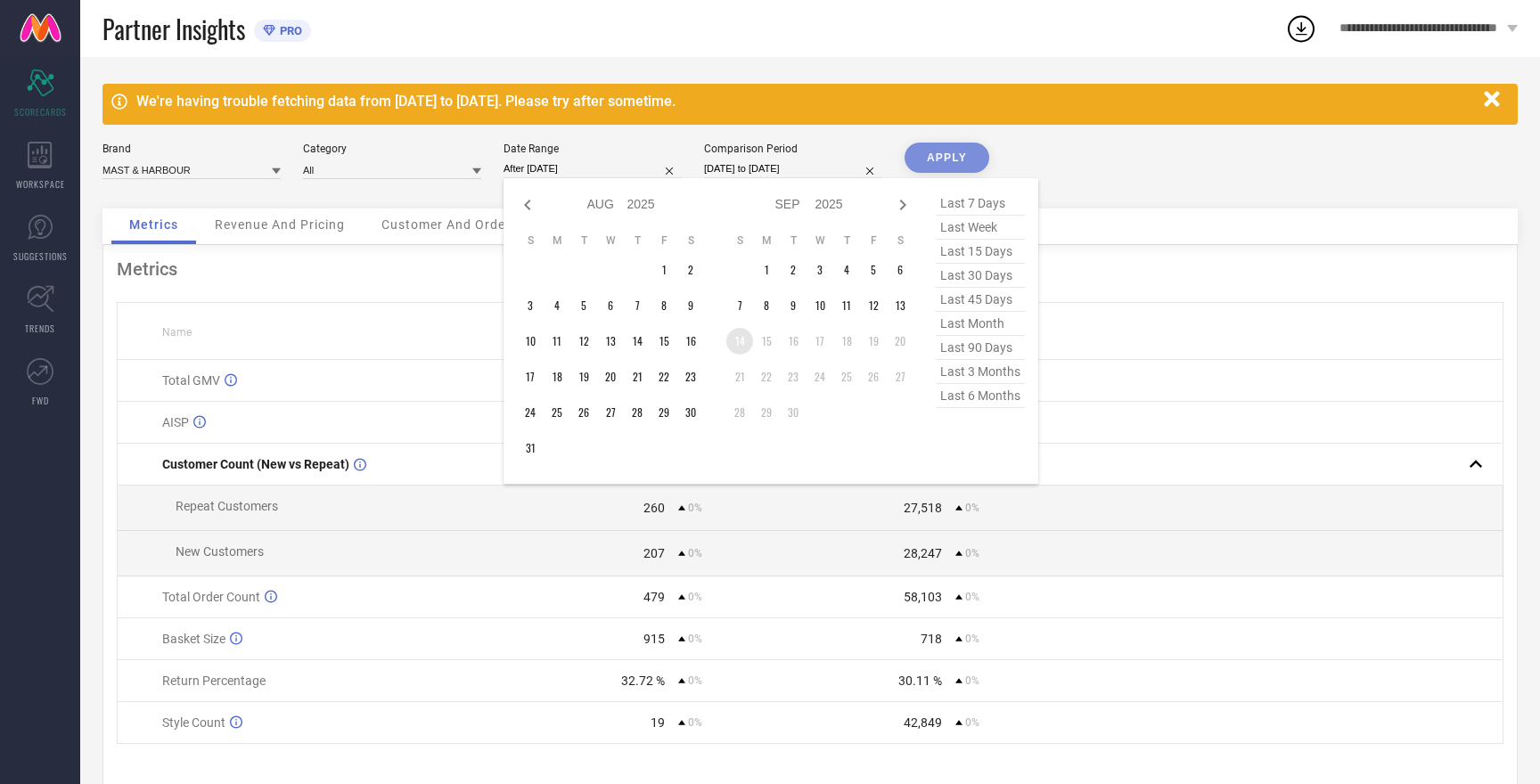
click at [741, 338] on td "14" at bounding box center [740, 341] width 26 height 26
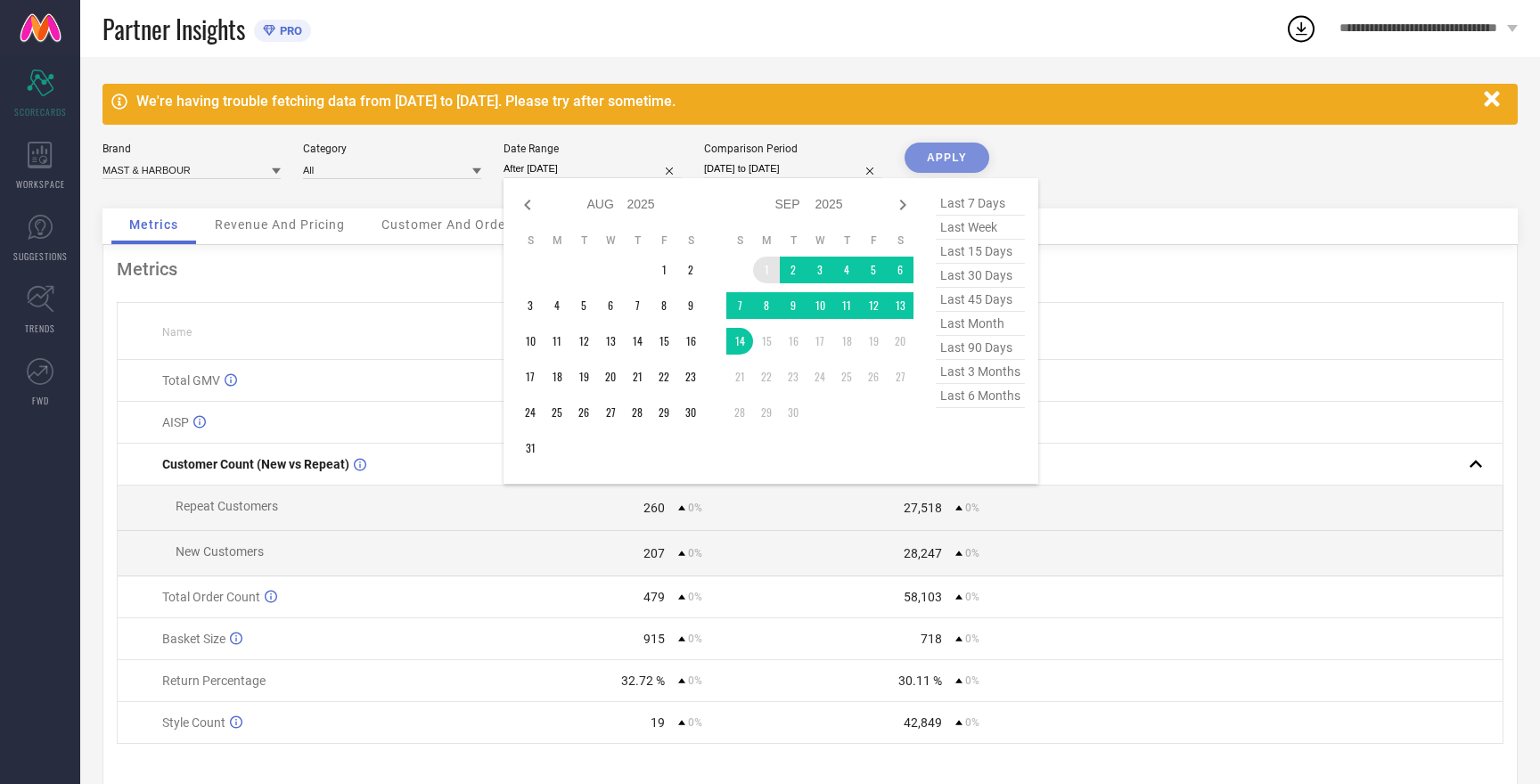
type input "[DATE] to [DATE]"
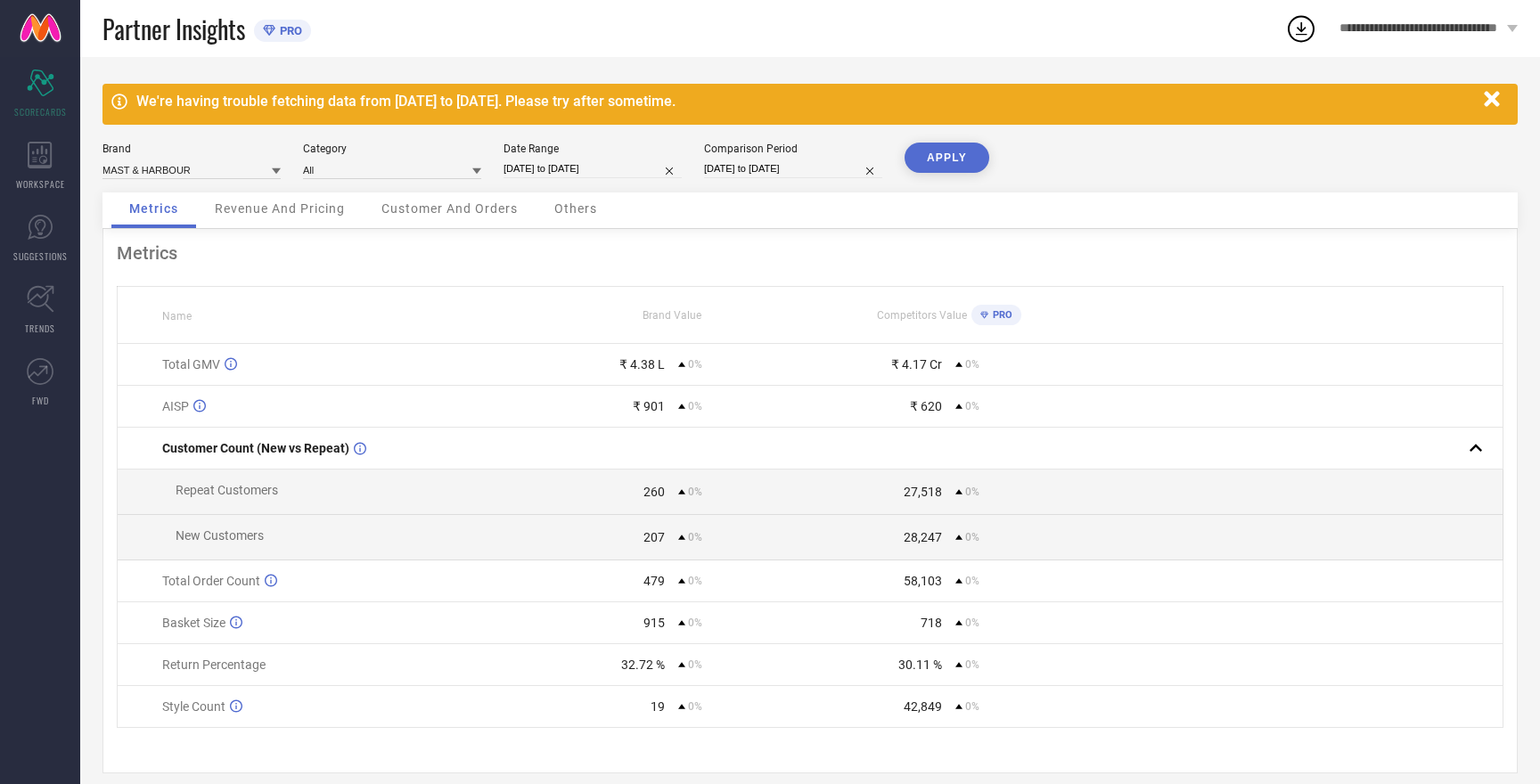
click at [924, 157] on button "APPLY" at bounding box center [947, 158] width 85 height 30
click at [792, 168] on input "[DATE] to [DATE]" at bounding box center [793, 169] width 178 height 19
select select "8"
select select "2025"
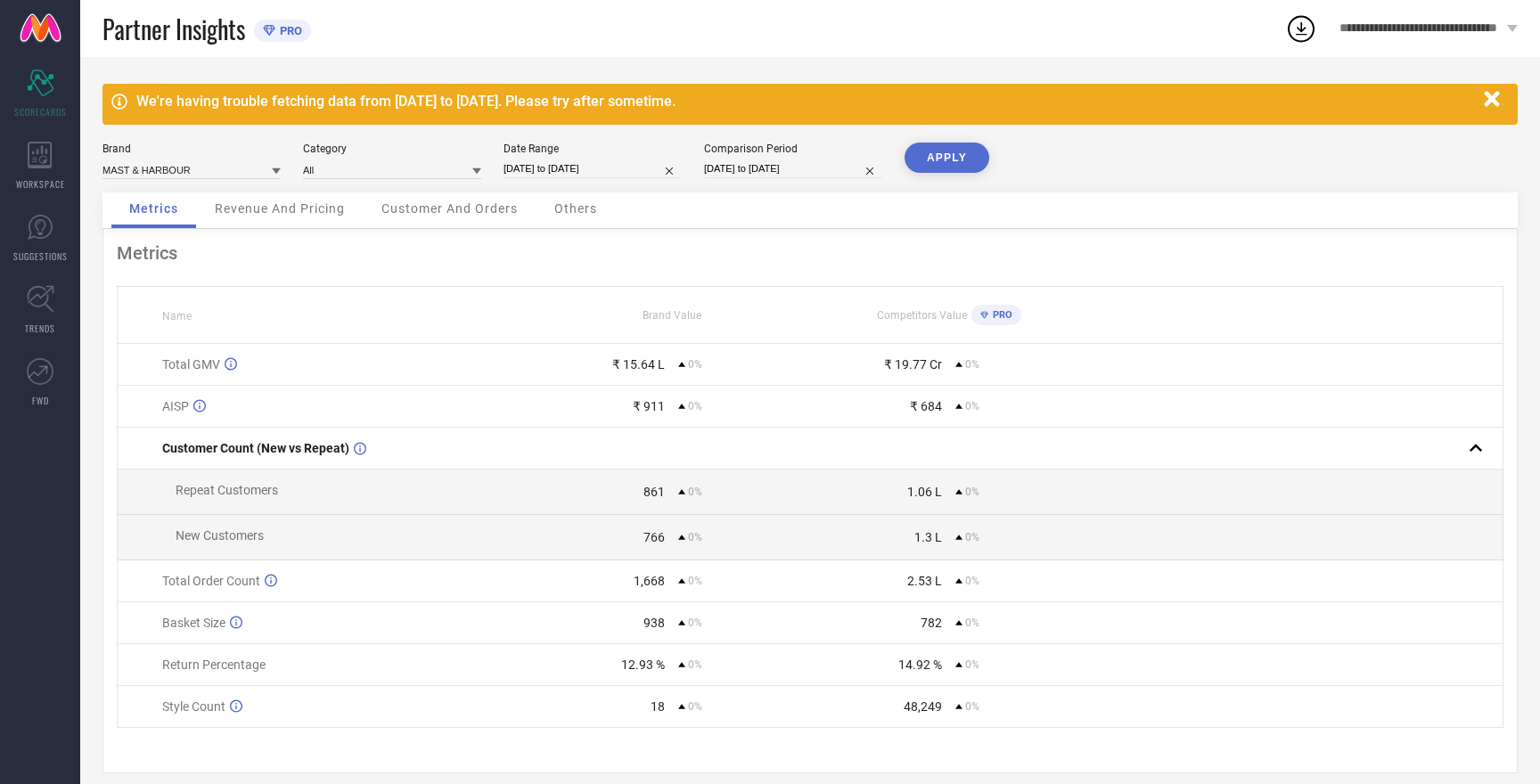
select select "9"
select select "2025"
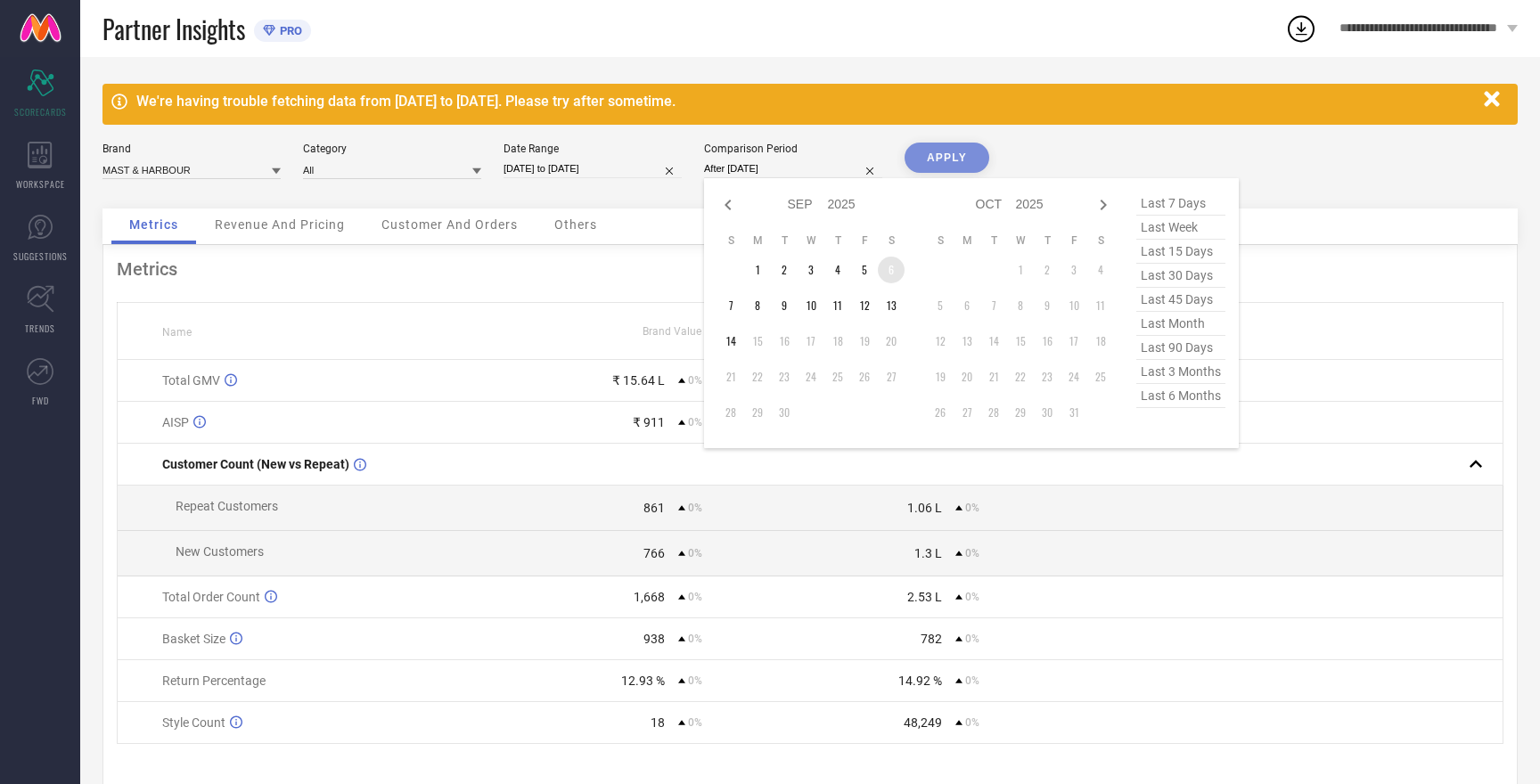
click at [889, 273] on td "6" at bounding box center [891, 270] width 26 height 26
type input "[DATE] to [DATE]"
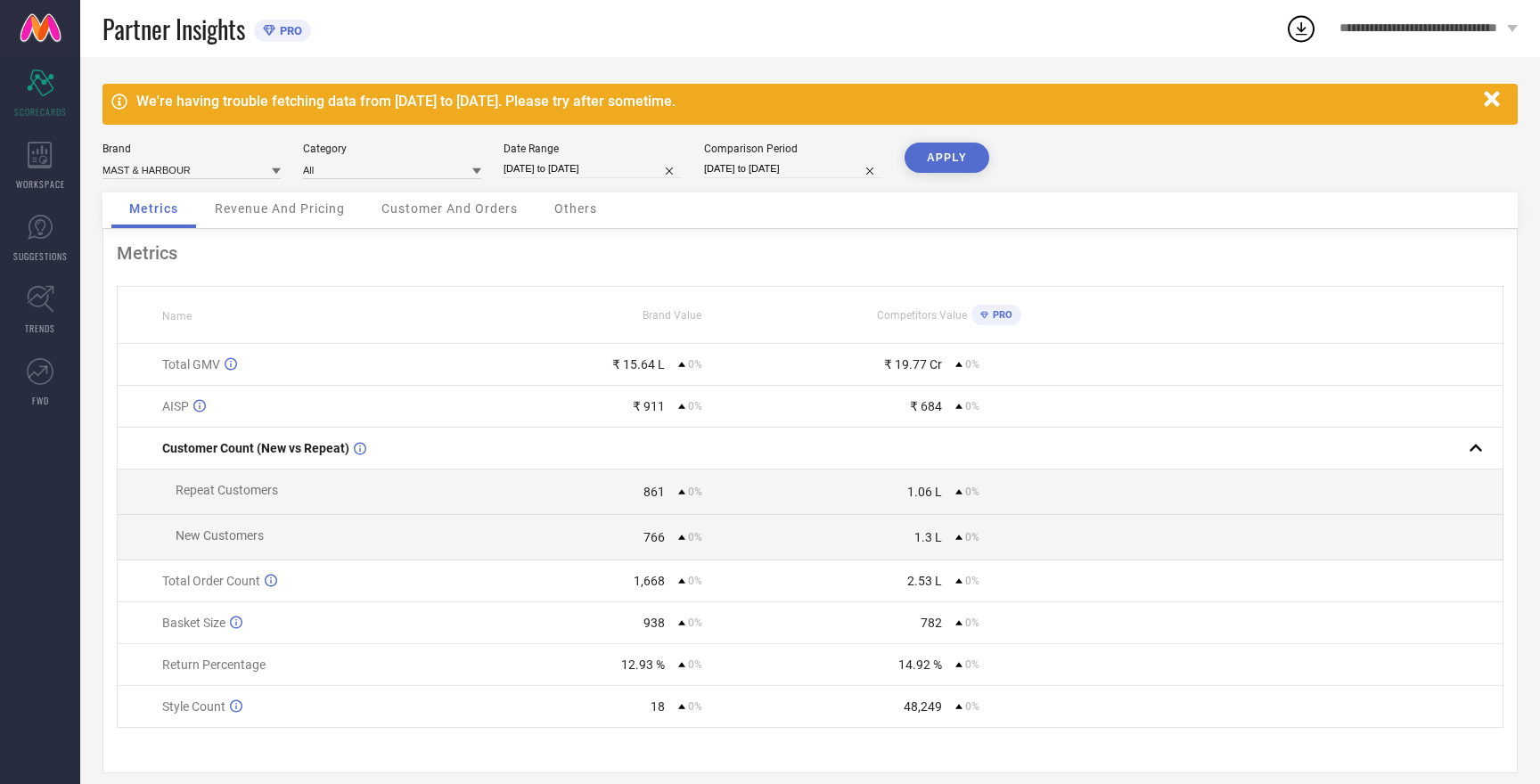
select select "8"
select select "2025"
select select "9"
select select "2025"
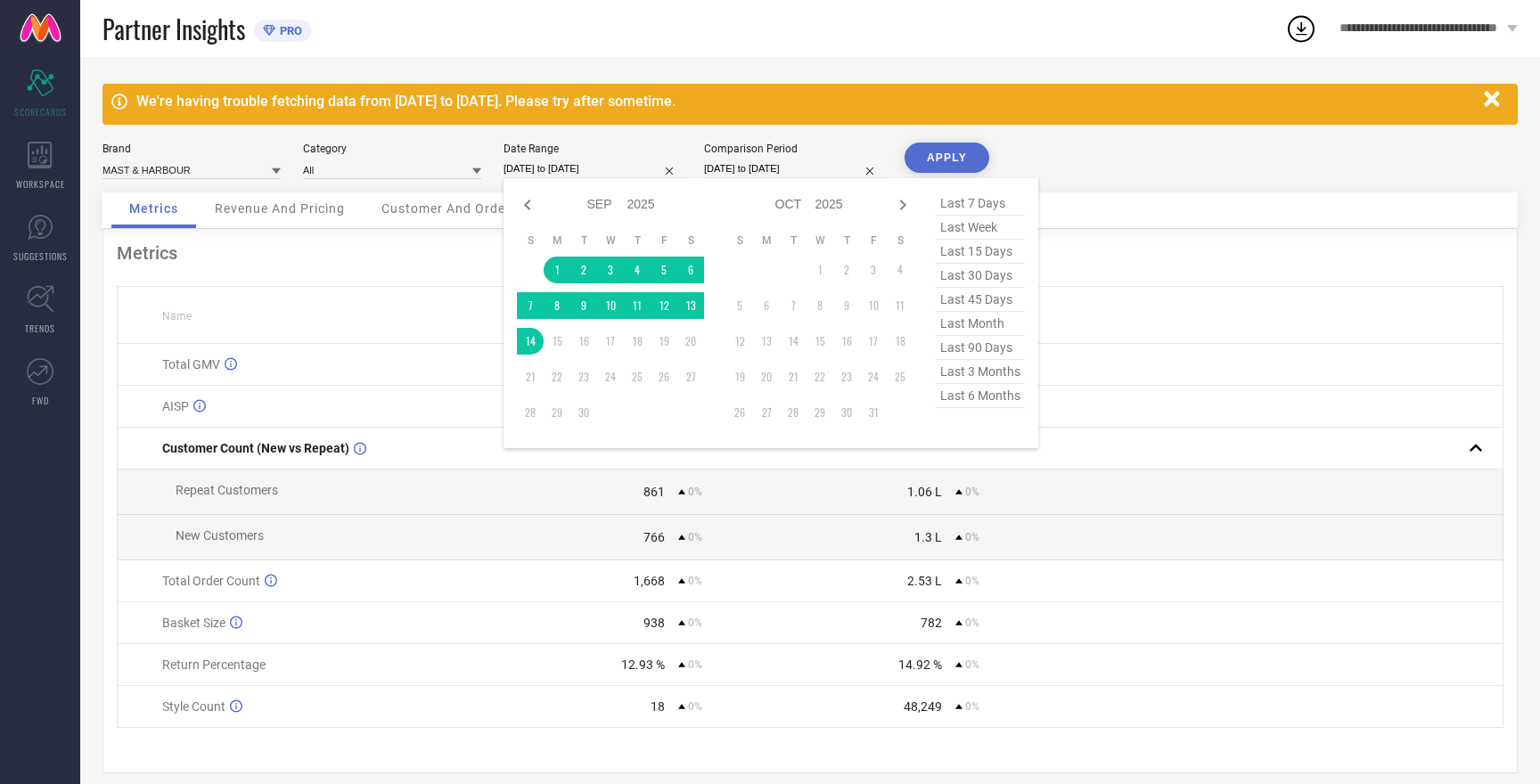
click at [559, 161] on input "[DATE] to [DATE]" at bounding box center [592, 169] width 178 height 19
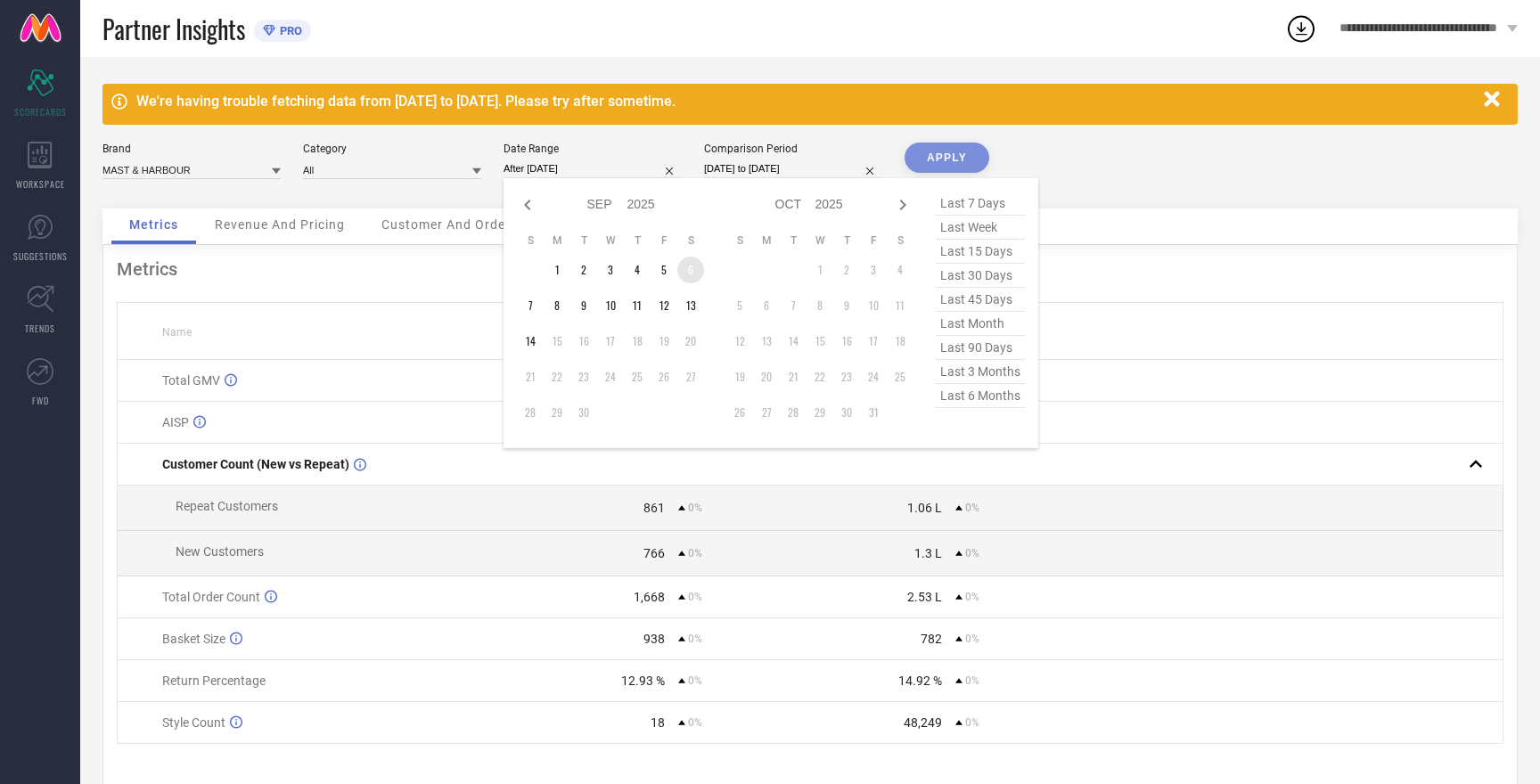
click at [692, 272] on td "6" at bounding box center [691, 270] width 26 height 26
type input "[DATE] to [DATE]"
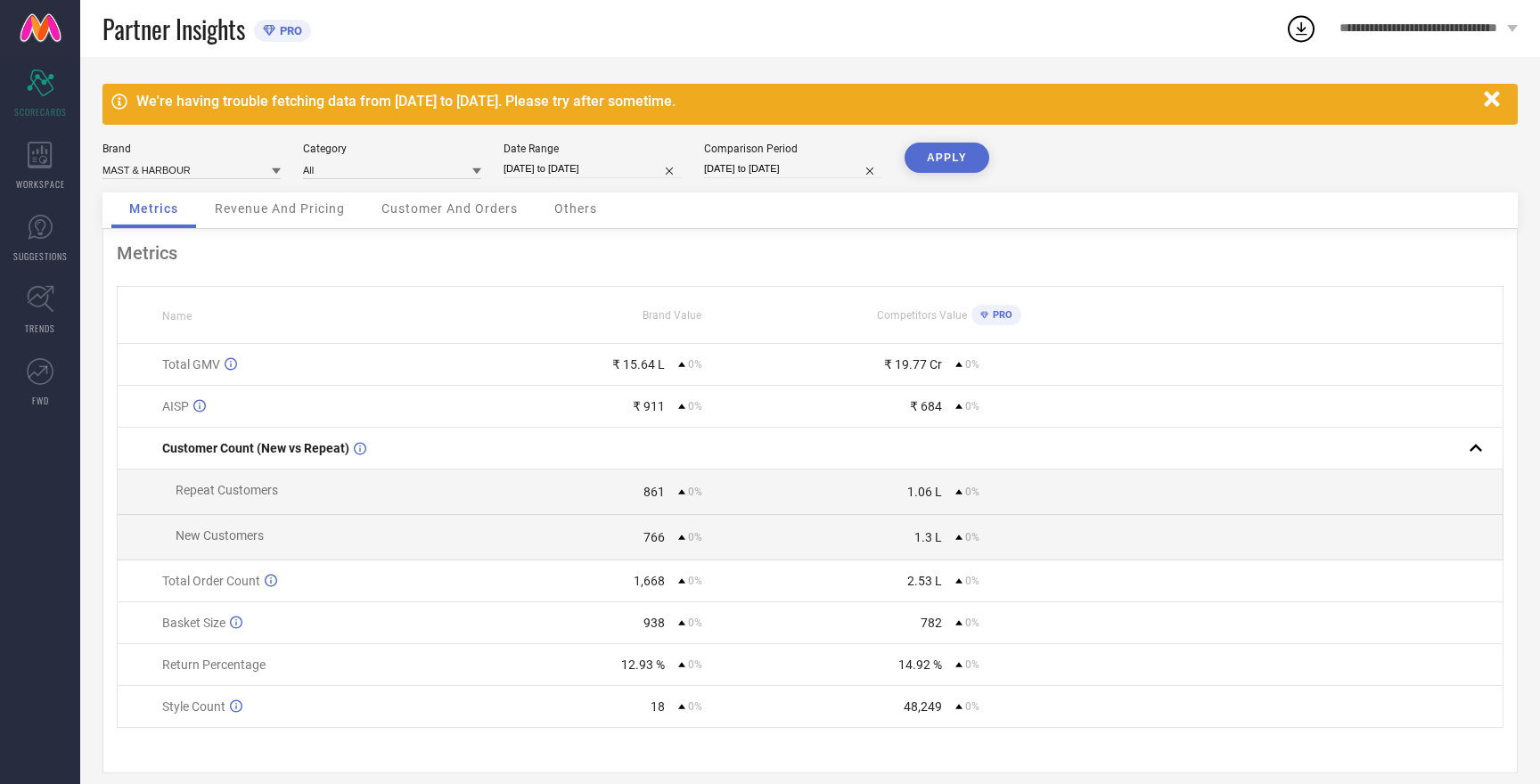
click at [920, 163] on button "APPLY" at bounding box center [947, 158] width 85 height 30
click at [933, 152] on button "APPLY" at bounding box center [947, 158] width 85 height 30
